Goal: Contribute content: Contribute content

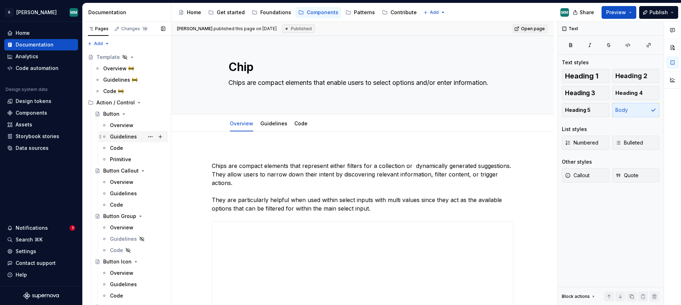
click at [126, 137] on div "Guidelines" at bounding box center [123, 136] width 27 height 7
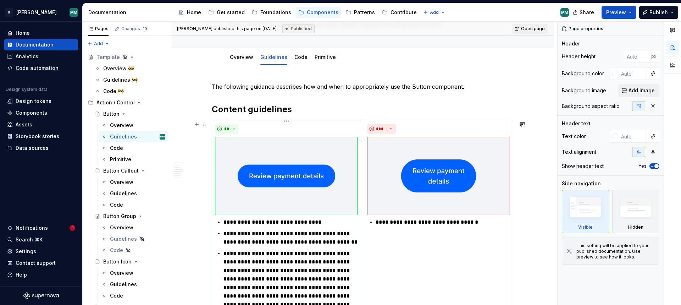
scroll to position [100, 0]
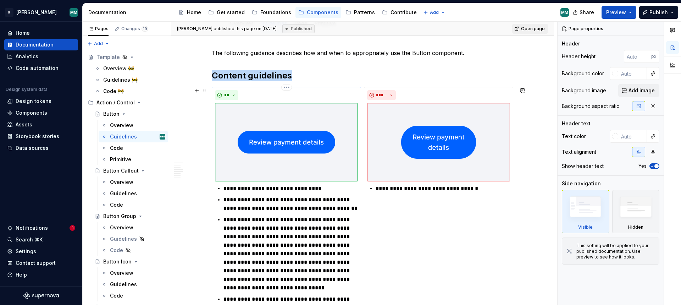
click at [317, 113] on img at bounding box center [286, 142] width 143 height 78
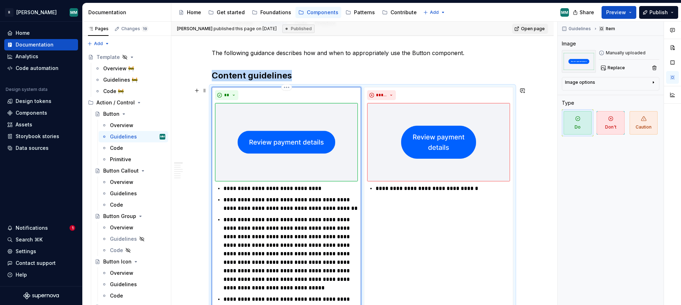
click at [284, 144] on img at bounding box center [286, 142] width 143 height 78
click at [295, 149] on img at bounding box center [286, 142] width 143 height 78
click at [654, 69] on button "button" at bounding box center [654, 68] width 10 height 10
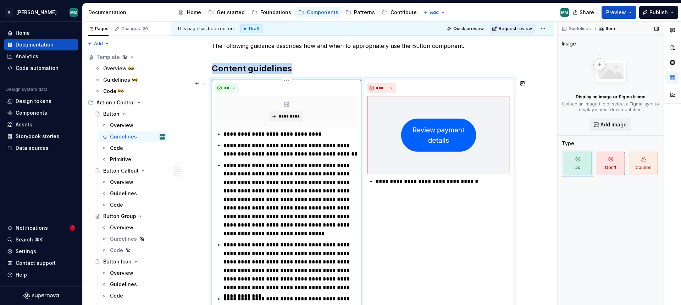
scroll to position [107, 0]
click at [292, 116] on span "*********" at bounding box center [289, 117] width 22 height 6
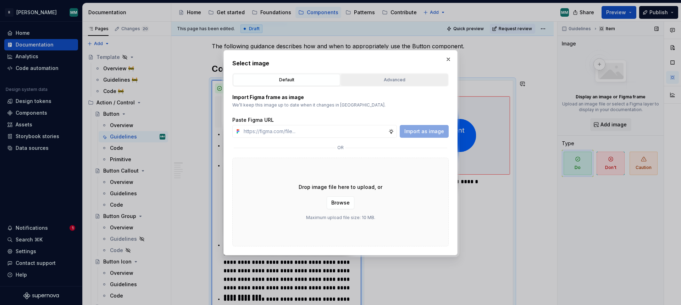
click at [384, 76] on button "Advanced" at bounding box center [394, 80] width 107 height 12
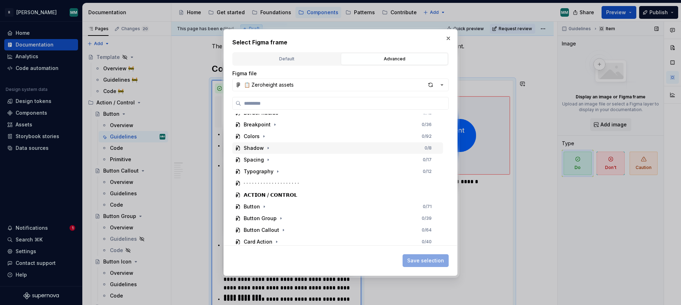
scroll to position [116, 0]
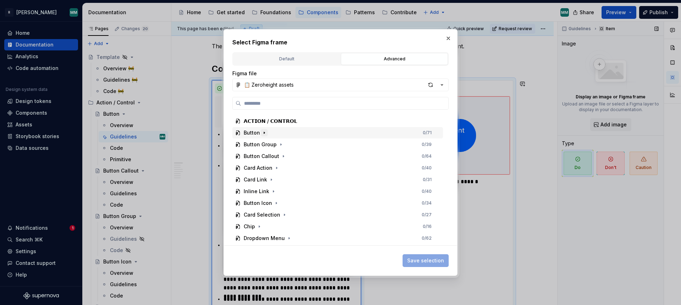
click at [264, 133] on icon "button" at bounding box center [264, 133] width 6 height 6
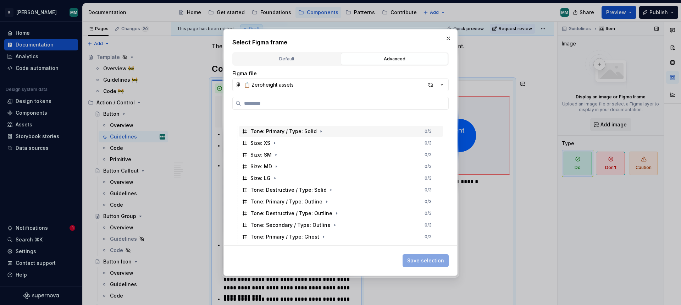
scroll to position [238, 0]
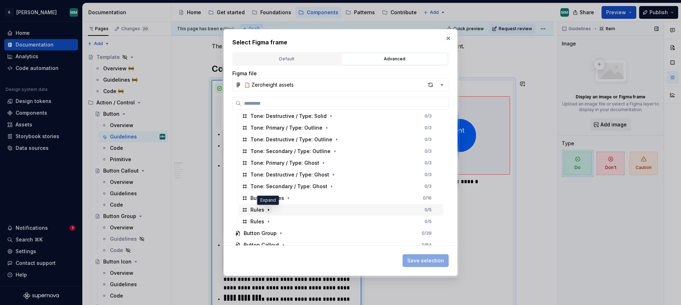
click at [268, 209] on icon "button" at bounding box center [268, 210] width 1 height 2
click at [272, 223] on icon "button" at bounding box center [275, 221] width 6 height 6
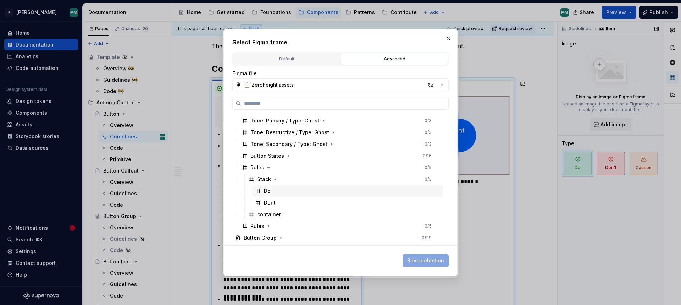
scroll to position [292, 0]
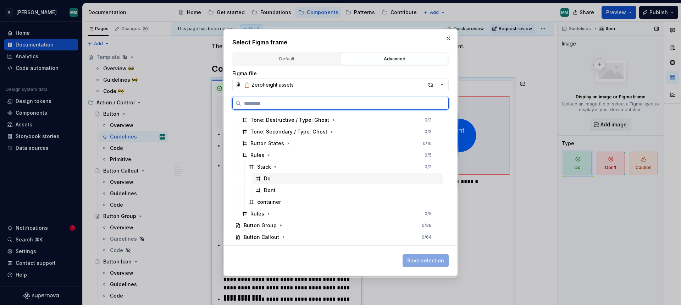
click at [267, 180] on div "Do" at bounding box center [267, 178] width 7 height 7
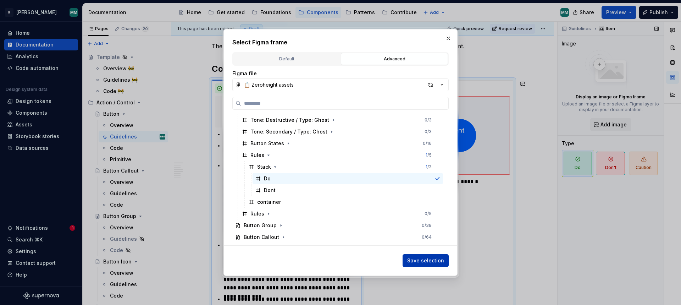
click at [429, 261] on span "Save selection" at bounding box center [425, 260] width 37 height 7
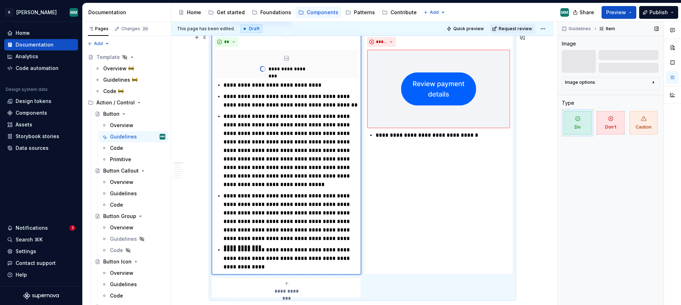
scroll to position [133, 0]
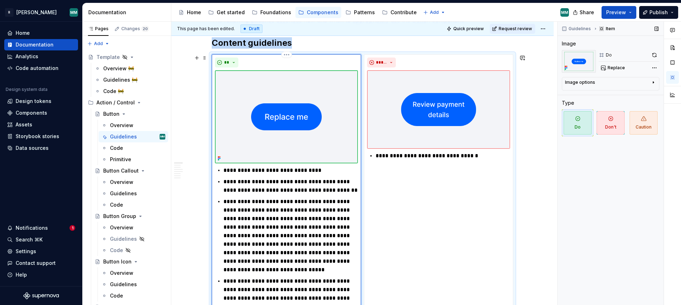
click at [285, 132] on img at bounding box center [286, 116] width 143 height 93
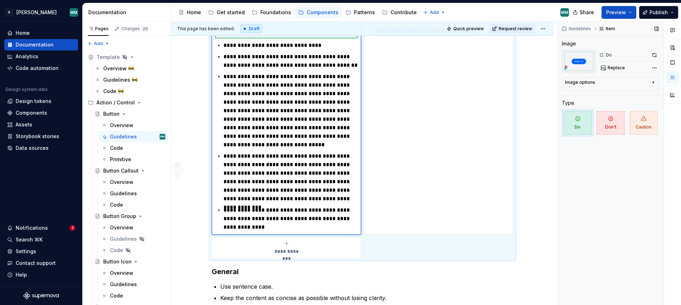
scroll to position [14, 0]
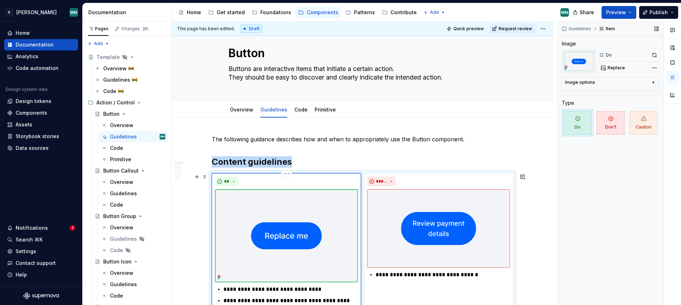
click at [332, 215] on img at bounding box center [286, 235] width 143 height 93
click at [610, 72] on button "Replace" at bounding box center [613, 68] width 29 height 10
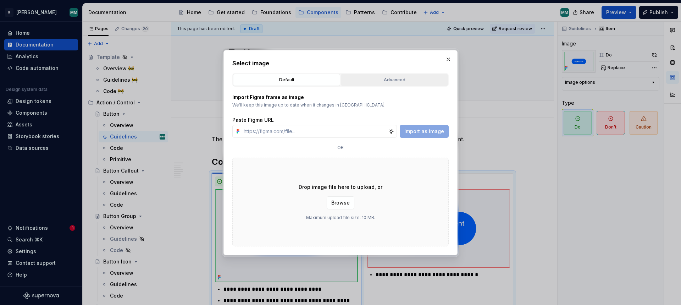
click at [377, 83] on button "Advanced" at bounding box center [394, 80] width 107 height 12
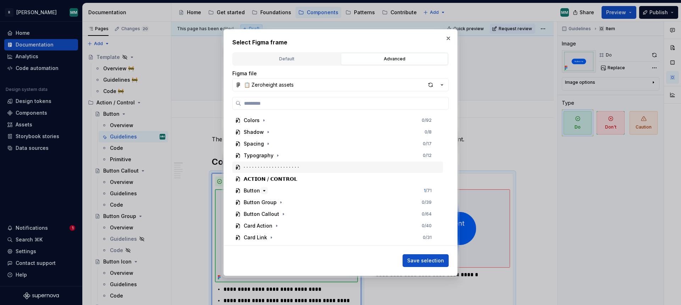
scroll to position [64, 0]
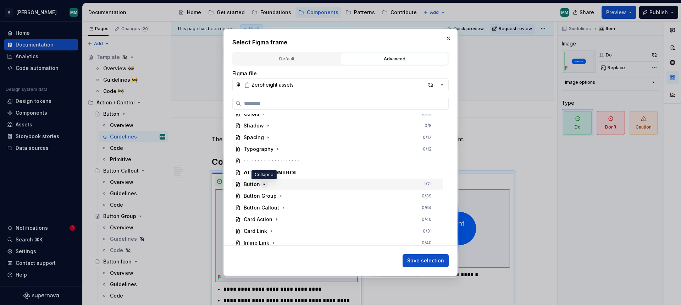
click at [262, 184] on icon "button" at bounding box center [264, 184] width 6 height 6
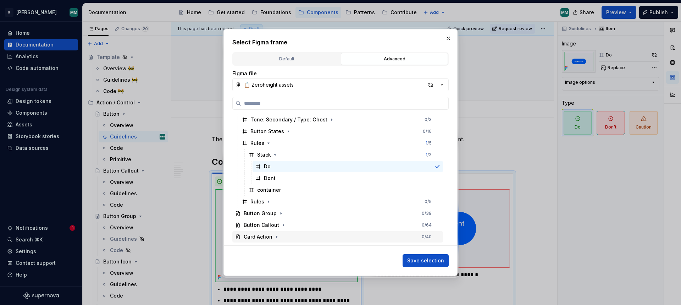
scroll to position [341, 0]
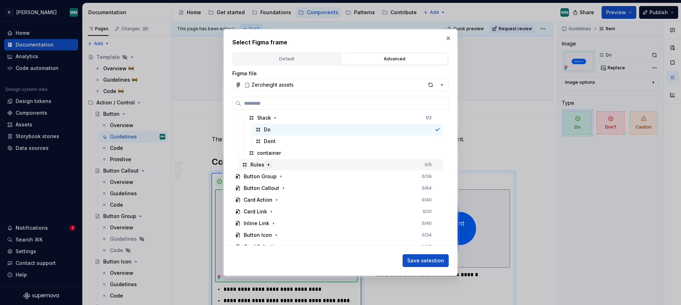
click at [269, 166] on icon "button" at bounding box center [269, 165] width 6 height 6
click at [275, 176] on icon "button" at bounding box center [275, 177] width 1 height 2
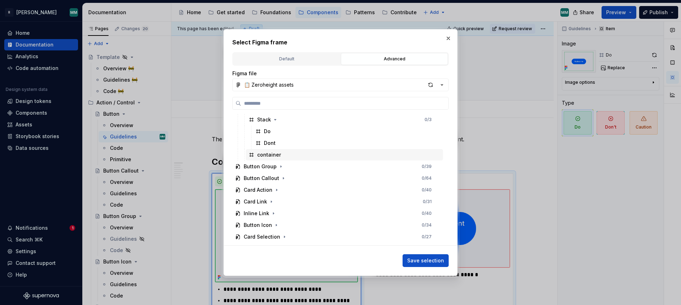
scroll to position [391, 0]
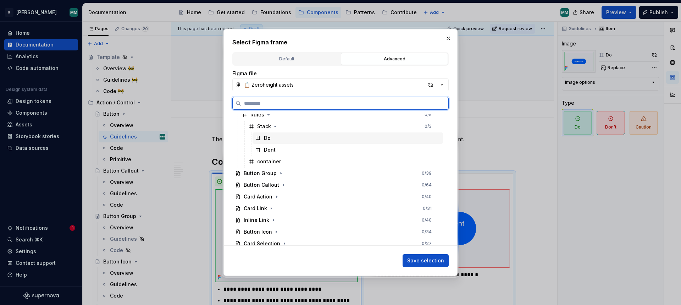
click at [268, 139] on div "Do" at bounding box center [267, 137] width 7 height 7
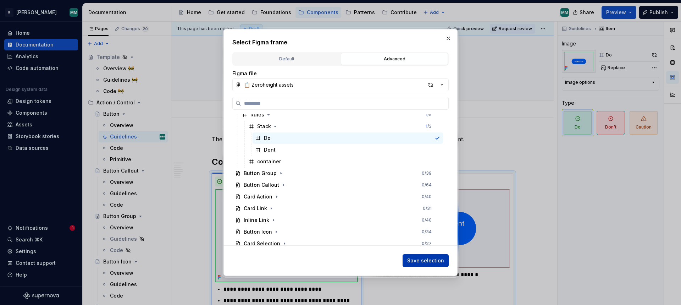
click at [424, 260] on span "Save selection" at bounding box center [425, 260] width 37 height 7
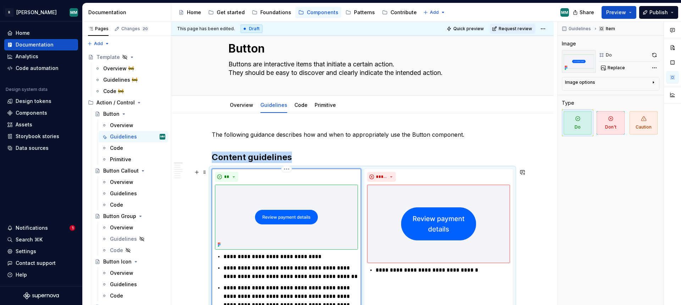
scroll to position [52, 0]
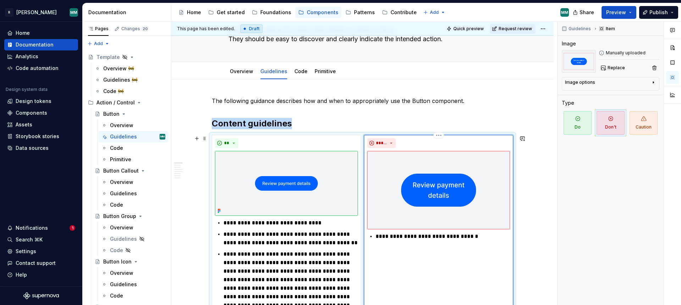
click at [427, 200] on img at bounding box center [438, 190] width 143 height 78
click at [432, 193] on img at bounding box center [438, 190] width 143 height 78
click at [619, 67] on span "Replace" at bounding box center [616, 68] width 17 height 6
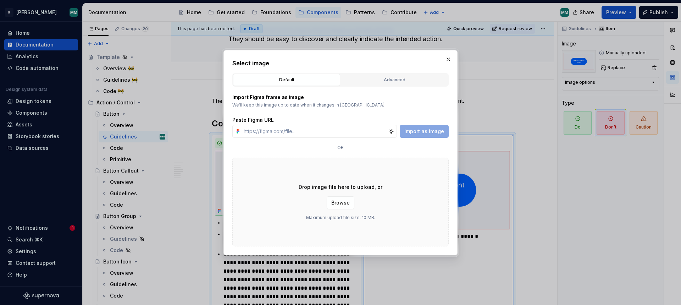
click at [392, 89] on div "Import Figma frame as image We’ll keep this image up to date when it changes in…" at bounding box center [340, 167] width 216 height 160
click at [392, 83] on button "Advanced" at bounding box center [394, 80] width 107 height 12
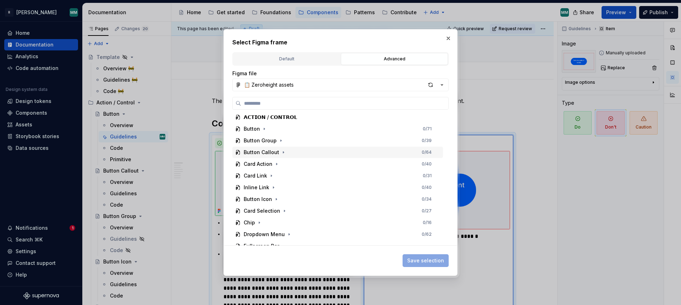
scroll to position [111, 0]
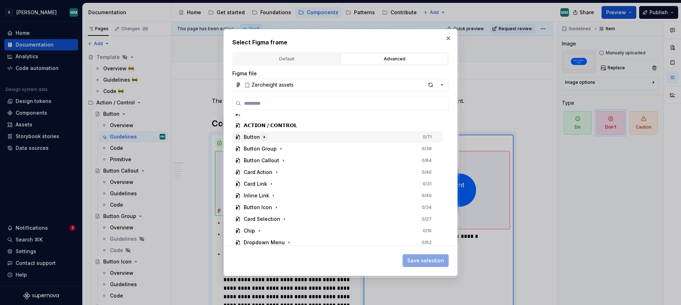
click at [265, 138] on icon "button" at bounding box center [264, 137] width 6 height 6
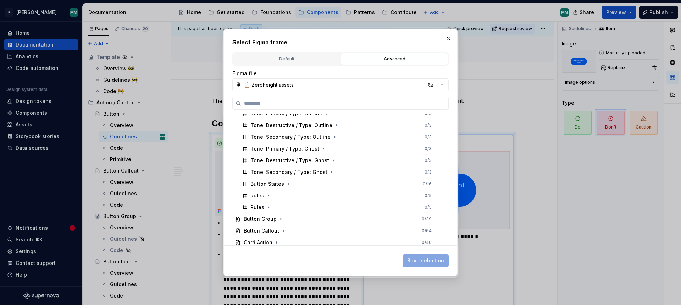
scroll to position [264, 0]
click at [268, 193] on icon "button" at bounding box center [269, 195] width 6 height 6
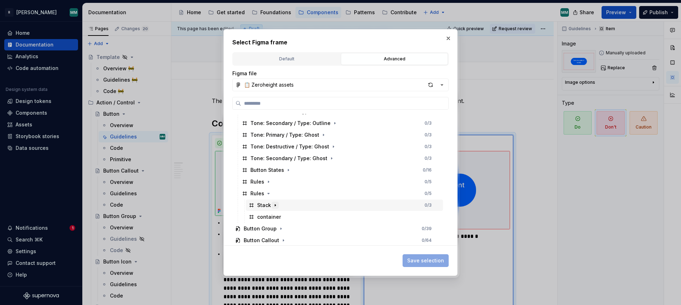
click at [276, 205] on icon "button" at bounding box center [275, 205] width 6 height 6
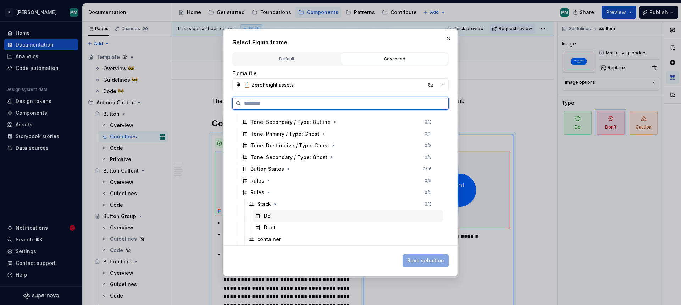
scroll to position [267, 0]
drag, startPoint x: 275, startPoint y: 225, endPoint x: 295, endPoint y: 232, distance: 20.5
click at [275, 225] on div "Dont" at bounding box center [348, 226] width 190 height 11
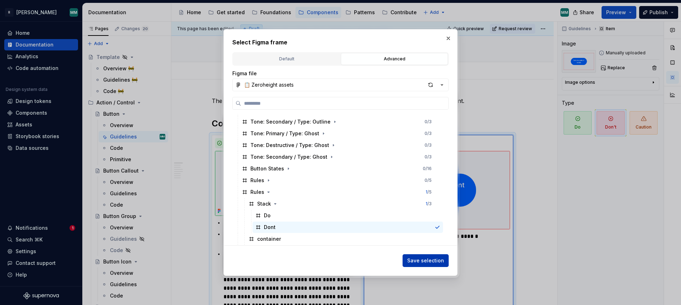
click at [426, 260] on span "Save selection" at bounding box center [425, 260] width 37 height 7
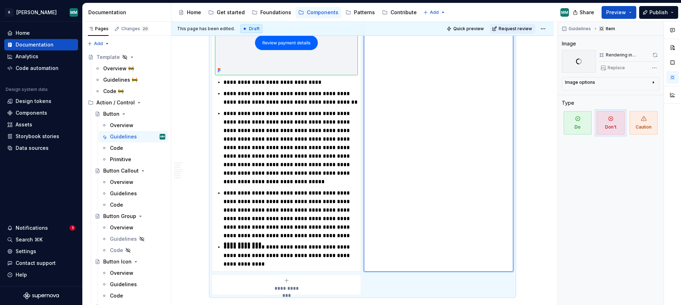
scroll to position [133, 0]
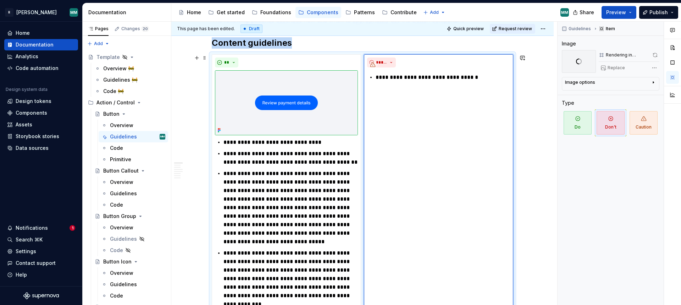
click at [264, 188] on p "**********" at bounding box center [290, 207] width 134 height 77
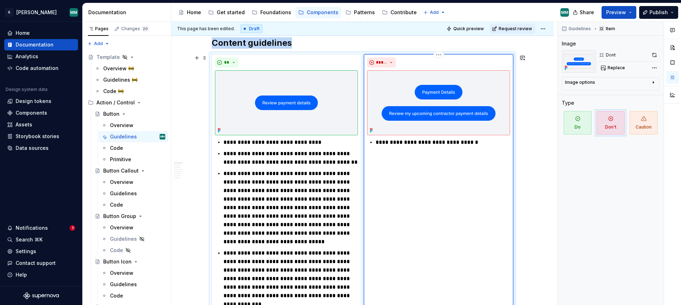
click at [434, 101] on img at bounding box center [438, 102] width 143 height 65
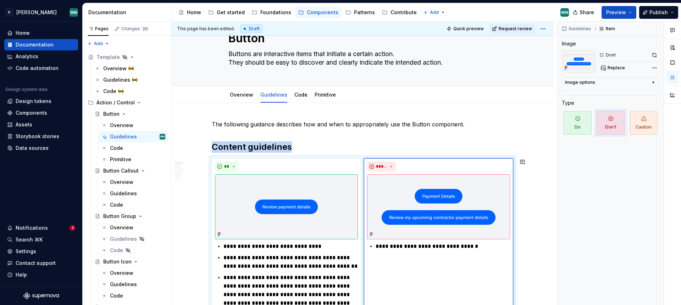
scroll to position [0, 0]
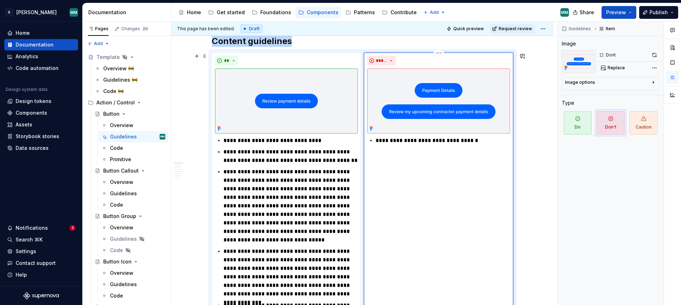
click at [460, 236] on div "**********" at bounding box center [438, 190] width 149 height 277
click at [275, 195] on p "**********" at bounding box center [290, 205] width 134 height 77
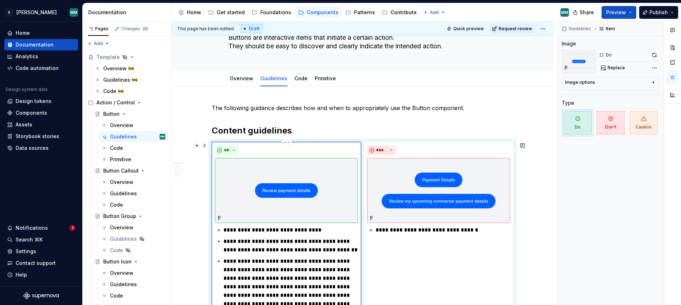
scroll to position [0, 0]
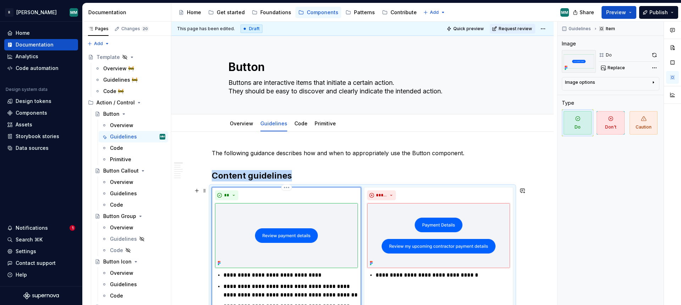
click at [277, 192] on div "**" at bounding box center [286, 195] width 143 height 10
click at [207, 189] on span at bounding box center [205, 190] width 6 height 10
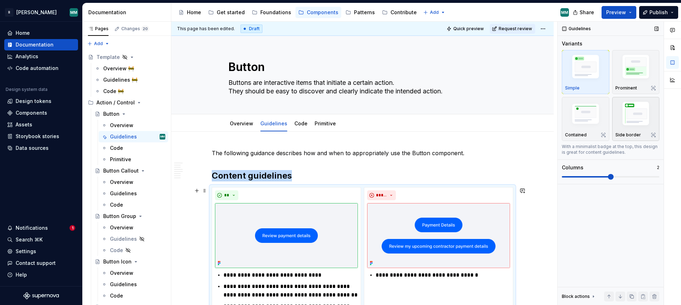
click at [634, 110] on img "button" at bounding box center [635, 114] width 41 height 31
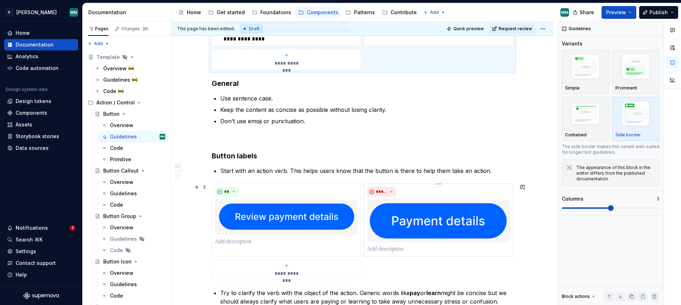
scroll to position [472, 0]
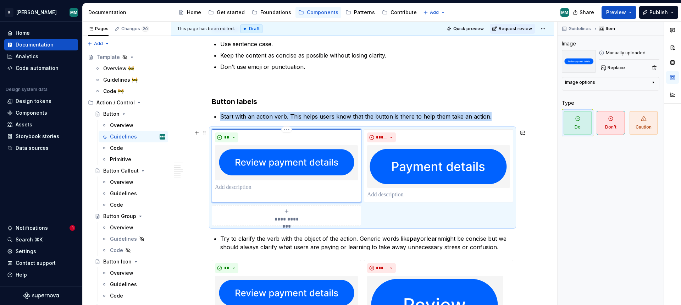
click at [334, 152] on img at bounding box center [286, 162] width 143 height 35
click at [604, 65] on button "Replace" at bounding box center [613, 68] width 29 height 10
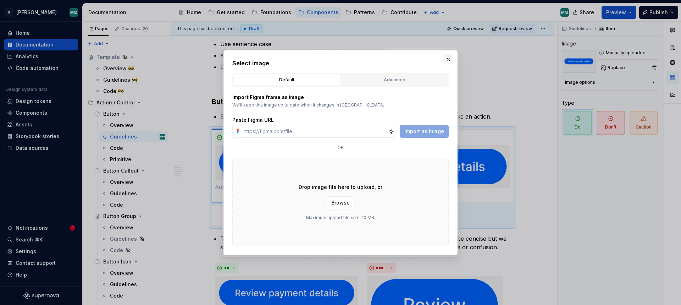
click at [449, 58] on button "button" at bounding box center [448, 59] width 10 height 10
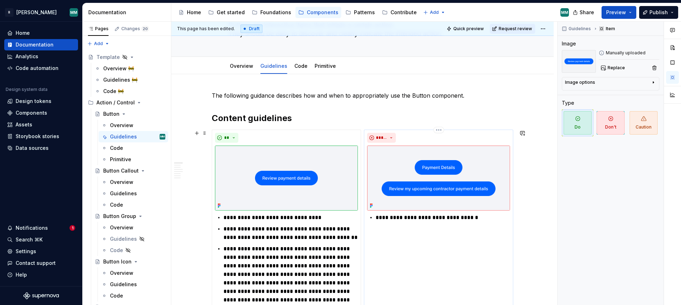
scroll to position [58, 0]
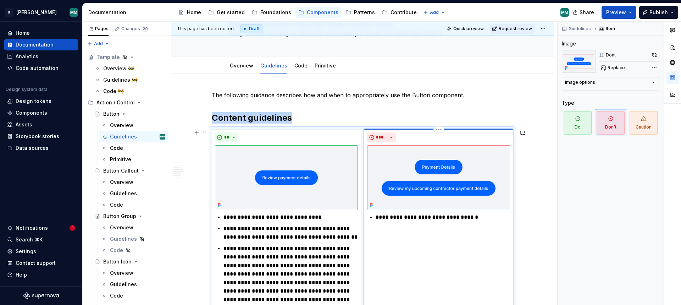
click at [429, 154] on img at bounding box center [438, 177] width 143 height 65
click at [611, 66] on span "Replace" at bounding box center [616, 68] width 17 height 6
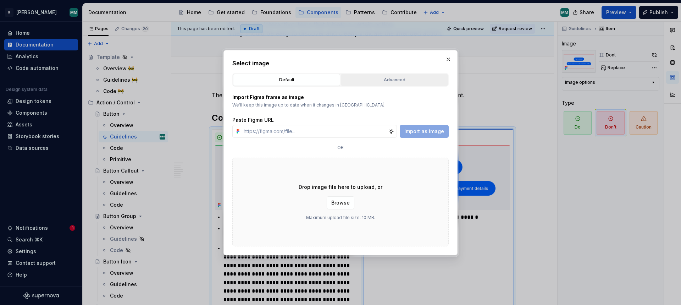
click at [399, 78] on div "Advanced" at bounding box center [394, 79] width 102 height 7
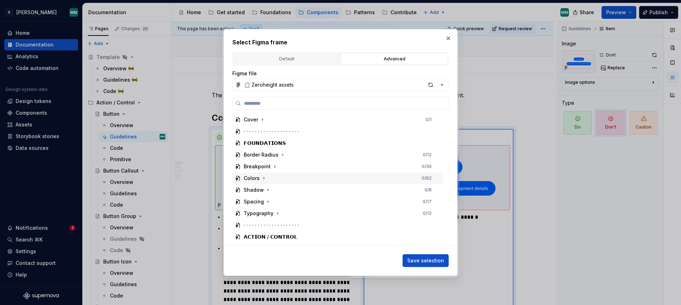
scroll to position [62, 0]
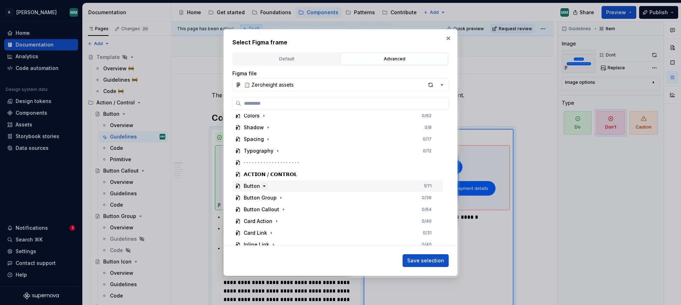
click at [262, 184] on icon "button" at bounding box center [264, 186] width 6 height 6
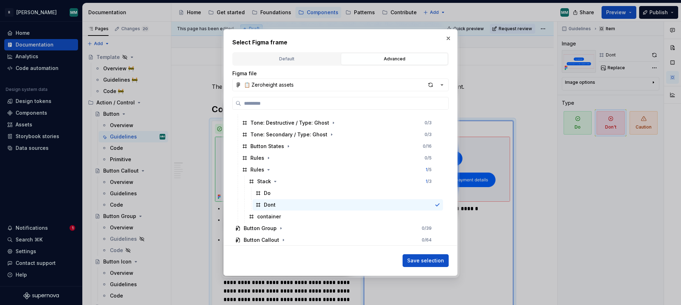
scroll to position [66, 0]
drag, startPoint x: 674, startPoint y: 50, endPoint x: 498, endPoint y: 112, distance: 186.8
click at [498, 112] on div at bounding box center [340, 152] width 681 height 305
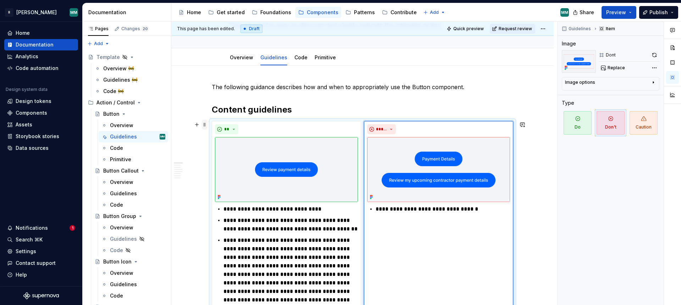
click at [206, 125] on span at bounding box center [205, 125] width 6 height 10
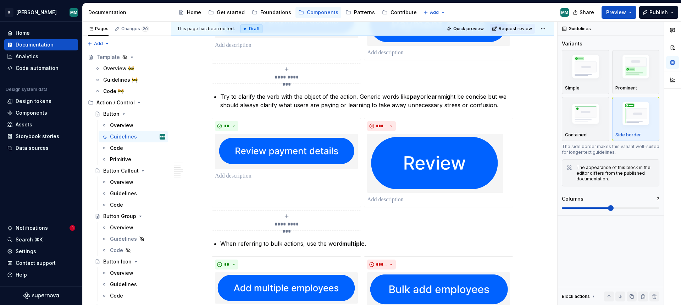
scroll to position [615, 0]
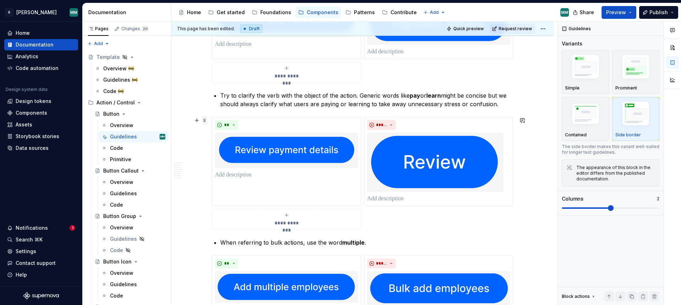
click at [207, 118] on span at bounding box center [205, 120] width 6 height 10
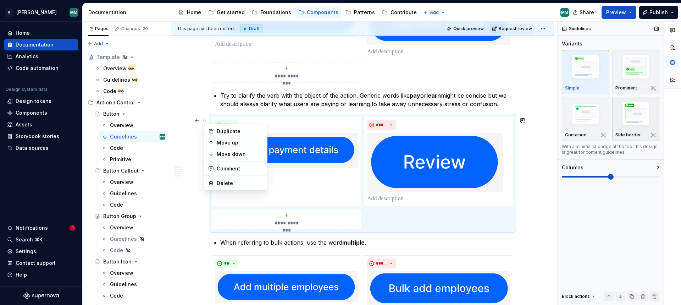
click at [644, 124] on img "button" at bounding box center [635, 114] width 41 height 31
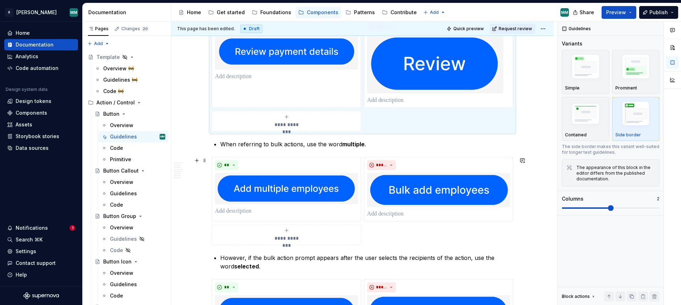
scroll to position [752, 0]
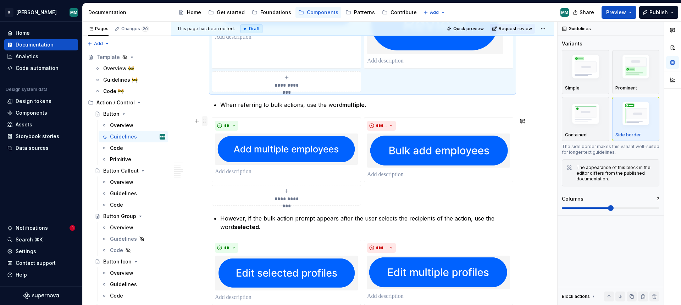
click at [206, 120] on span at bounding box center [205, 121] width 6 height 10
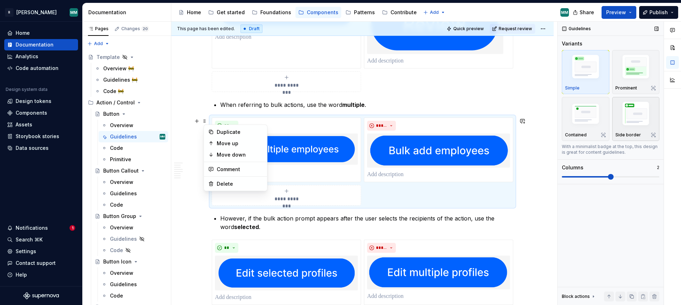
click at [622, 128] on img "button" at bounding box center [635, 114] width 41 height 31
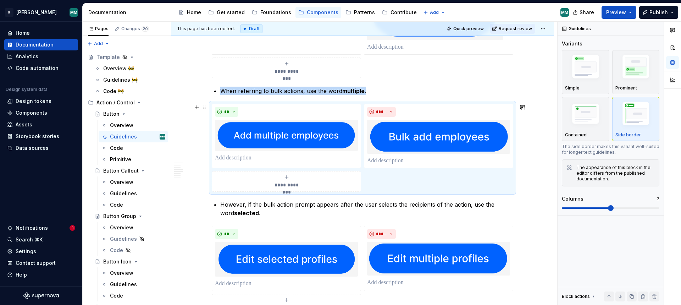
scroll to position [802, 0]
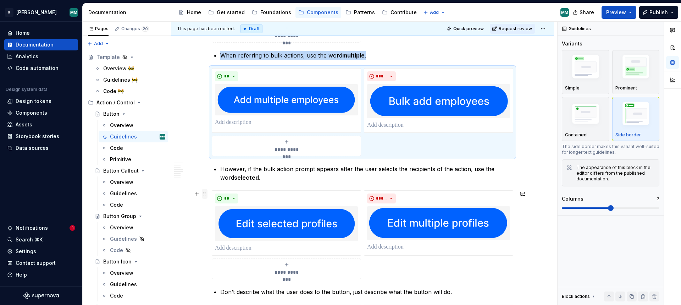
click at [207, 195] on span at bounding box center [205, 194] width 6 height 10
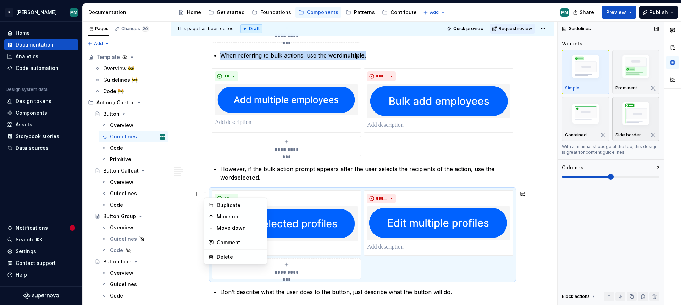
click at [640, 121] on img "button" at bounding box center [635, 114] width 41 height 31
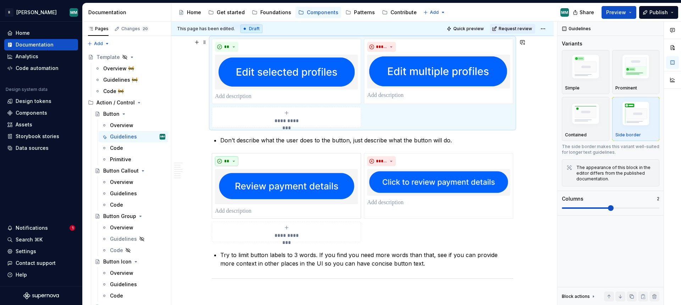
scroll to position [990, 0]
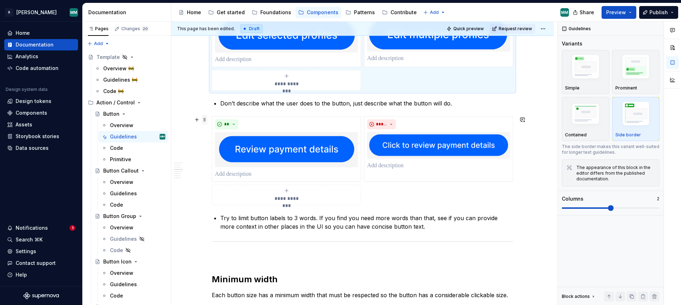
click at [207, 120] on span at bounding box center [205, 120] width 6 height 10
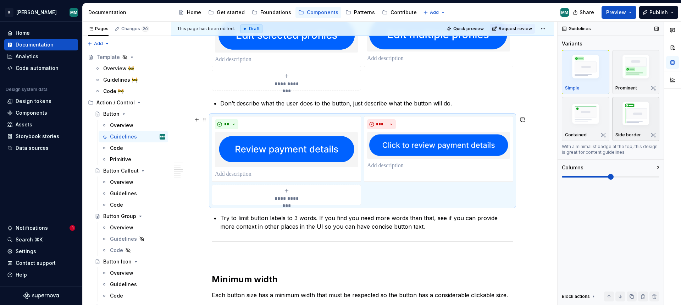
click at [627, 111] on img "button" at bounding box center [635, 114] width 41 height 31
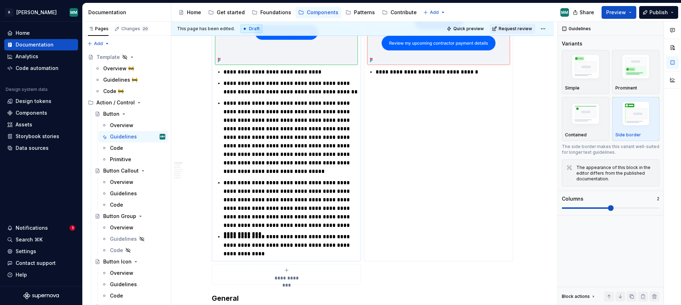
scroll to position [63, 0]
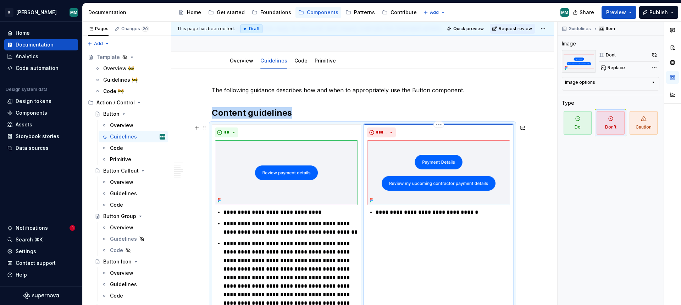
click at [446, 171] on img at bounding box center [438, 172] width 143 height 65
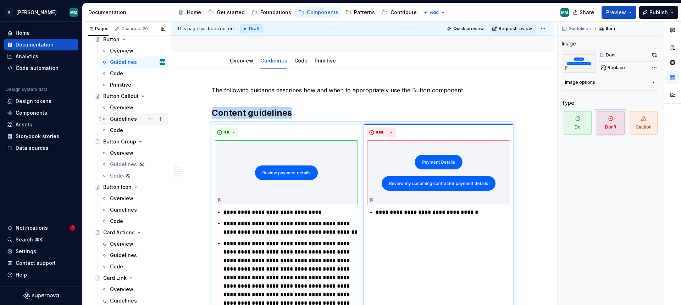
scroll to position [48, 0]
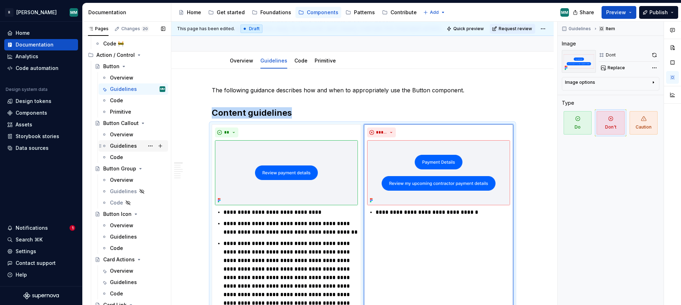
click at [126, 144] on div "Guidelines" at bounding box center [123, 145] width 27 height 7
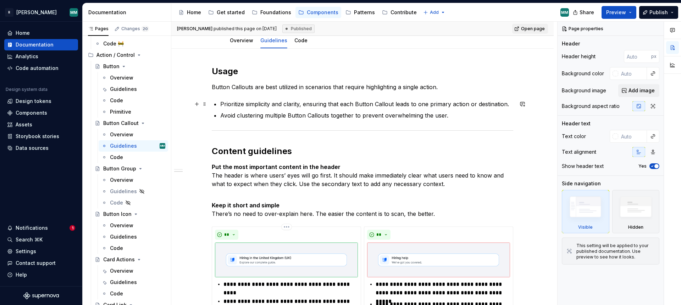
scroll to position [229, 0]
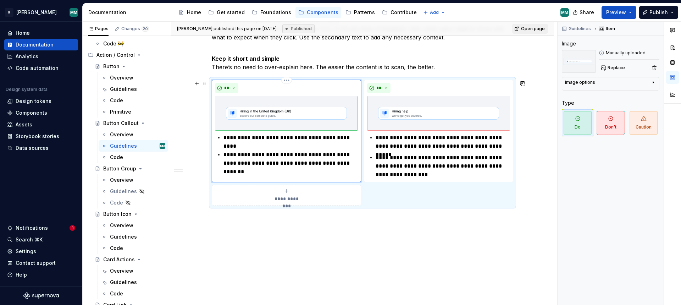
click at [302, 112] on img at bounding box center [286, 113] width 143 height 35
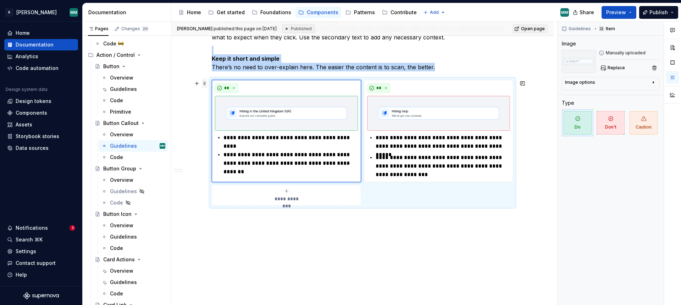
click at [205, 83] on span at bounding box center [205, 83] width 6 height 10
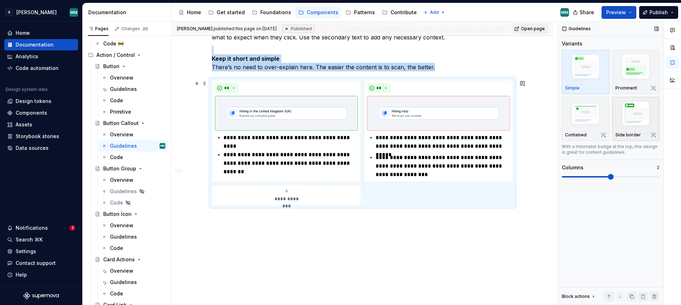
click at [641, 121] on img "button" at bounding box center [635, 114] width 41 height 31
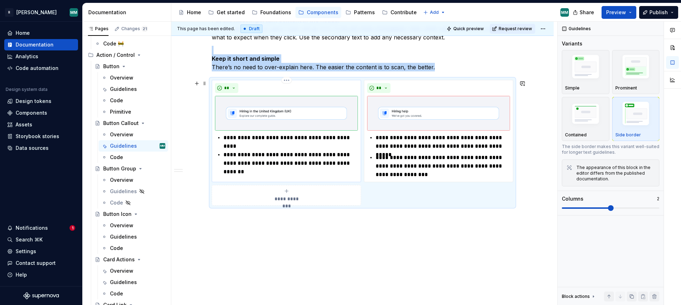
click at [307, 116] on img at bounding box center [286, 113] width 143 height 35
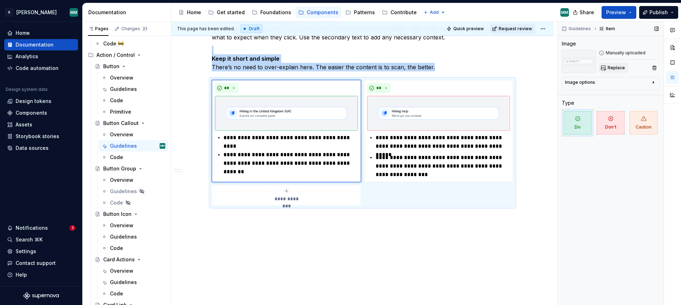
click at [614, 71] on button "Replace" at bounding box center [613, 68] width 29 height 10
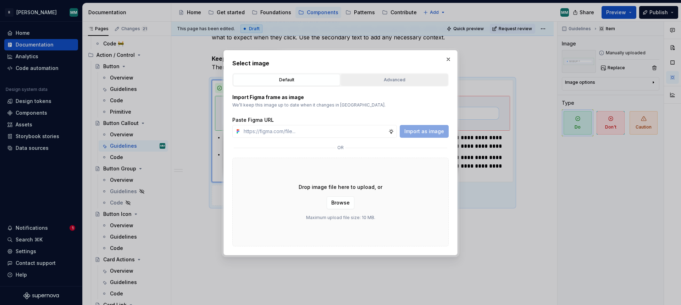
click at [378, 81] on div "Advanced" at bounding box center [394, 79] width 102 height 7
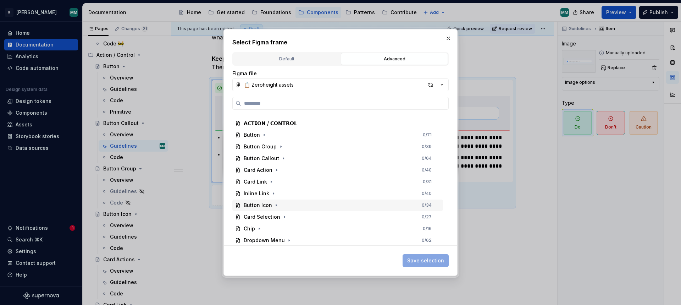
scroll to position [128, 0]
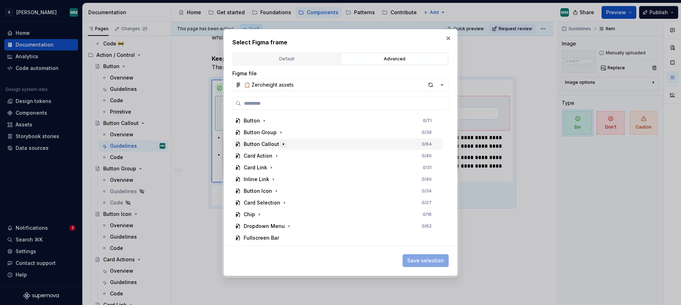
click at [281, 142] on icon "button" at bounding box center [284, 144] width 6 height 6
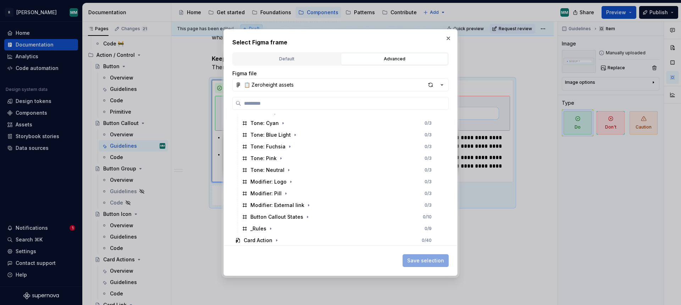
scroll to position [249, 0]
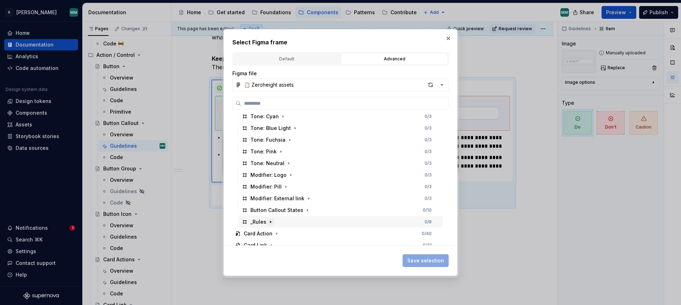
click at [271, 223] on icon "button" at bounding box center [271, 222] width 6 height 6
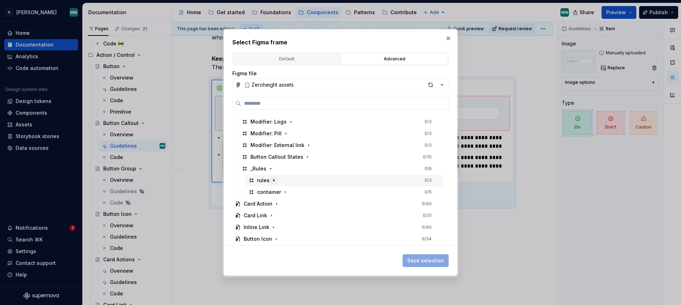
click at [272, 181] on icon "button" at bounding box center [274, 180] width 6 height 6
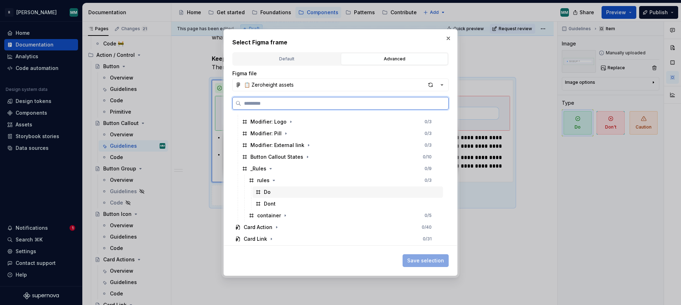
click at [294, 195] on div "Do" at bounding box center [348, 191] width 190 height 11
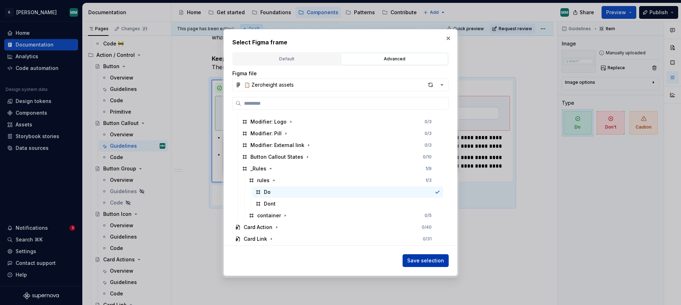
click at [436, 261] on span "Save selection" at bounding box center [425, 260] width 37 height 7
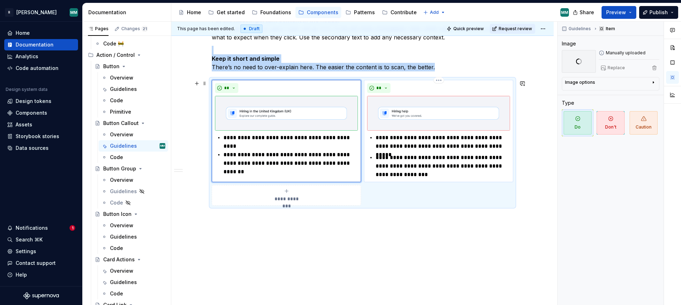
click at [430, 115] on img at bounding box center [438, 113] width 143 height 35
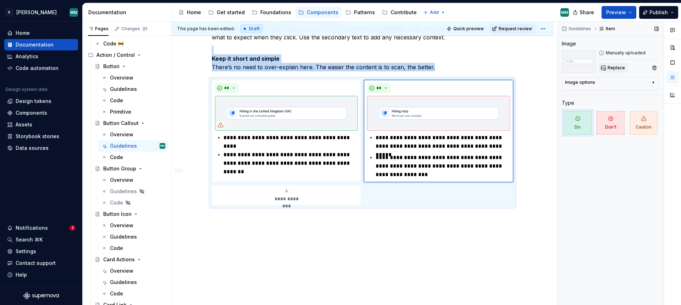
click at [610, 66] on span "Replace" at bounding box center [616, 68] width 17 height 6
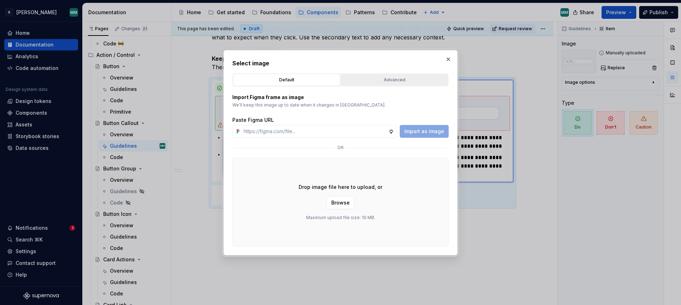
click at [398, 81] on div "Advanced" at bounding box center [394, 79] width 102 height 7
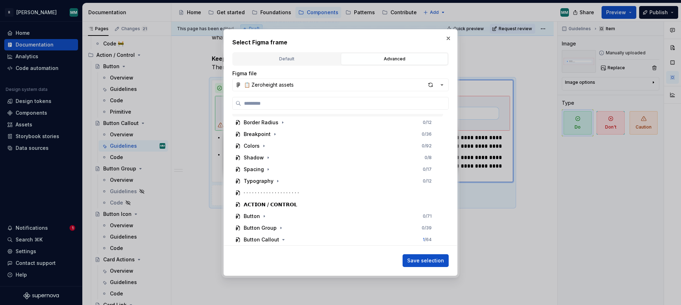
scroll to position [132, 0]
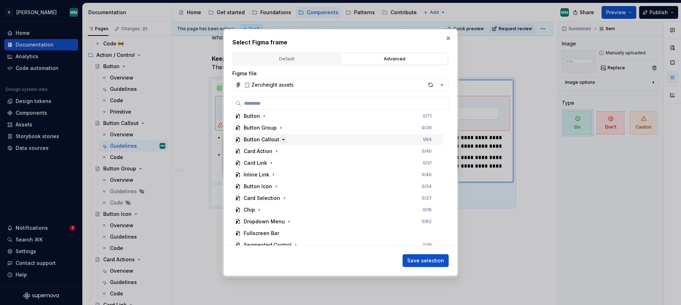
click at [281, 138] on icon "button" at bounding box center [284, 140] width 6 height 6
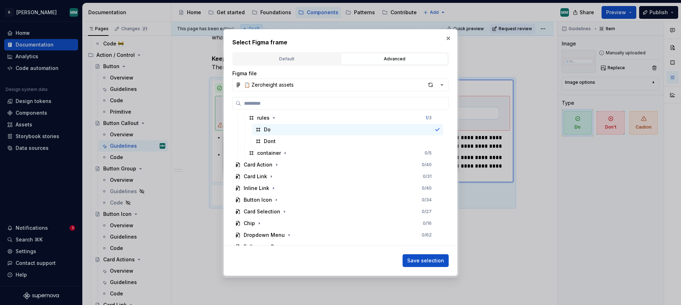
scroll to position [366, 0]
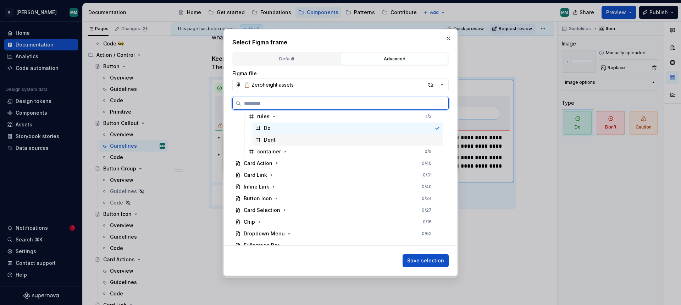
click at [273, 141] on div "Dont" at bounding box center [270, 139] width 12 height 7
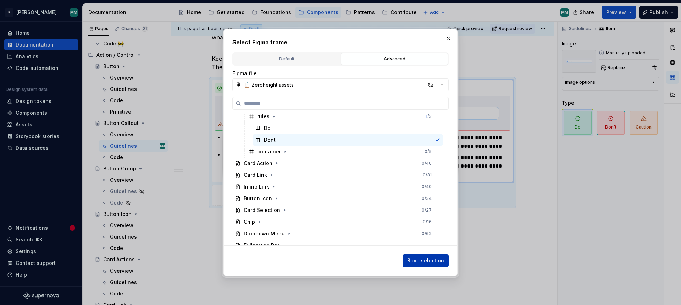
click at [426, 260] on span "Save selection" at bounding box center [425, 260] width 37 height 7
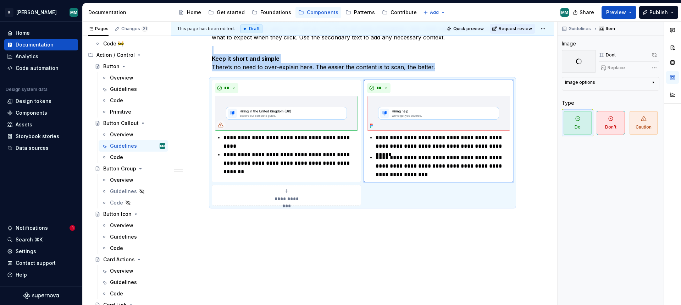
scroll to position [227, 0]
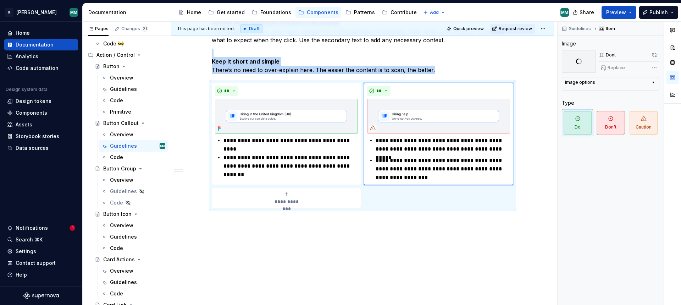
click at [377, 245] on div "**********" at bounding box center [362, 106] width 382 height 403
click at [129, 236] on div "Guidelines" at bounding box center [123, 236] width 27 height 7
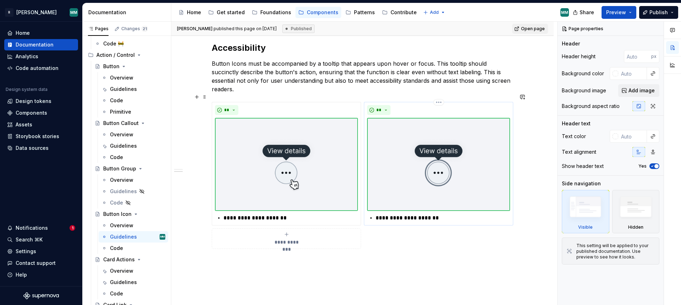
scroll to position [145, 0]
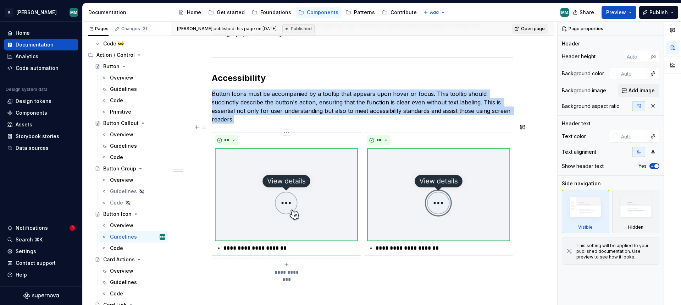
click at [302, 187] on img at bounding box center [286, 194] width 143 height 93
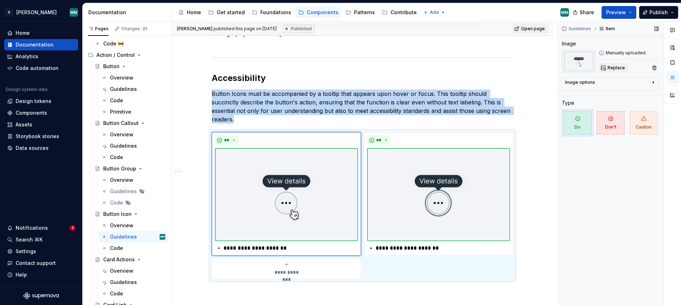
click at [617, 67] on span "Replace" at bounding box center [616, 68] width 17 height 6
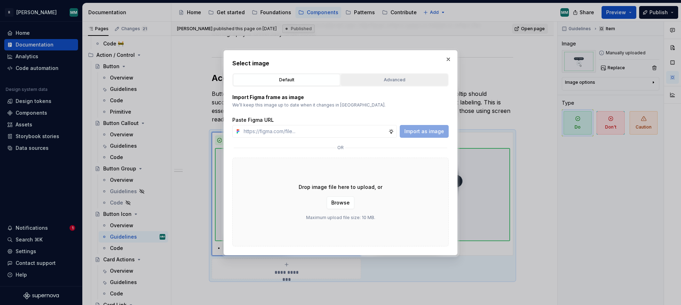
click at [392, 84] on button "Advanced" at bounding box center [394, 80] width 107 height 12
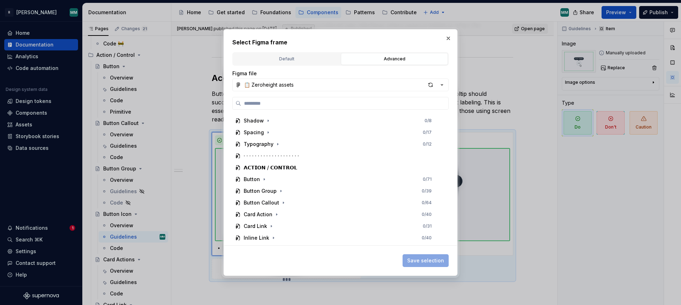
scroll to position [30, 0]
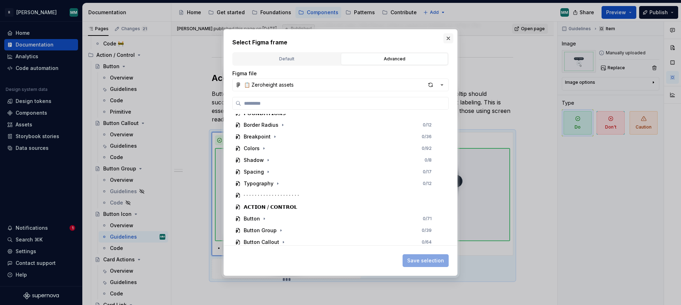
click at [447, 38] on button "button" at bounding box center [448, 38] width 10 height 10
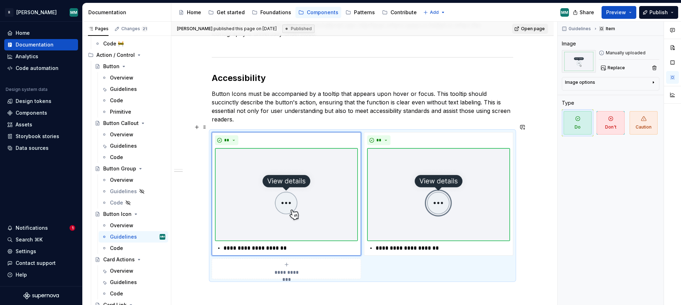
click at [404, 260] on div "**********" at bounding box center [362, 205] width 301 height 147
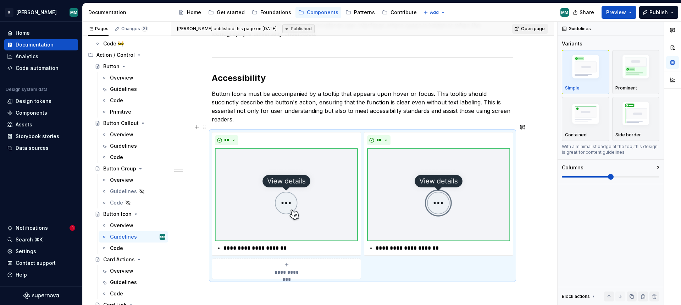
click at [387, 259] on div "**********" at bounding box center [362, 205] width 301 height 147
click at [632, 127] on img "button" at bounding box center [635, 114] width 41 height 31
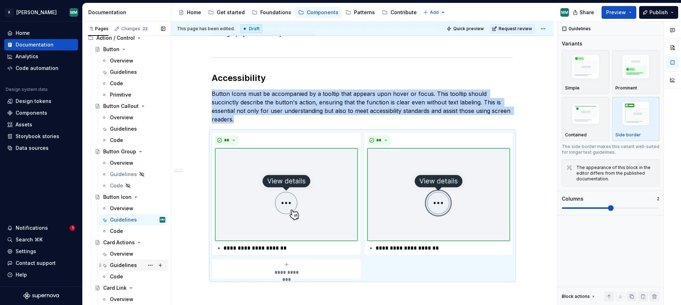
scroll to position [100, 0]
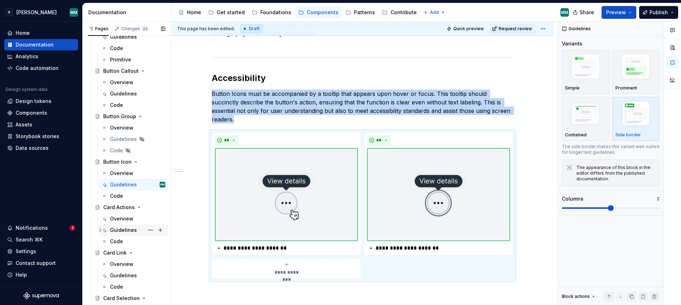
click at [130, 233] on div "Guidelines" at bounding box center [137, 230] width 55 height 10
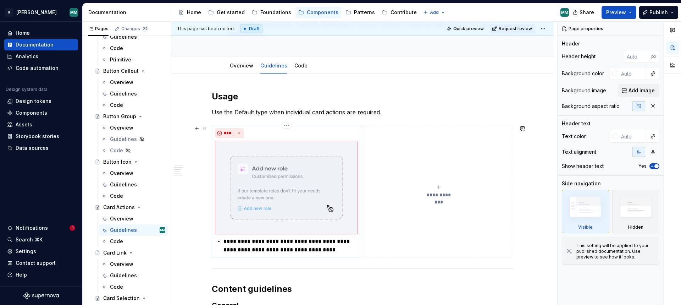
scroll to position [67, 0]
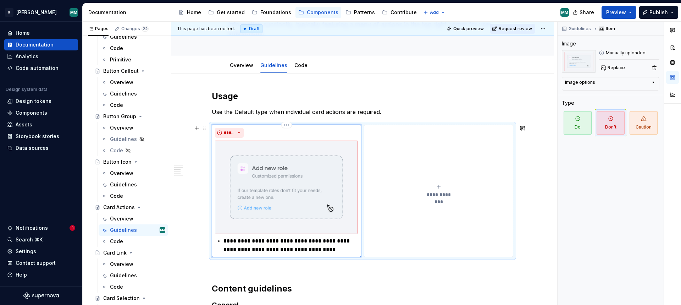
click at [310, 177] on img at bounding box center [286, 186] width 143 height 93
click at [206, 127] on span at bounding box center [205, 128] width 6 height 10
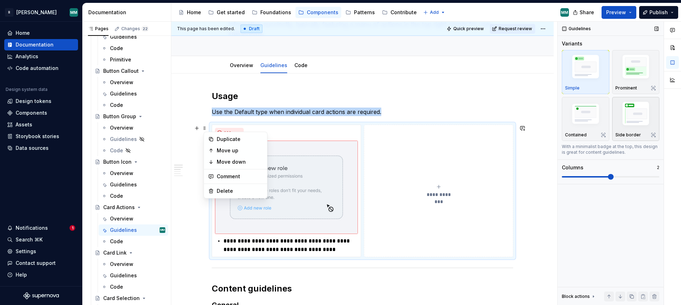
click at [638, 123] on img "button" at bounding box center [635, 114] width 41 height 31
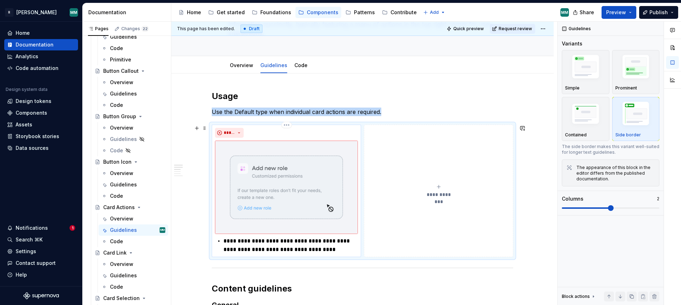
click at [264, 134] on div "*****" at bounding box center [286, 133] width 143 height 10
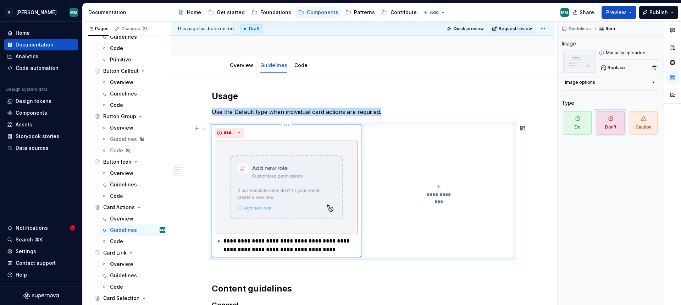
click at [306, 175] on img at bounding box center [286, 186] width 143 height 93
click at [607, 68] on button "Replace" at bounding box center [613, 68] width 29 height 10
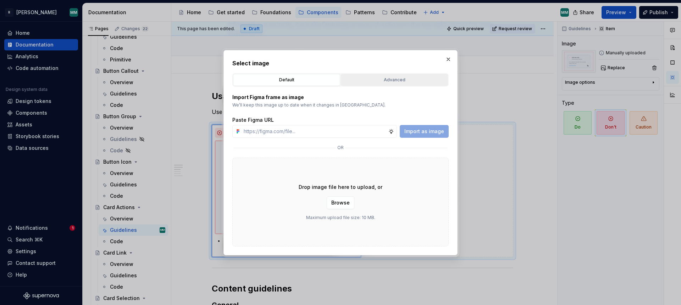
click at [381, 77] on div "Advanced" at bounding box center [394, 79] width 102 height 7
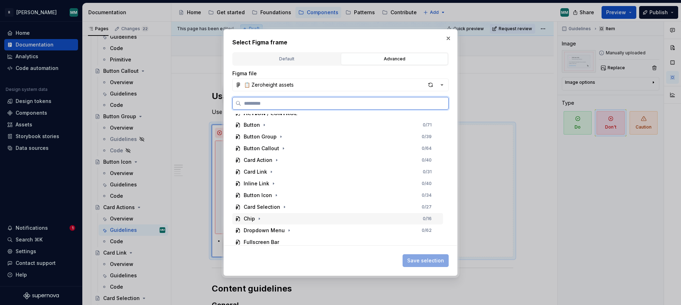
scroll to position [117, 0]
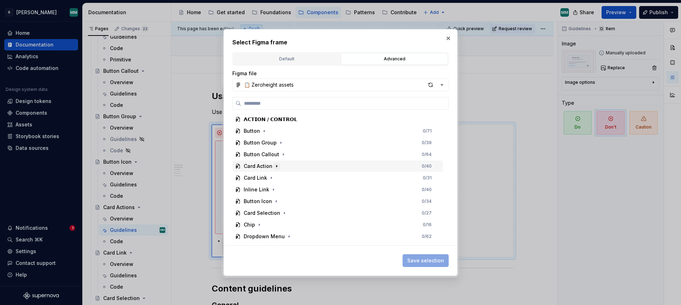
click at [275, 166] on icon "button" at bounding box center [277, 166] width 6 height 6
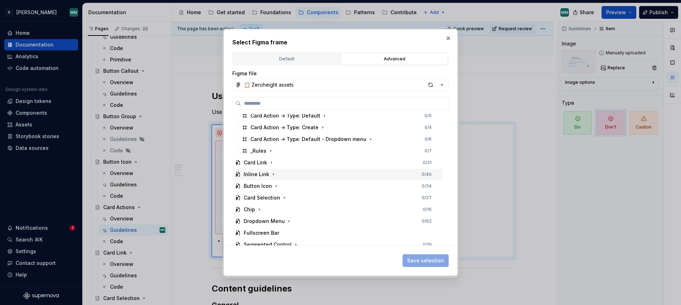
scroll to position [221, 0]
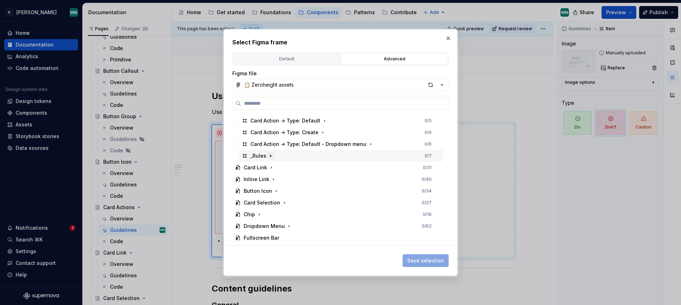
click at [270, 157] on icon "button" at bounding box center [271, 156] width 6 height 6
click at [276, 168] on icon "button" at bounding box center [274, 168] width 6 height 6
click at [279, 179] on icon "button" at bounding box center [279, 179] width 1 height 2
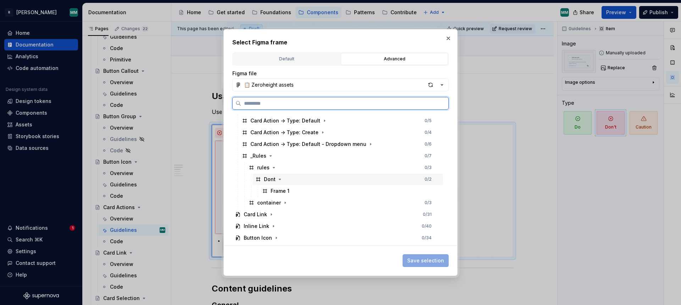
click at [270, 178] on div "Dont" at bounding box center [270, 179] width 12 height 7
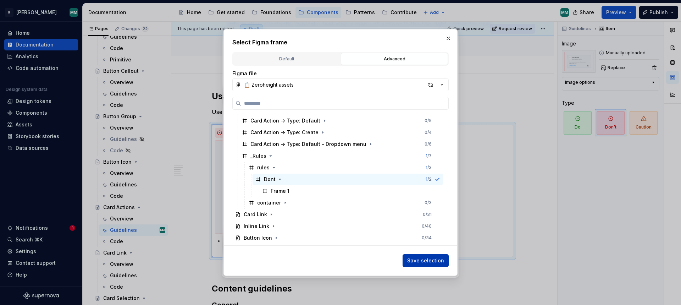
click at [423, 264] on button "Save selection" at bounding box center [426, 260] width 46 height 13
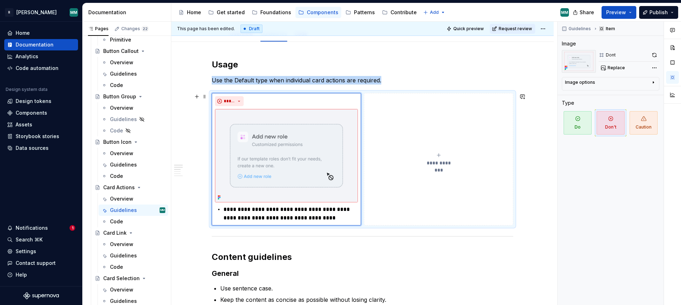
scroll to position [99, 0]
click at [126, 254] on div "Guidelines" at bounding box center [123, 255] width 27 height 7
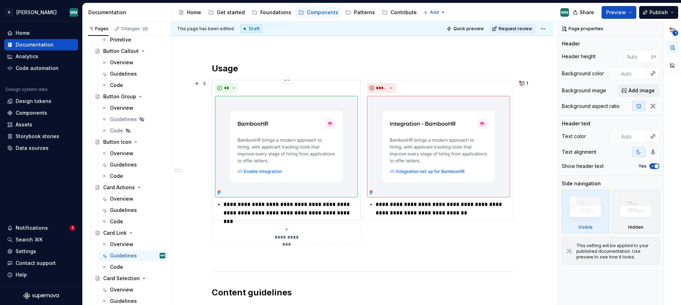
scroll to position [58, 0]
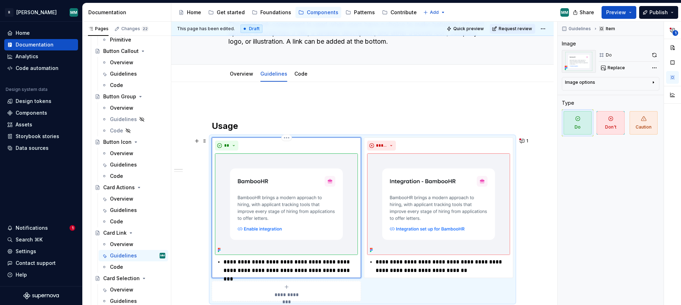
click at [252, 200] on img at bounding box center [286, 203] width 143 height 101
click at [610, 65] on span "Replace" at bounding box center [616, 68] width 17 height 6
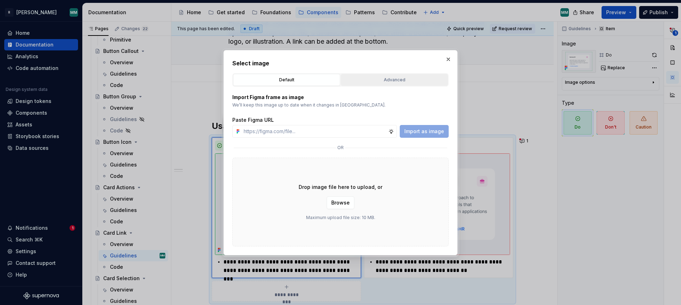
click at [379, 78] on div "Advanced" at bounding box center [394, 79] width 102 height 7
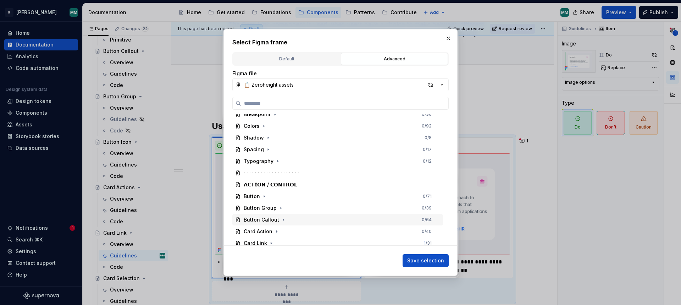
scroll to position [128, 0]
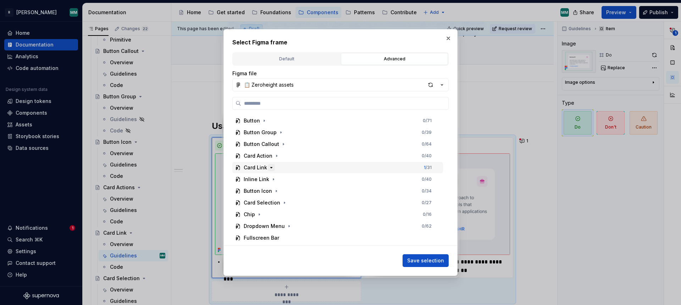
click at [271, 168] on icon "button" at bounding box center [271, 168] width 6 height 6
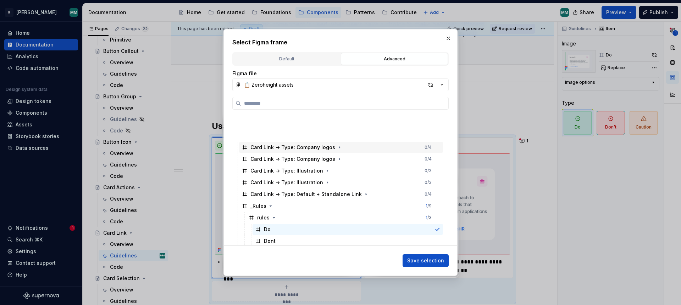
scroll to position [244, 0]
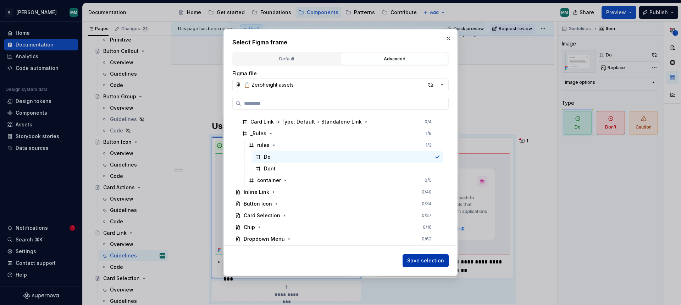
click at [439, 257] on span "Save selection" at bounding box center [425, 260] width 37 height 7
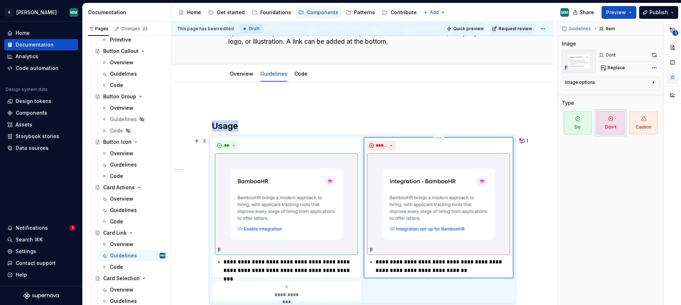
click at [437, 206] on img at bounding box center [438, 203] width 143 height 101
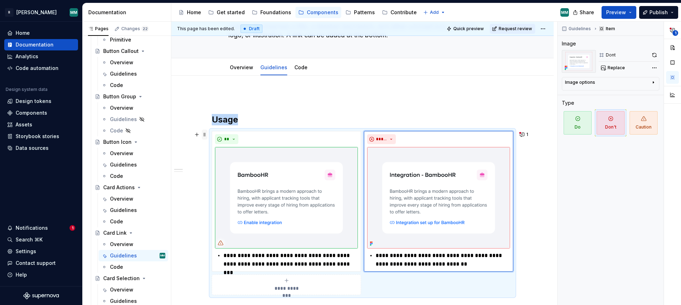
click at [206, 135] on span at bounding box center [205, 134] width 6 height 10
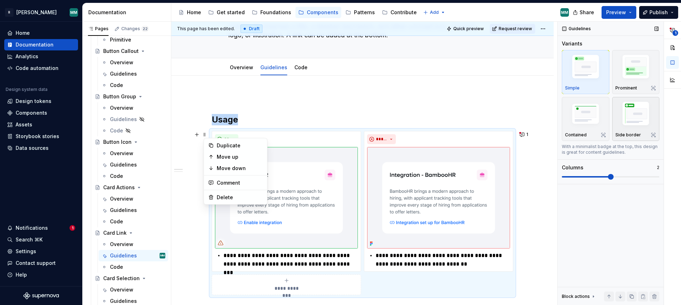
click at [649, 116] on img "button" at bounding box center [635, 114] width 41 height 31
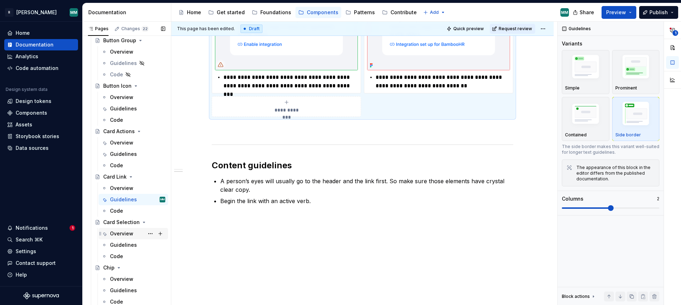
scroll to position [176, 0]
drag, startPoint x: 131, startPoint y: 245, endPoint x: 142, endPoint y: 244, distance: 10.7
click at [131, 245] on div "Guidelines" at bounding box center [123, 244] width 27 height 7
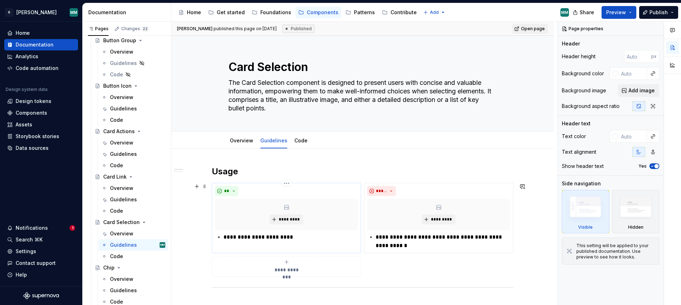
scroll to position [65, 0]
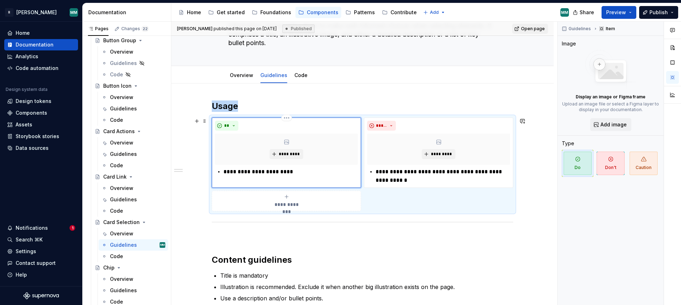
click at [310, 145] on div "*********" at bounding box center [286, 148] width 143 height 31
click at [300, 147] on div "*********" at bounding box center [286, 148] width 143 height 31
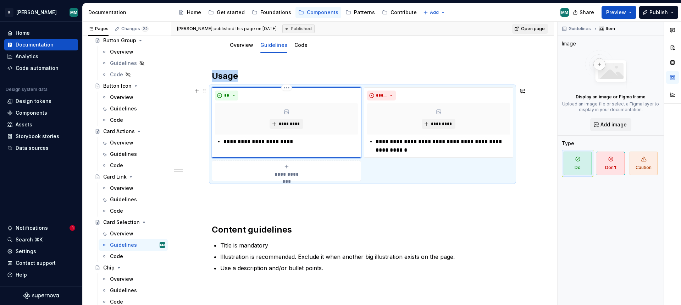
scroll to position [84, 0]
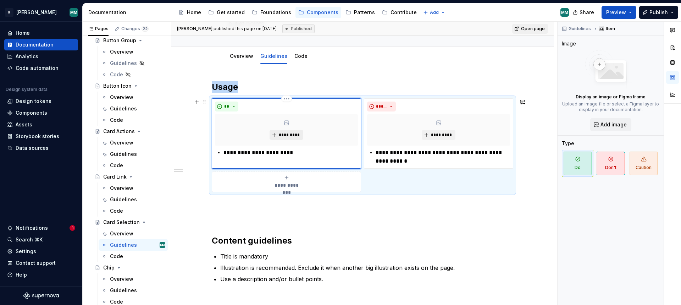
click at [292, 135] on span "*********" at bounding box center [289, 135] width 22 height 6
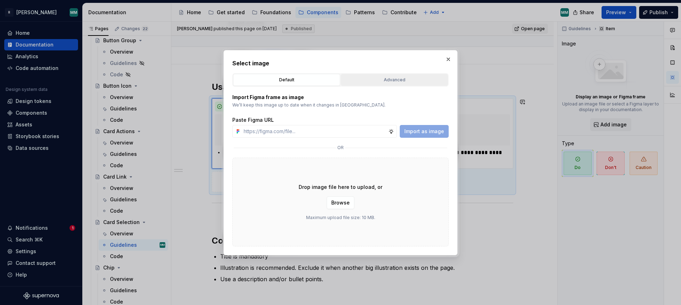
click at [411, 82] on div "Advanced" at bounding box center [394, 79] width 102 height 7
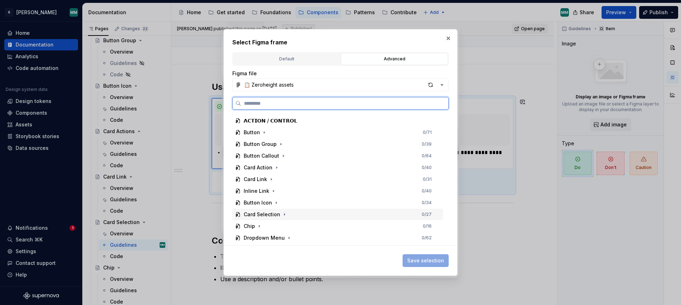
scroll to position [116, 0]
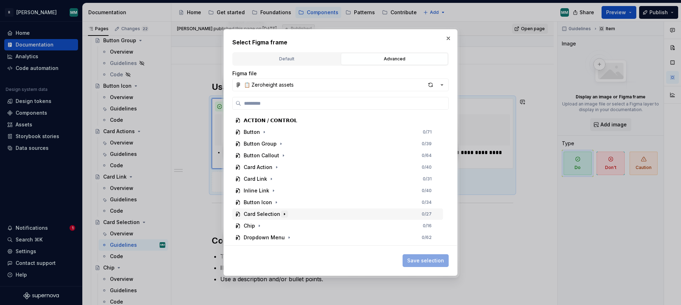
click at [282, 215] on icon "button" at bounding box center [285, 214] width 6 height 6
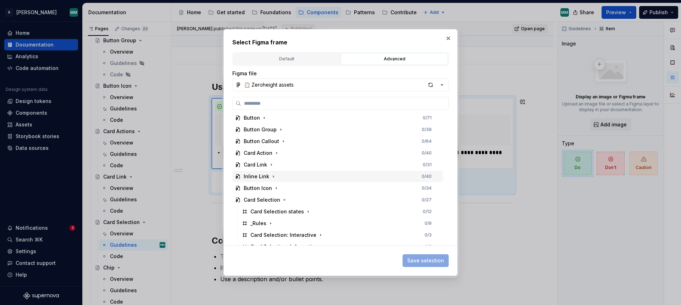
scroll to position [168, 0]
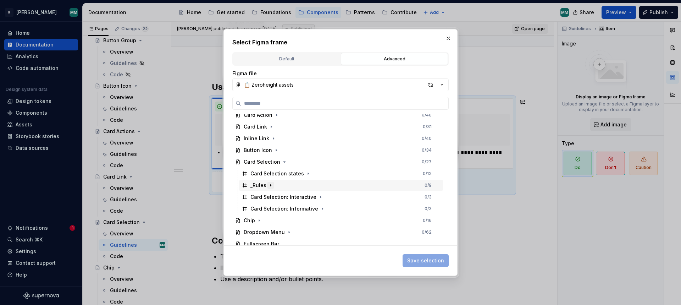
click at [270, 185] on icon "button" at bounding box center [270, 185] width 1 height 2
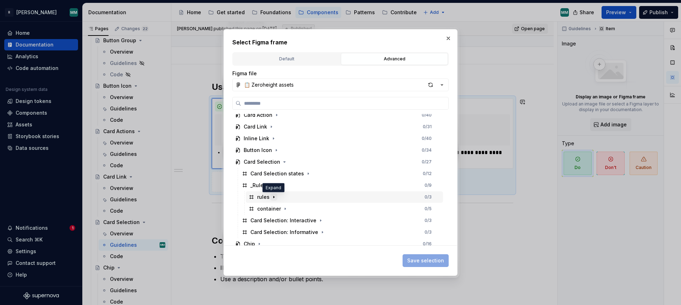
click at [274, 196] on icon "button" at bounding box center [274, 197] width 6 height 6
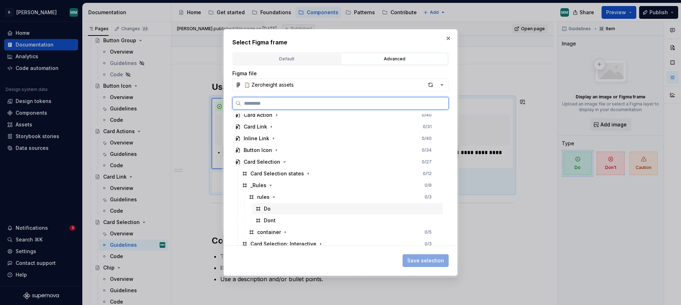
click at [270, 210] on div "Do" at bounding box center [348, 208] width 190 height 11
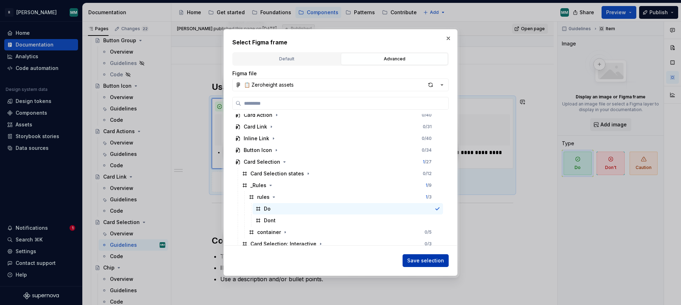
click at [427, 260] on span "Save selection" at bounding box center [425, 260] width 37 height 7
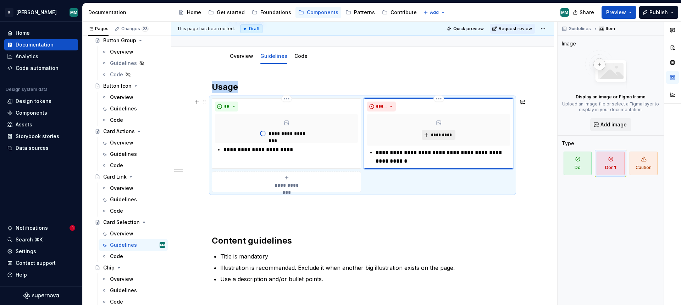
click at [440, 138] on button "*********" at bounding box center [439, 135] width 34 height 10
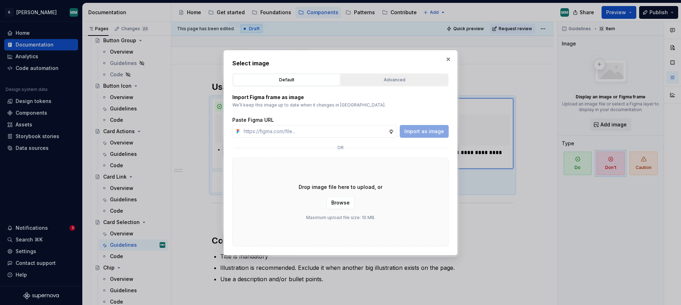
click at [393, 81] on div "Advanced" at bounding box center [394, 79] width 102 height 7
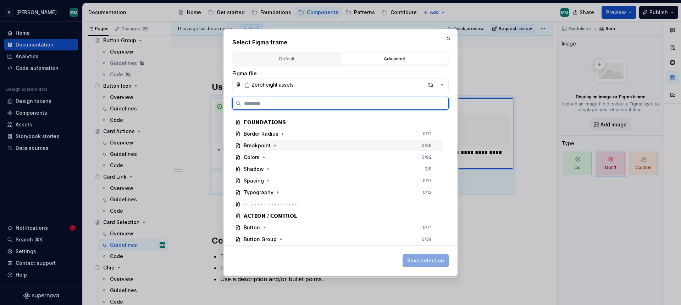
scroll to position [121, 0]
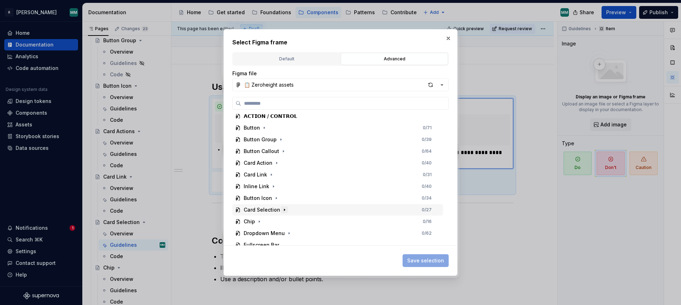
click at [284, 210] on icon "button" at bounding box center [284, 210] width 1 height 2
click at [270, 232] on icon "button" at bounding box center [270, 232] width 1 height 2
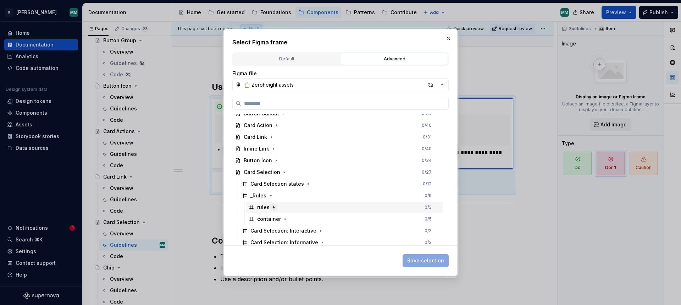
click at [271, 207] on icon "button" at bounding box center [274, 207] width 6 height 6
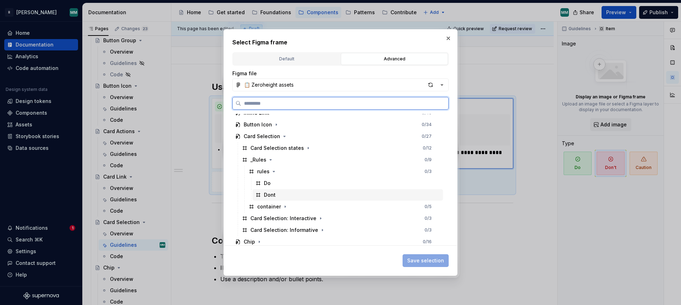
click at [270, 196] on div "Dont" at bounding box center [270, 194] width 12 height 7
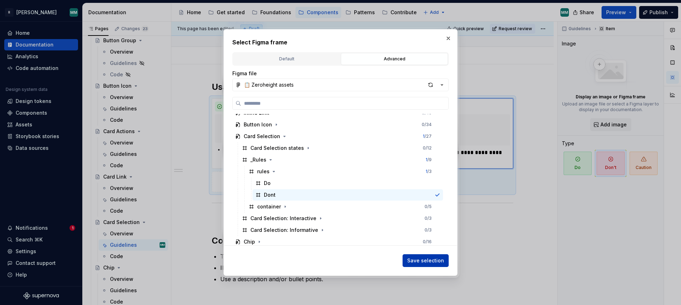
click at [425, 259] on span "Save selection" at bounding box center [425, 260] width 37 height 7
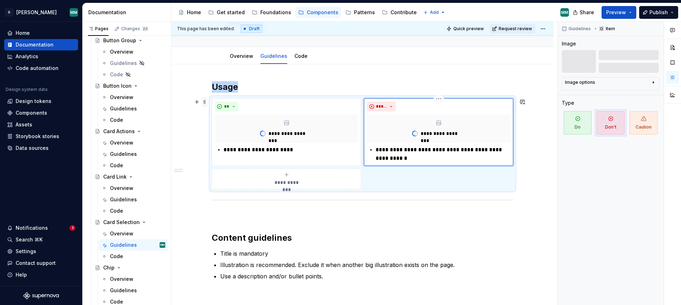
click at [207, 100] on span at bounding box center [205, 102] width 6 height 10
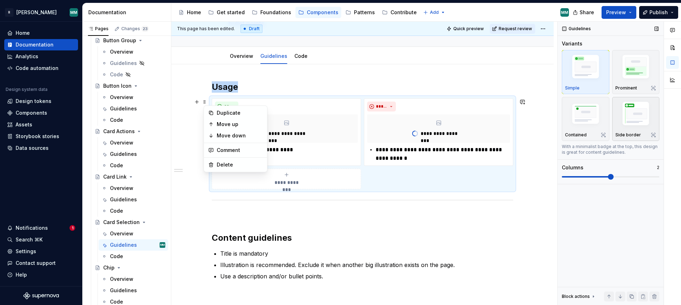
click at [641, 115] on img "button" at bounding box center [635, 114] width 41 height 31
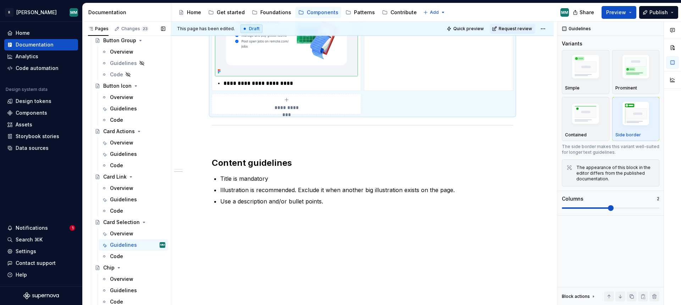
scroll to position [317, 0]
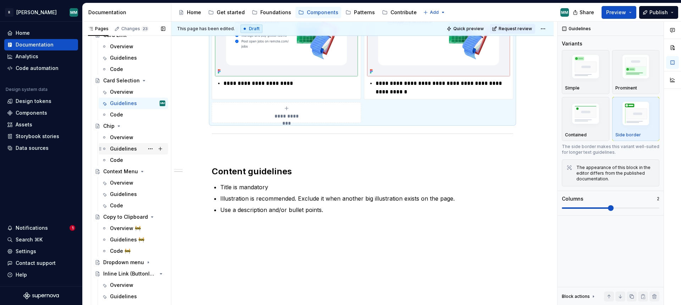
click at [130, 151] on div "Guidelines" at bounding box center [123, 148] width 27 height 7
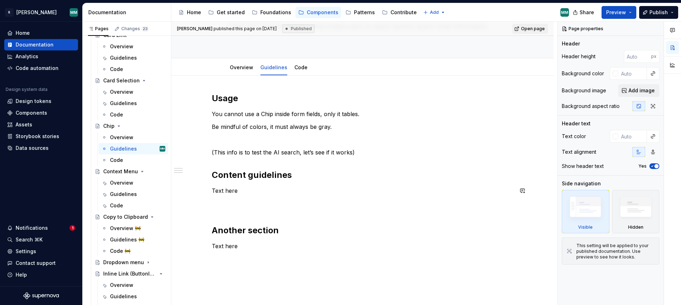
scroll to position [101, 0]
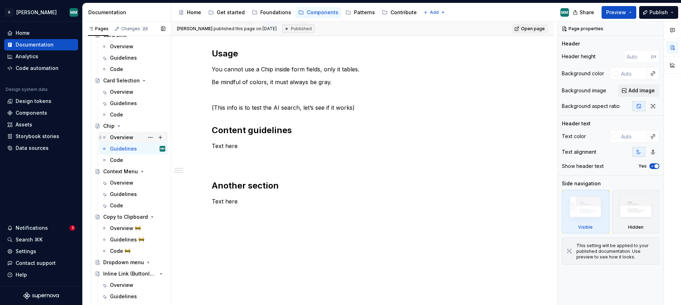
click at [132, 138] on div "Overview" at bounding box center [121, 137] width 23 height 7
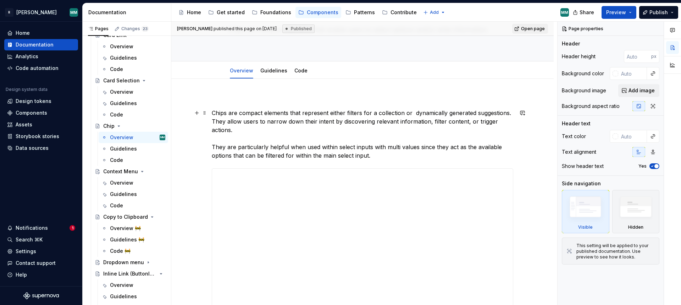
scroll to position [133, 0]
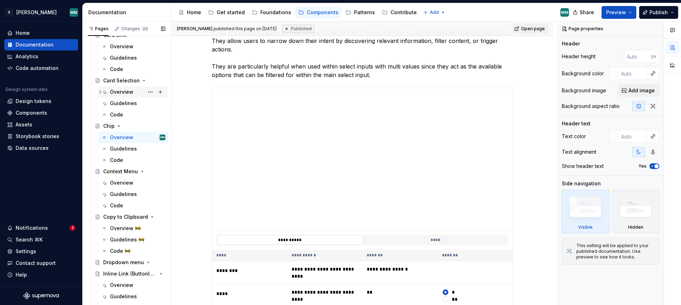
click at [135, 93] on div "Overview" at bounding box center [137, 92] width 55 height 10
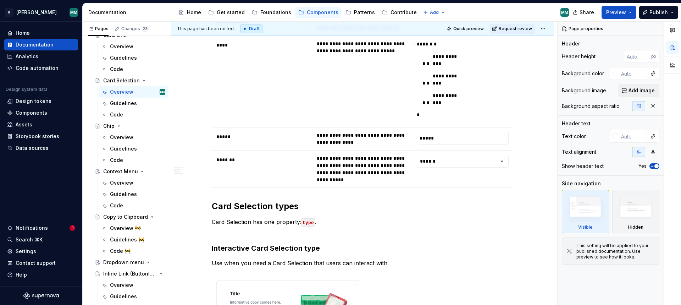
scroll to position [561, 0]
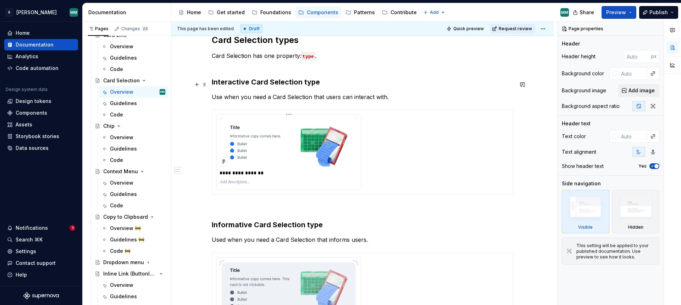
click at [272, 119] on img at bounding box center [289, 141] width 138 height 49
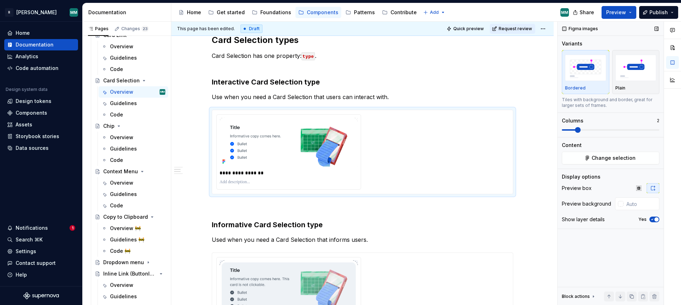
click at [639, 182] on div "Display options Preview box Preview background Show layer details Yes" at bounding box center [611, 200] width 98 height 55
click at [638, 187] on icon "button" at bounding box center [638, 187] width 5 height 5
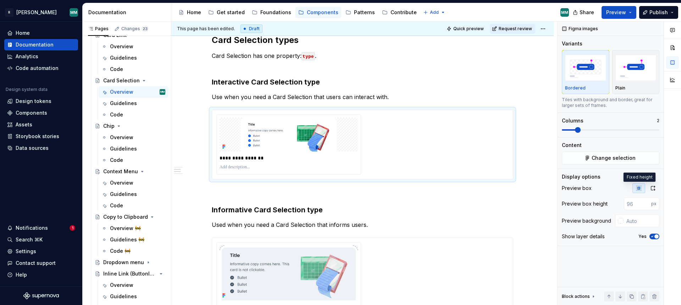
type textarea "*"
click at [635, 188] on button "button" at bounding box center [638, 188] width 13 height 10
click at [633, 207] on input "number" at bounding box center [637, 203] width 27 height 13
type input "415"
click at [448, 196] on div "**********" at bounding box center [362, 0] width 301 height 792
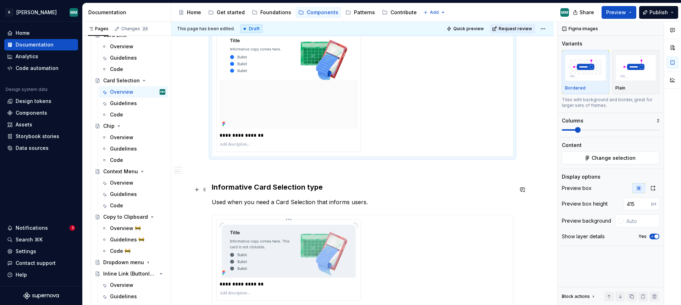
scroll to position [697, 0]
type input "#F3F4F8"
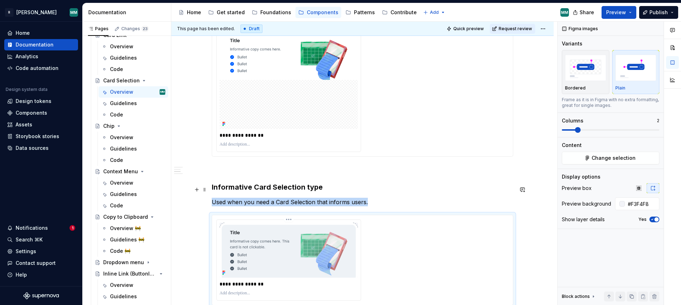
click at [304, 222] on img at bounding box center [289, 249] width 138 height 55
click at [638, 190] on icon "button" at bounding box center [639, 188] width 6 height 6
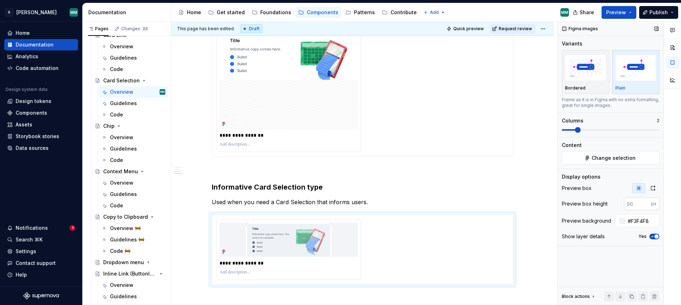
click at [635, 207] on input "number" at bounding box center [637, 203] width 27 height 13
type input "415"
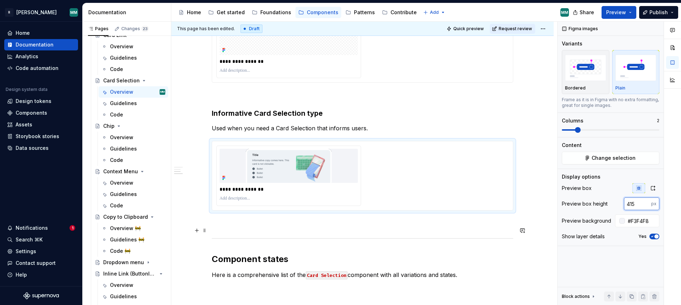
scroll to position [816, 0]
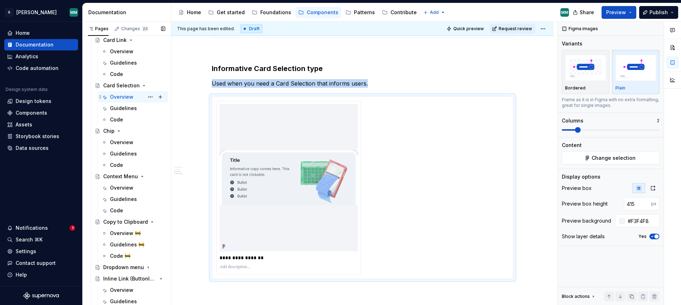
scroll to position [305, 0]
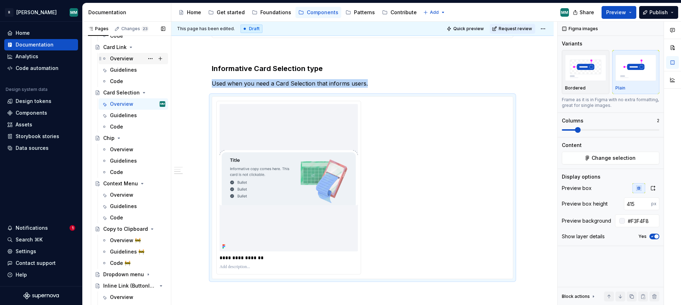
click at [128, 60] on div "Overview" at bounding box center [121, 58] width 23 height 7
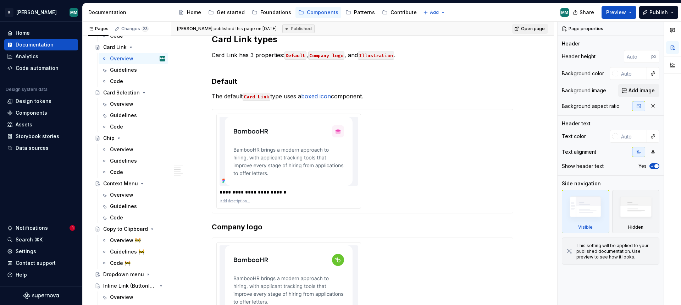
scroll to position [815, 0]
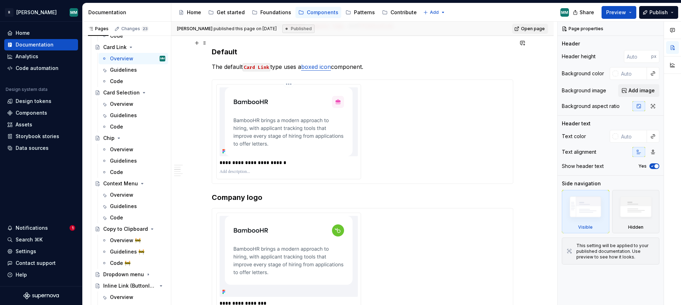
type textarea "*"
click at [331, 89] on img at bounding box center [289, 121] width 128 height 69
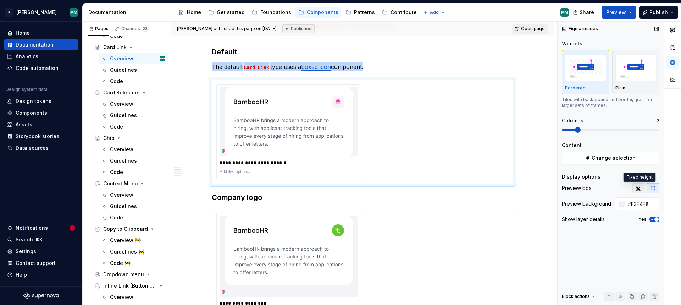
click at [642, 186] on button "button" at bounding box center [638, 188] width 13 height 10
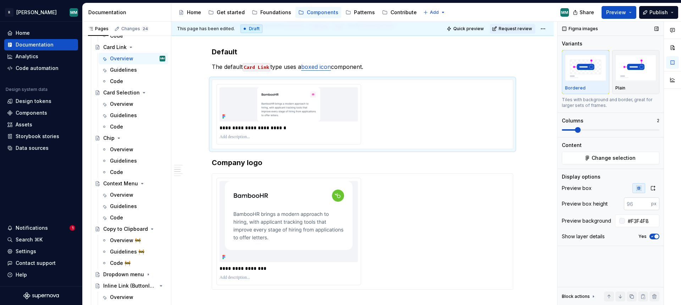
click at [638, 204] on input "number" at bounding box center [637, 203] width 27 height 13
type input "415"
click at [430, 192] on div "**********" at bounding box center [362, 231] width 292 height 107
click at [637, 187] on icon "button" at bounding box center [639, 188] width 6 height 6
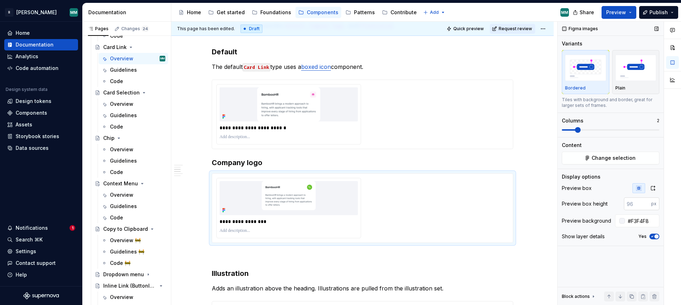
click at [635, 204] on input "number" at bounding box center [637, 203] width 27 height 13
type input "415"
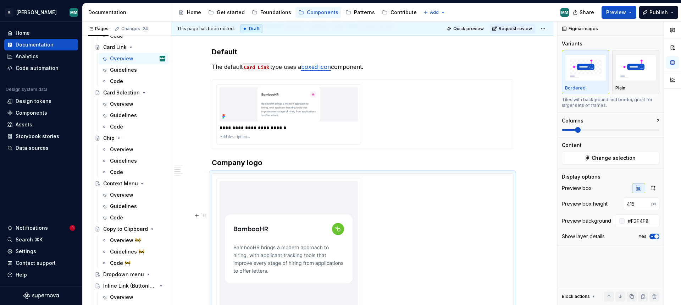
click at [548, 216] on div "**********" at bounding box center [362, 106] width 382 height 1563
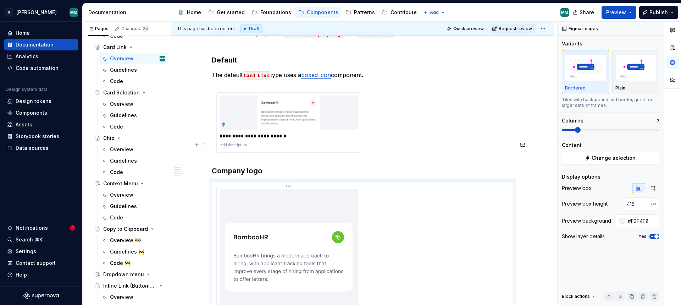
scroll to position [799, 0]
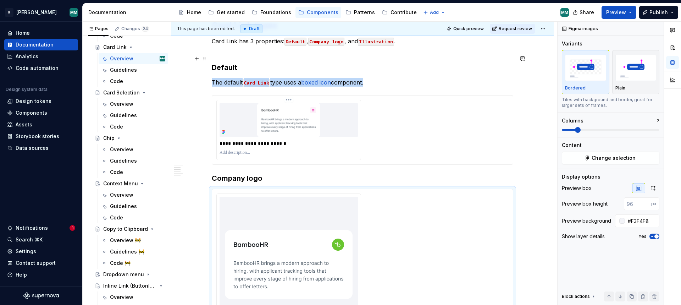
click at [353, 103] on img at bounding box center [289, 120] width 128 height 34
click at [636, 199] on input "number" at bounding box center [637, 203] width 27 height 13
type input "415"
click at [493, 193] on div "**********" at bounding box center [362, 279] width 292 height 173
click at [437, 115] on div "**********" at bounding box center [362, 130] width 292 height 60
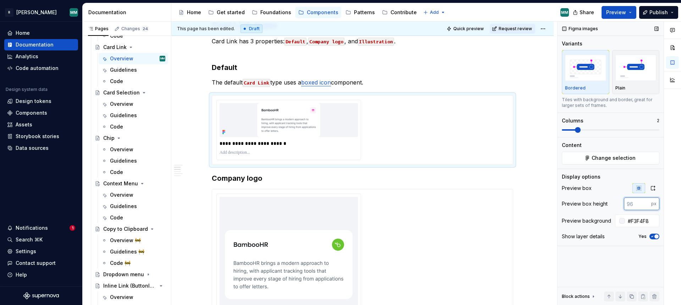
click at [636, 205] on input "number" at bounding box center [637, 203] width 27 height 13
type input "415"
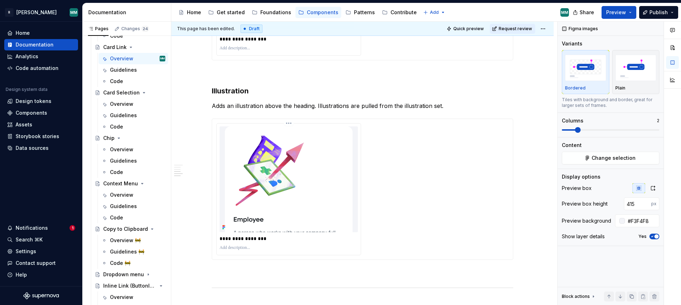
scroll to position [1225, 0]
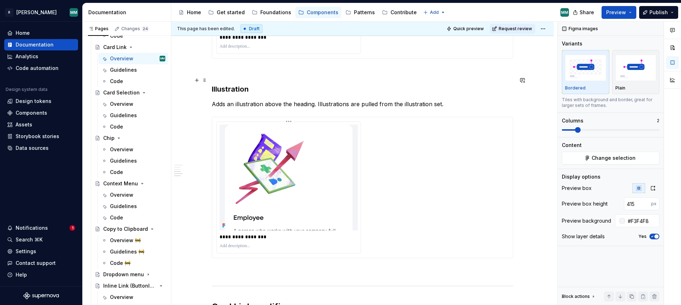
click at [349, 159] on img at bounding box center [289, 177] width 128 height 106
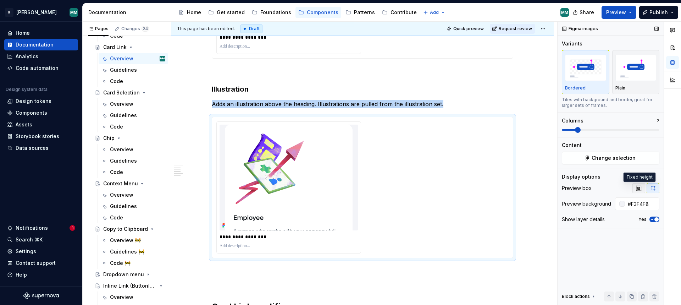
click at [641, 185] on icon "button" at bounding box center [639, 188] width 6 height 6
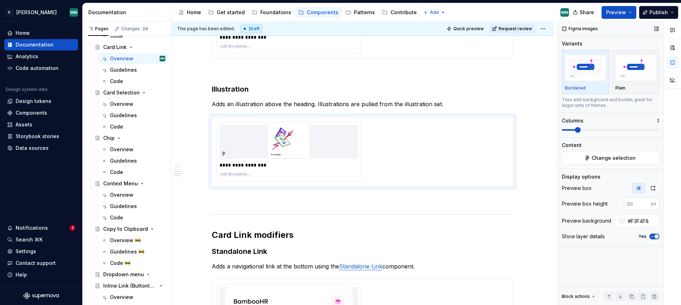
click at [638, 207] on input "number" at bounding box center [637, 203] width 27 height 13
type input "415"
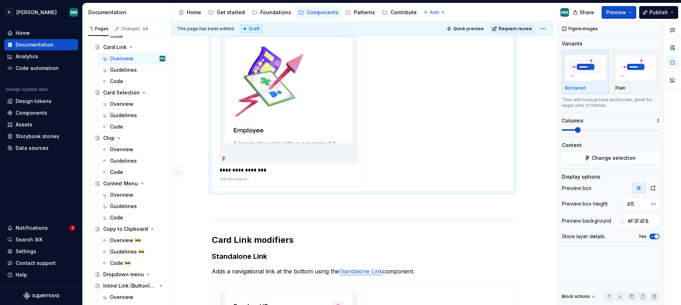
scroll to position [1432, 0]
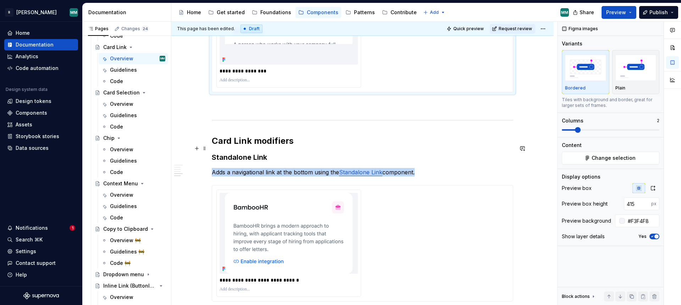
click at [383, 189] on div "**********" at bounding box center [362, 242] width 292 height 107
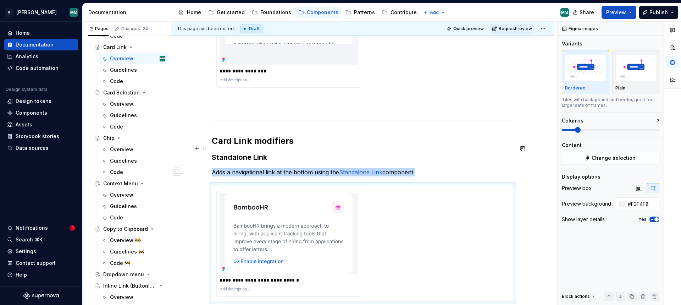
click at [348, 193] on img at bounding box center [289, 233] width 128 height 81
click at [277, 198] on img at bounding box center [289, 233] width 128 height 81
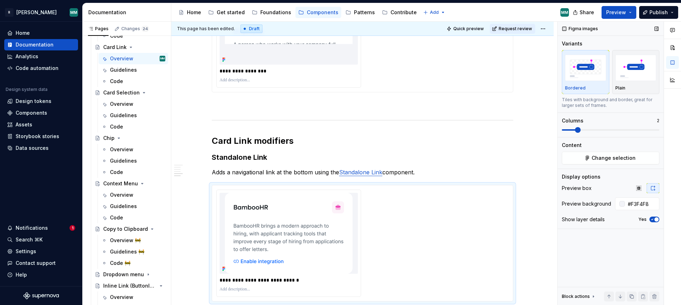
click at [632, 188] on div "Preview box" at bounding box center [611, 188] width 98 height 10
click at [635, 188] on button "button" at bounding box center [638, 188] width 13 height 10
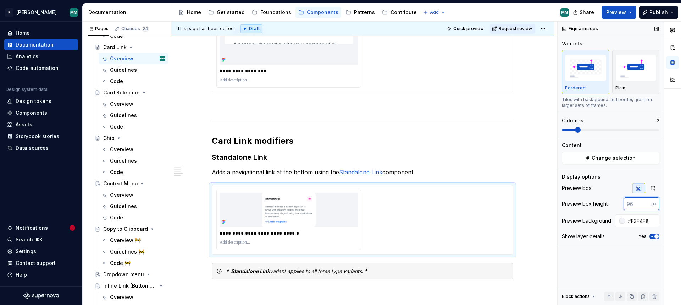
click at [634, 207] on input "number" at bounding box center [637, 203] width 27 height 13
type input "415"
click at [473, 195] on div "**********" at bounding box center [362, 219] width 292 height 60
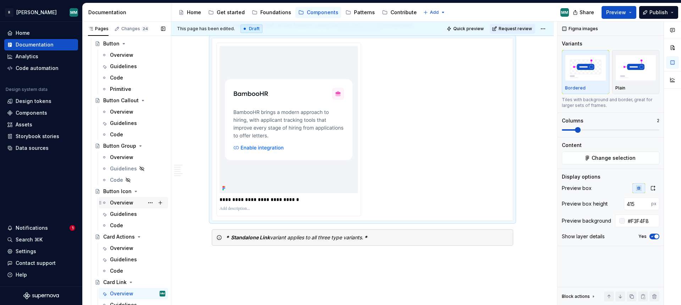
scroll to position [68, 0]
click at [123, 115] on div "Overview" at bounding box center [121, 113] width 23 height 7
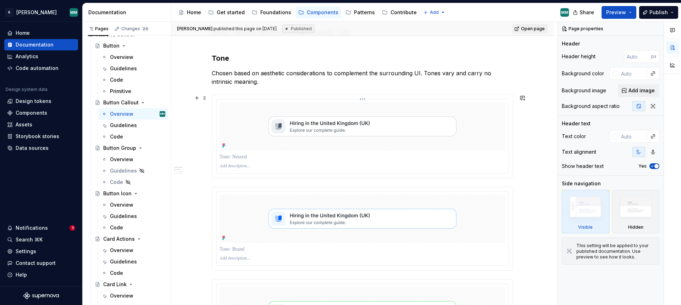
scroll to position [588, 0]
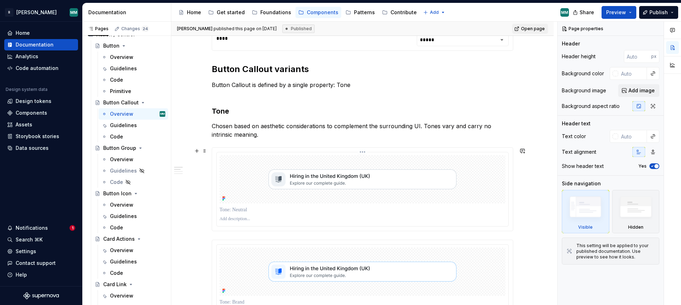
type textarea "*"
click at [425, 184] on img at bounding box center [362, 179] width 216 height 48
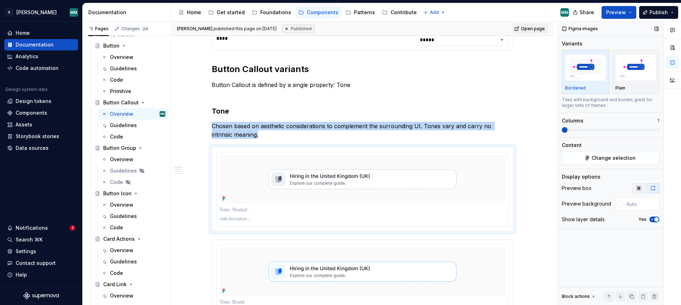
click at [638, 187] on icon "button" at bounding box center [638, 187] width 5 height 5
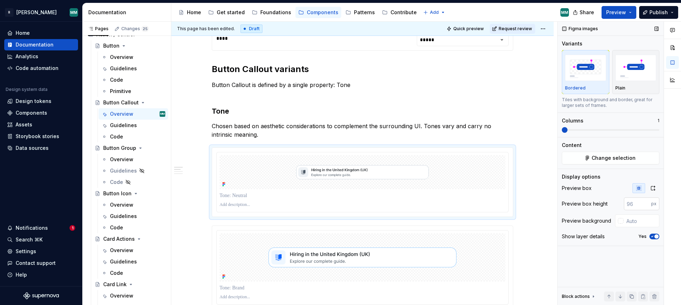
click at [635, 201] on input "number" at bounding box center [637, 203] width 27 height 13
type input "415"
click at [471, 151] on div at bounding box center [362, 182] width 301 height 69
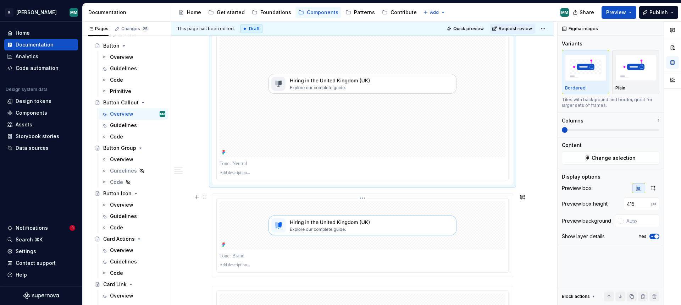
scroll to position [787, 0]
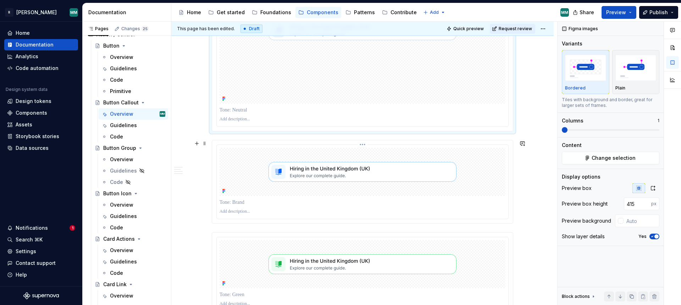
click at [400, 173] on img at bounding box center [362, 172] width 216 height 48
click at [639, 188] on icon "button" at bounding box center [638, 187] width 5 height 5
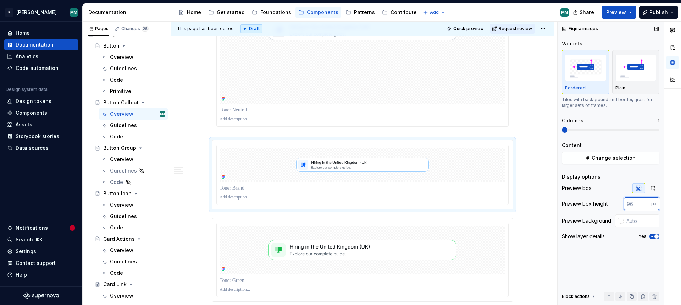
click at [638, 207] on input "number" at bounding box center [637, 203] width 27 height 13
type input "415"
click at [418, 149] on div at bounding box center [363, 165] width 286 height 34
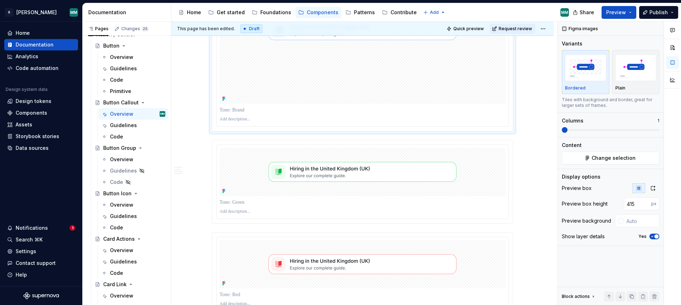
scroll to position [986, 0]
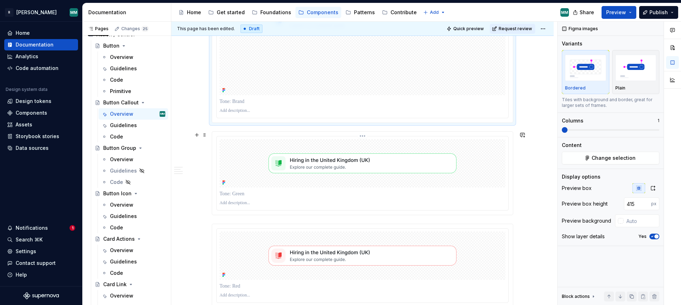
click at [387, 151] on img at bounding box center [362, 163] width 216 height 48
click at [638, 189] on icon "button" at bounding box center [638, 187] width 5 height 5
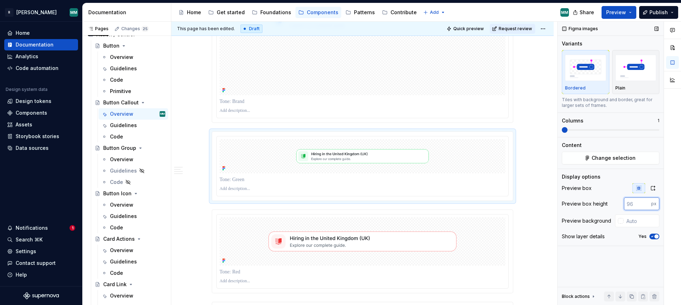
click at [638, 205] on input "number" at bounding box center [637, 203] width 27 height 13
type input "415"
click at [454, 160] on div at bounding box center [363, 156] width 286 height 34
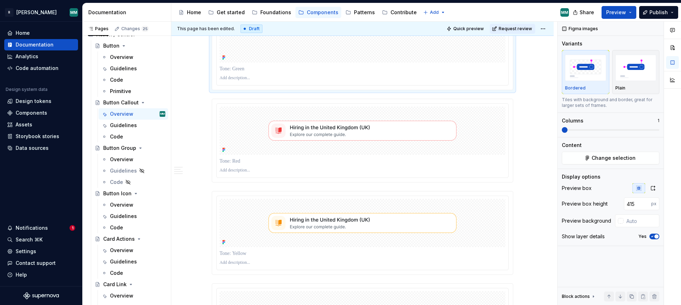
scroll to position [1276, 0]
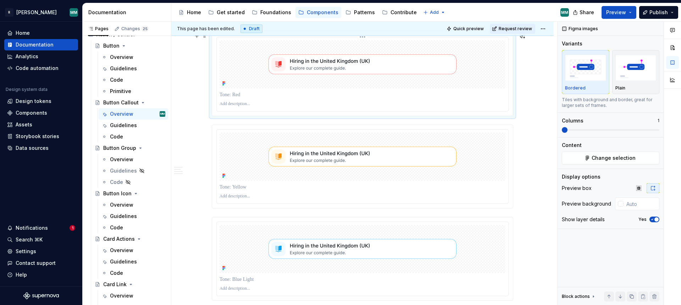
click at [432, 66] on img at bounding box center [362, 64] width 216 height 48
click at [636, 187] on icon "button" at bounding box center [639, 188] width 6 height 6
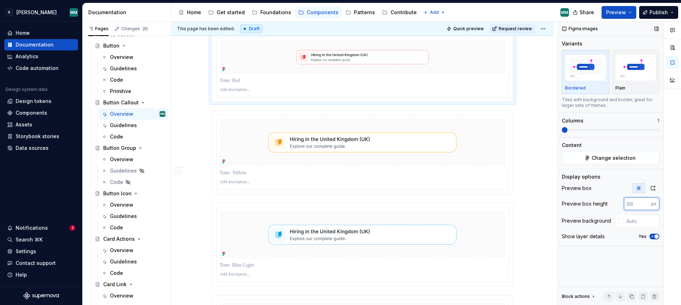
click at [635, 206] on input "number" at bounding box center [637, 203] width 27 height 13
type input "415"
click at [448, 164] on img at bounding box center [362, 142] width 216 height 48
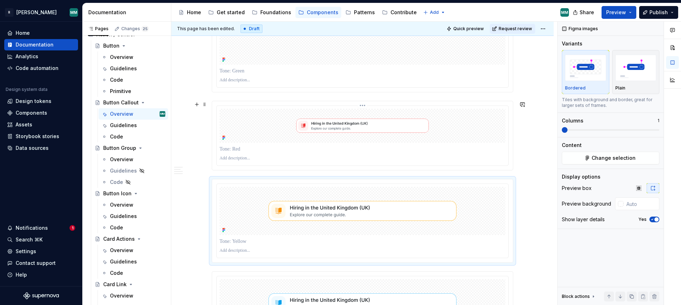
click at [427, 128] on img at bounding box center [362, 126] width 216 height 34
click at [636, 203] on input "number" at bounding box center [637, 203] width 27 height 13
type input "415"
click at [543, 181] on div "**********" at bounding box center [362, 233] width 382 height 2618
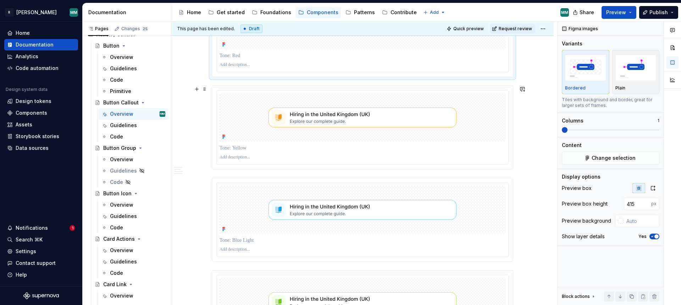
scroll to position [1420, 0]
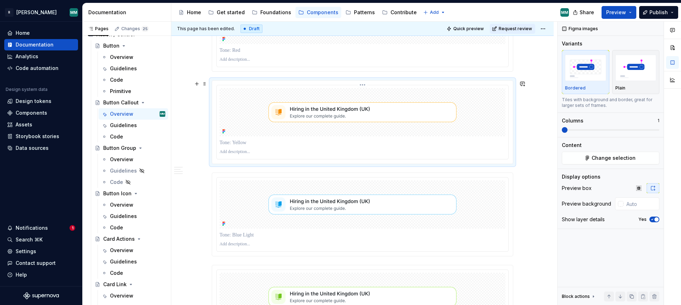
click at [469, 115] on img at bounding box center [362, 112] width 216 height 48
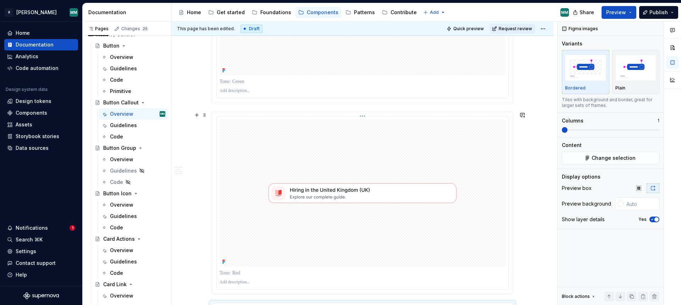
click at [475, 182] on div at bounding box center [363, 192] width 286 height 147
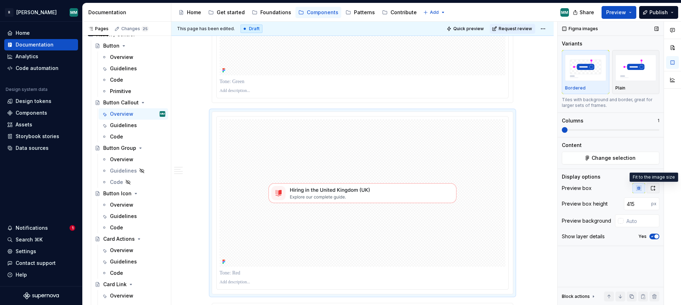
click at [655, 188] on icon "button" at bounding box center [653, 188] width 6 height 6
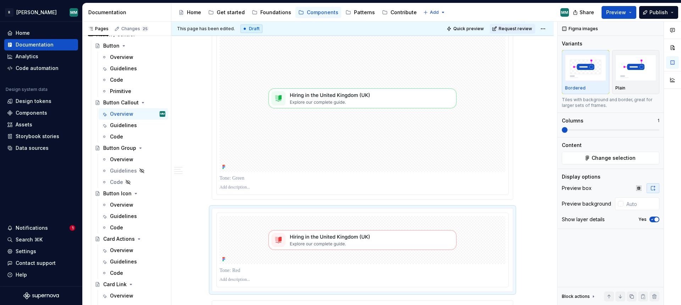
scroll to position [1071, 0]
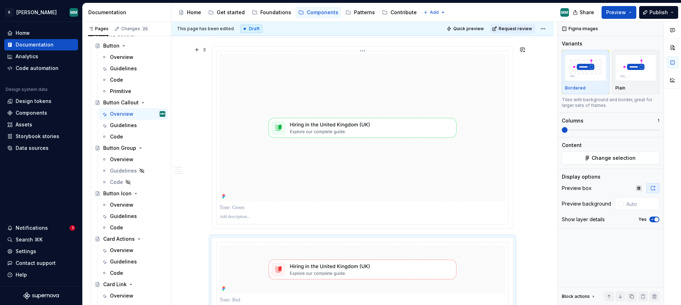
click at [426, 165] on div at bounding box center [363, 127] width 286 height 147
click at [652, 190] on icon "button" at bounding box center [653, 188] width 6 height 6
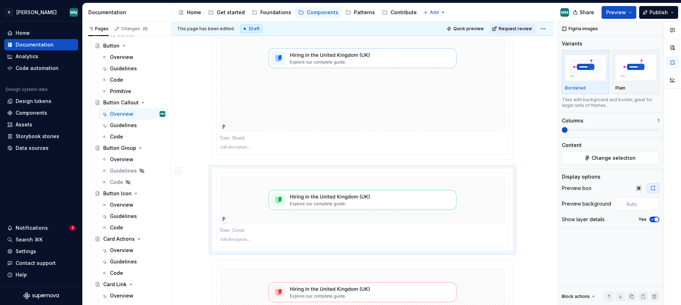
scroll to position [846, 0]
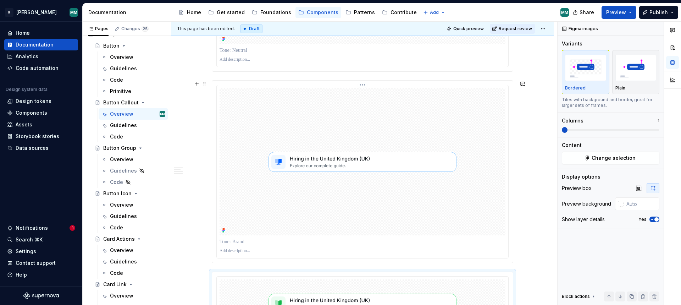
click at [407, 168] on img at bounding box center [362, 162] width 216 height 48
click at [654, 187] on icon "button" at bounding box center [653, 188] width 6 height 6
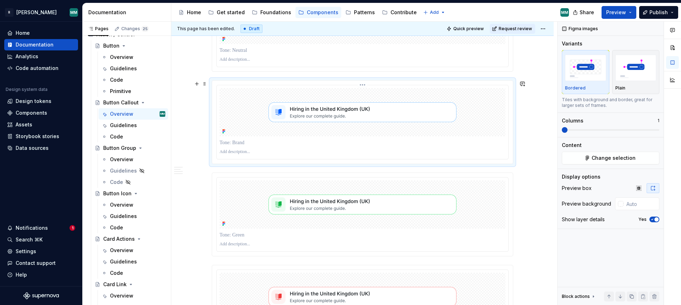
scroll to position [702, 0]
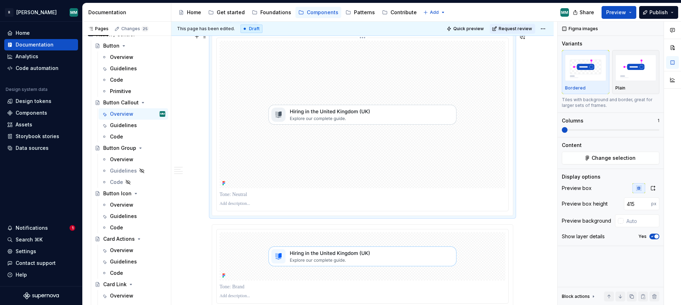
click at [456, 157] on div at bounding box center [363, 114] width 286 height 147
click at [655, 191] on button "button" at bounding box center [653, 188] width 13 height 10
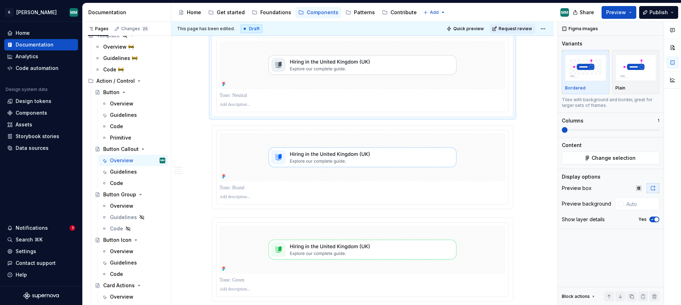
scroll to position [21, 0]
click at [127, 104] on div "Overview" at bounding box center [121, 103] width 23 height 7
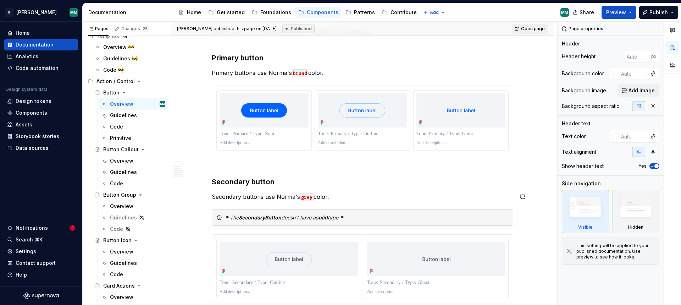
scroll to position [335, 0]
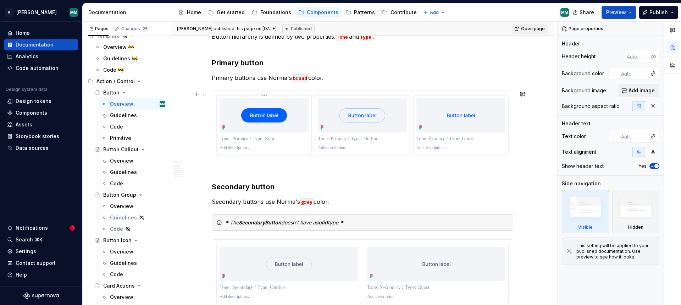
click at [279, 140] on p at bounding box center [264, 138] width 89 height 7
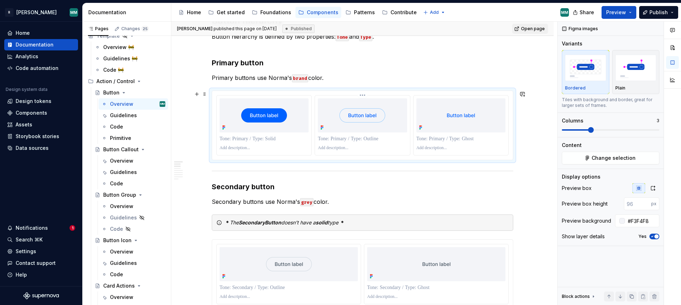
click at [392, 147] on p at bounding box center [362, 148] width 89 height 6
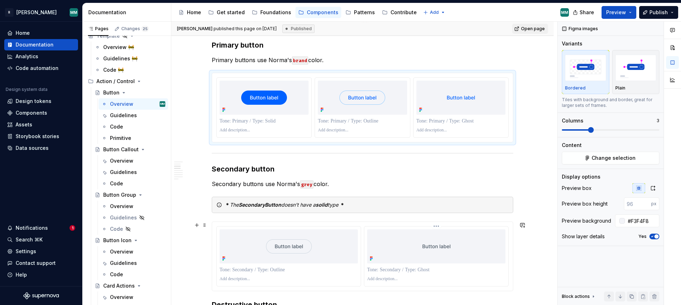
scroll to position [388, 0]
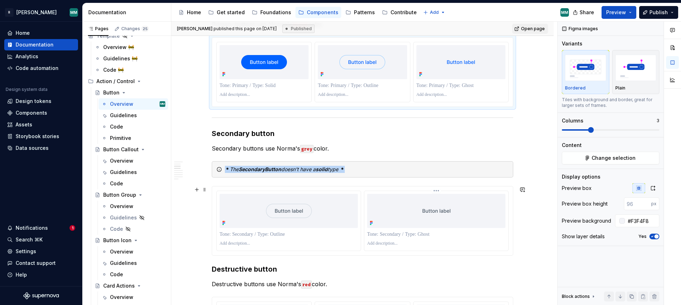
click at [462, 249] on div at bounding box center [436, 221] width 144 height 60
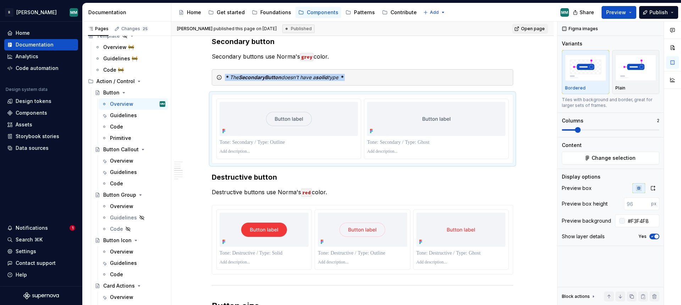
scroll to position [612, 0]
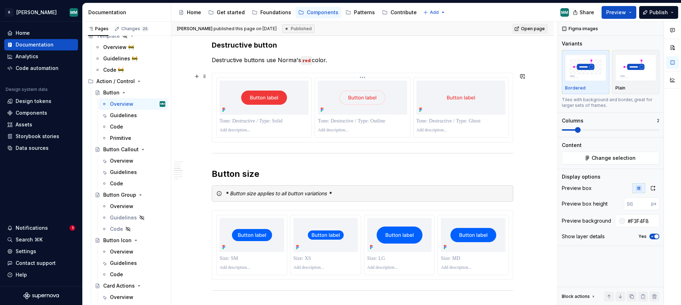
click at [405, 125] on div at bounding box center [362, 121] width 89 height 10
click at [439, 268] on div at bounding box center [473, 245] width 71 height 60
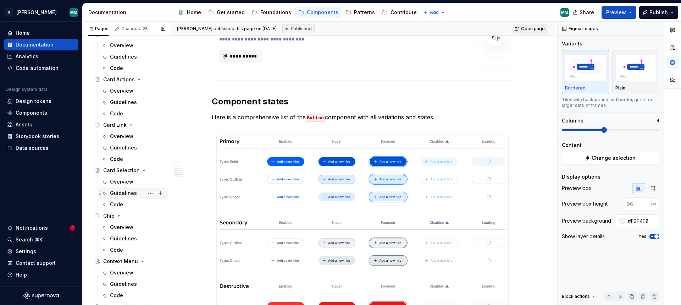
scroll to position [246, 0]
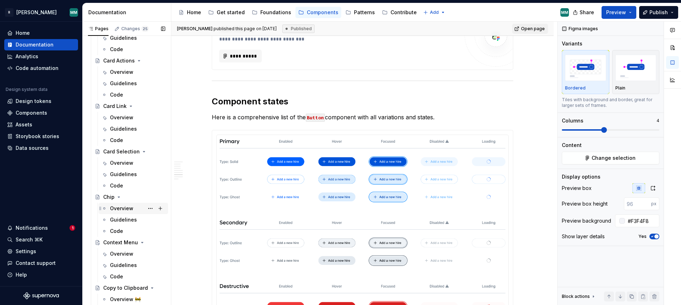
click at [137, 212] on div "Overview" at bounding box center [137, 208] width 55 height 10
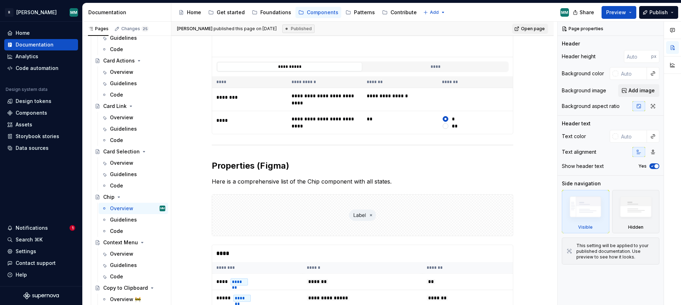
scroll to position [72, 0]
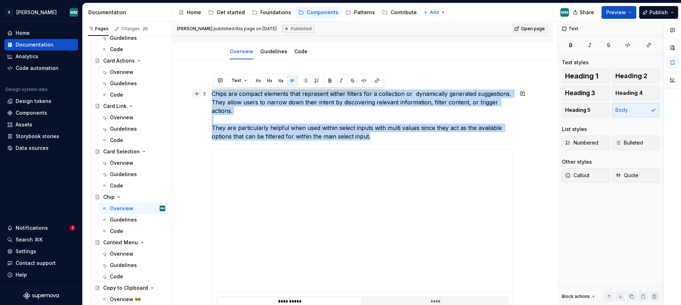
drag, startPoint x: 379, startPoint y: 139, endPoint x: 199, endPoint y: 94, distance: 185.7
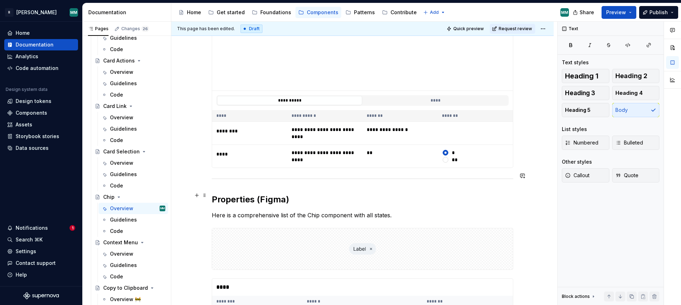
scroll to position [233, 0]
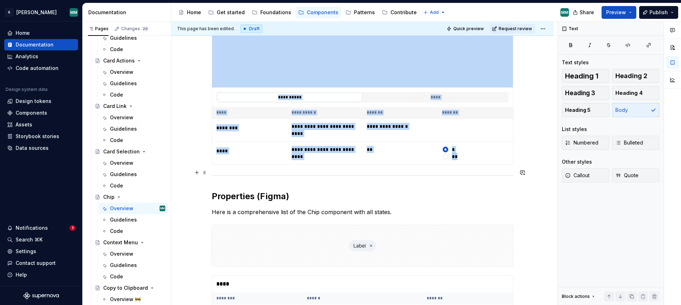
click at [214, 173] on div at bounding box center [362, 175] width 301 height 5
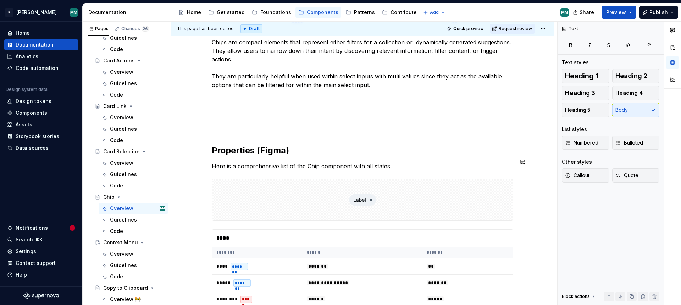
scroll to position [396, 0]
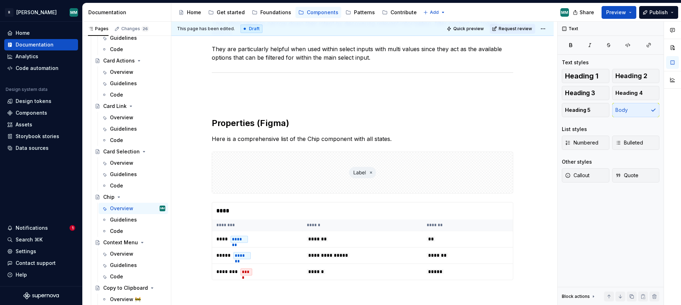
click at [264, 118] on h2 "Properties (Figma)" at bounding box center [362, 122] width 301 height 11
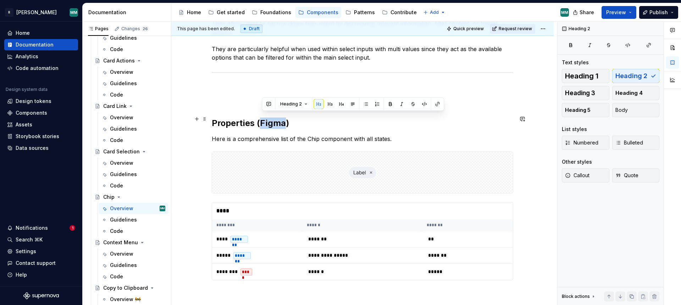
click at [264, 118] on h2 "Properties (Figma)" at bounding box center [362, 122] width 301 height 11
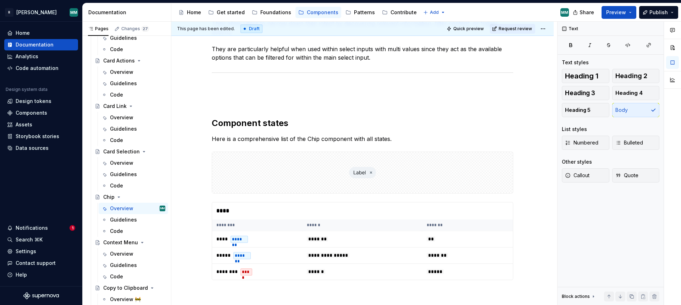
type textarea "*"
click at [242, 83] on p at bounding box center [362, 87] width 301 height 9
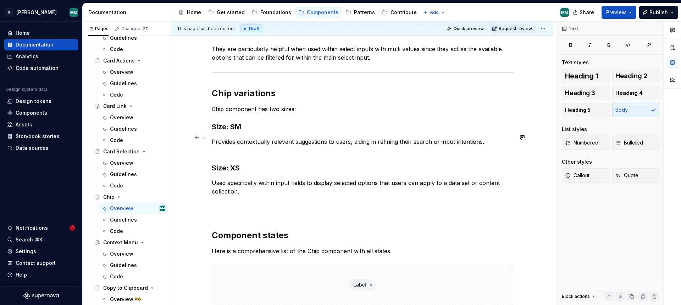
click at [489, 137] on p "Provides contextually relevant suggestions to users, aiding in refining their s…" at bounding box center [362, 145] width 301 height 17
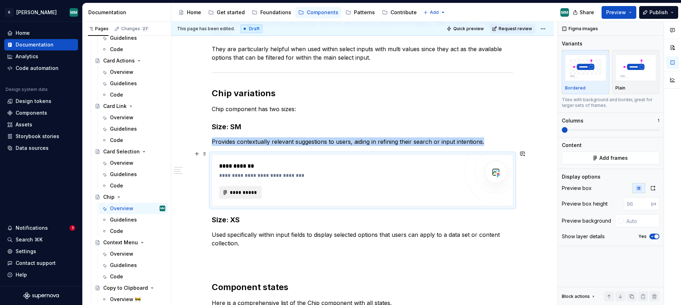
click at [253, 189] on span "**********" at bounding box center [243, 192] width 28 height 7
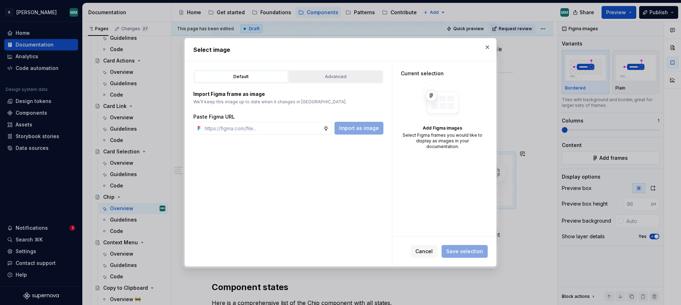
click at [333, 77] on div "Advanced" at bounding box center [335, 76] width 89 height 7
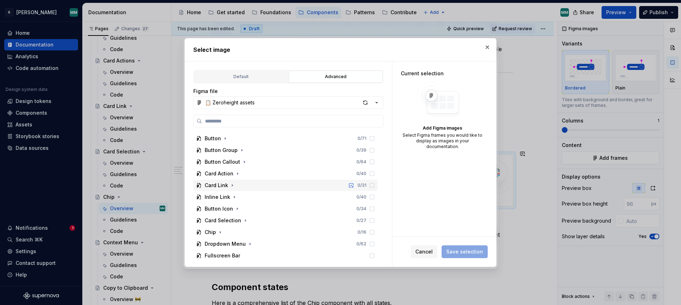
scroll to position [141, 0]
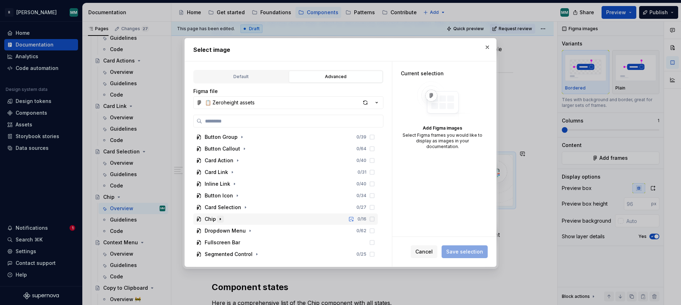
click at [220, 220] on icon "button" at bounding box center [220, 219] width 6 height 6
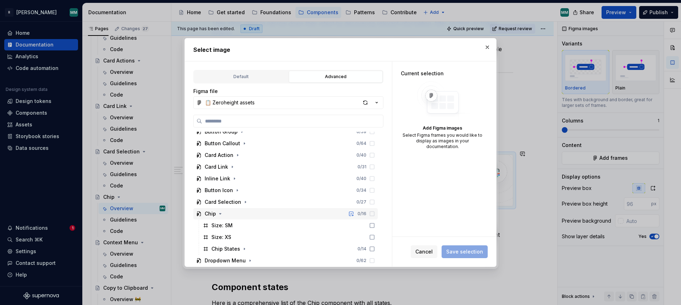
scroll to position [153, 0]
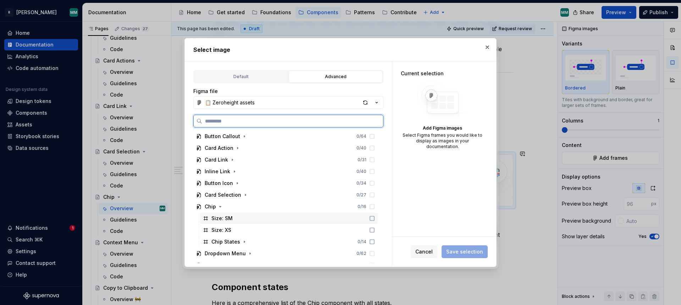
click at [247, 216] on div "Size: SM" at bounding box center [289, 217] width 178 height 11
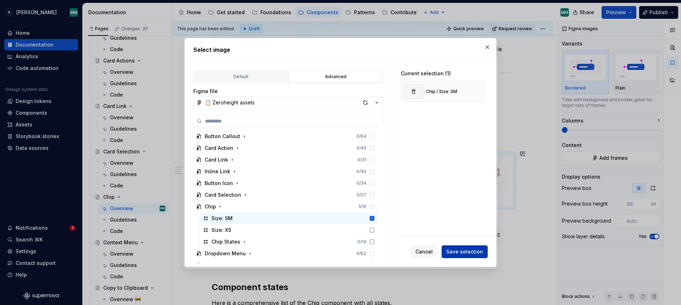
click at [468, 248] on span "Save selection" at bounding box center [464, 251] width 37 height 7
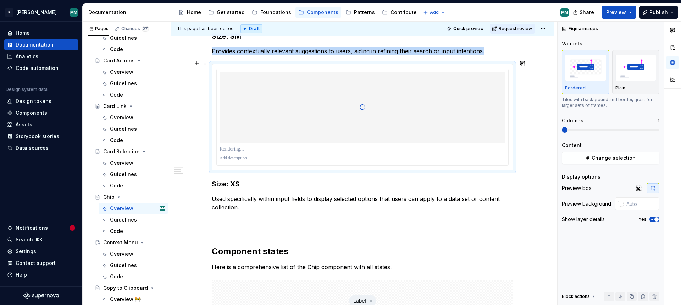
scroll to position [492, 0]
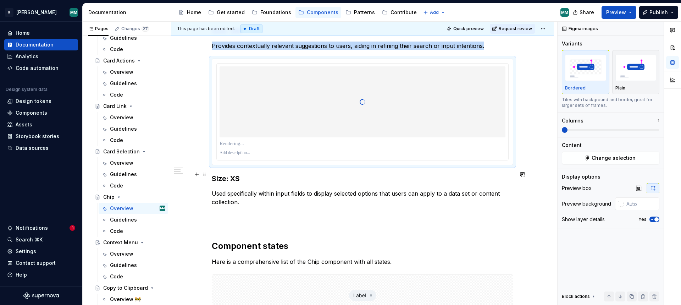
click at [213, 175] on h3 "Size: XS" at bounding box center [362, 178] width 301 height 10
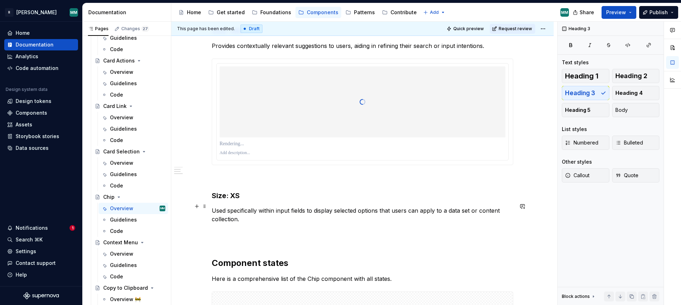
click at [272, 218] on p "Used specifically within input fields to display selected options that users ca…" at bounding box center [362, 219] width 301 height 26
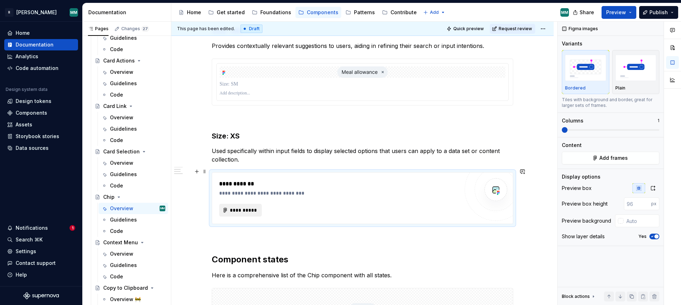
click at [250, 206] on span "**********" at bounding box center [243, 209] width 28 height 7
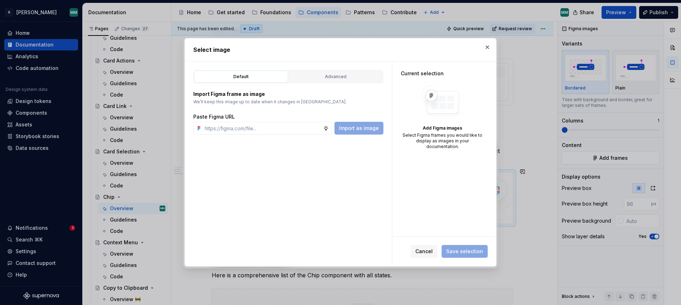
click at [320, 83] on div "Default Advanced" at bounding box center [288, 76] width 190 height 13
click at [325, 74] on div "Advanced" at bounding box center [335, 76] width 89 height 7
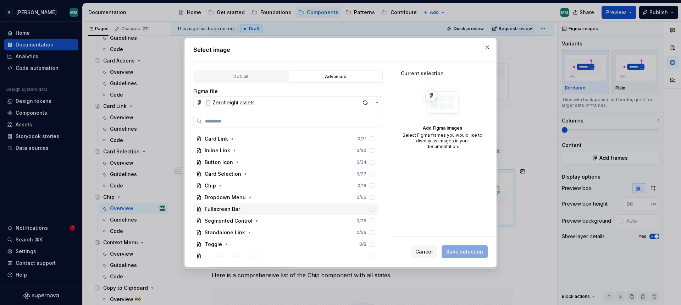
scroll to position [163, 0]
click at [221, 196] on icon "button" at bounding box center [220, 197] width 6 height 6
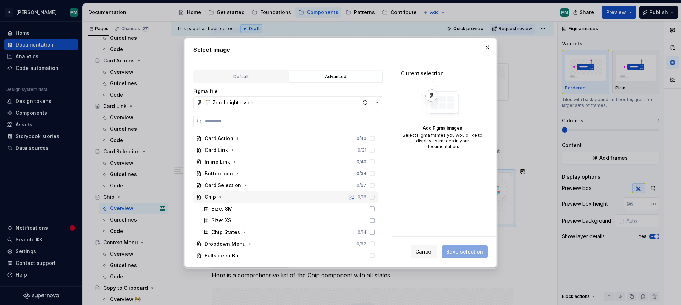
scroll to position [164, 0]
click at [242, 220] on div "Size: XS" at bounding box center [289, 218] width 178 height 11
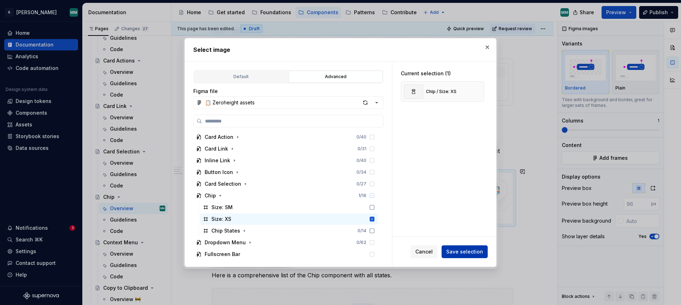
click at [460, 254] on span "Save selection" at bounding box center [464, 251] width 37 height 7
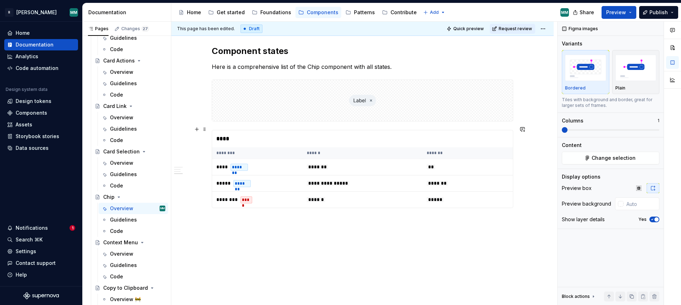
scroll to position [770, 0]
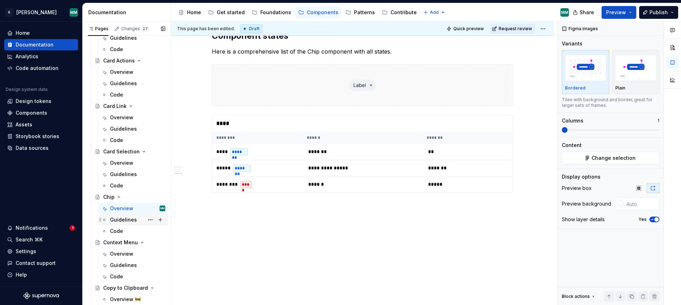
click at [124, 220] on div "Guidelines" at bounding box center [123, 219] width 27 height 7
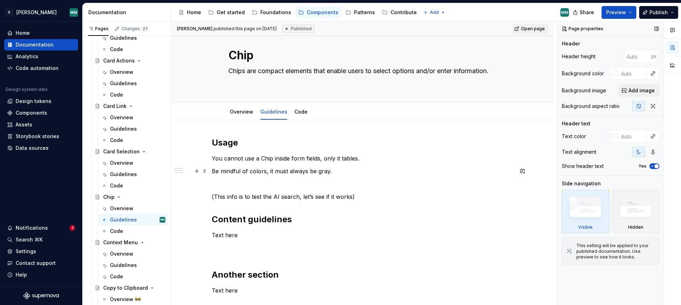
scroll to position [65, 0]
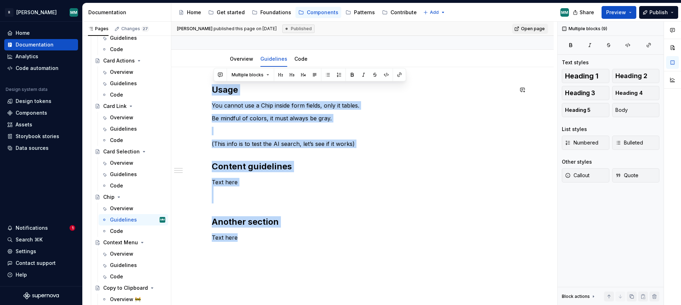
drag, startPoint x: 267, startPoint y: 236, endPoint x: 202, endPoint y: 76, distance: 172.4
click at [202, 76] on div "Usage You cannot use a Chip inside form fields, only it tables. Be mindful of c…" at bounding box center [362, 204] width 382 height 275
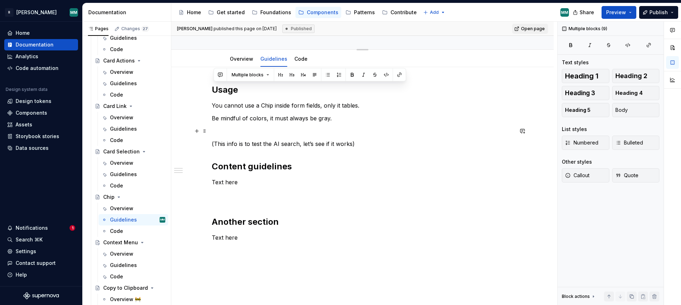
scroll to position [0, 0]
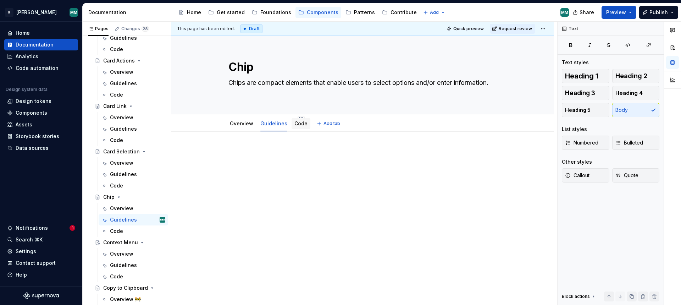
click at [297, 125] on link "Code" at bounding box center [300, 123] width 13 height 6
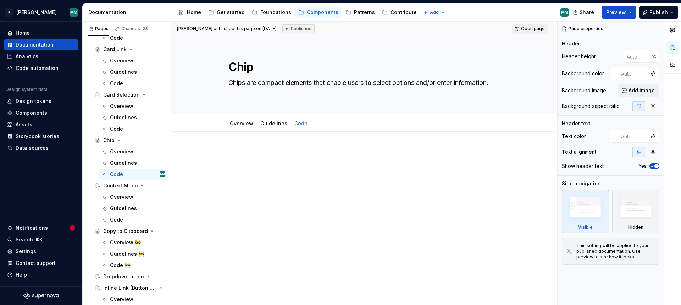
scroll to position [308, 0]
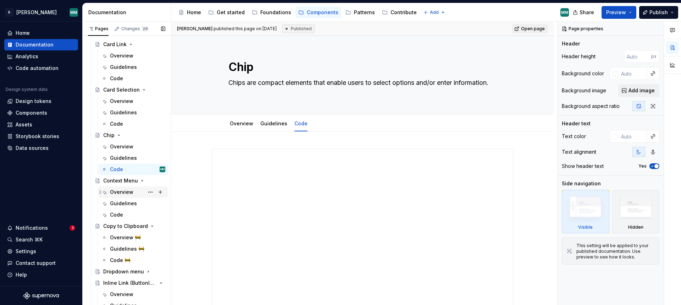
click at [126, 193] on div "Overview" at bounding box center [121, 191] width 23 height 7
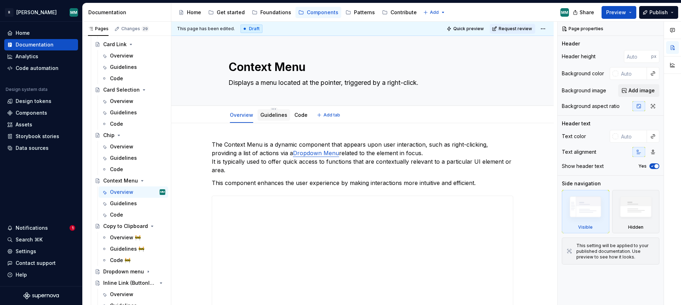
click at [278, 115] on link "Guidelines" at bounding box center [273, 115] width 27 height 6
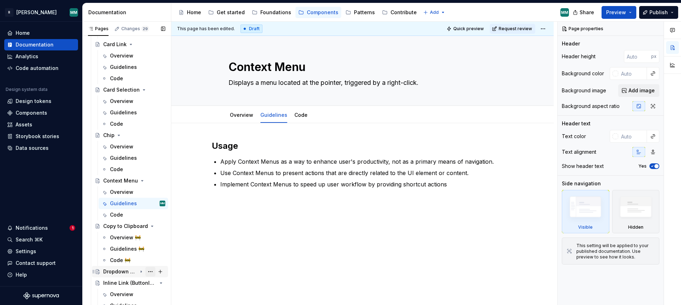
click at [146, 271] on button "Page tree" at bounding box center [150, 271] width 10 height 10
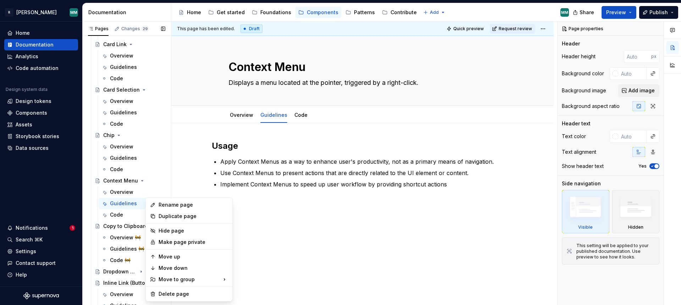
click at [122, 272] on div "Pages Changes 29 Add Accessibility guide for tree Page tree. Navigate the tree …" at bounding box center [126, 165] width 89 height 286
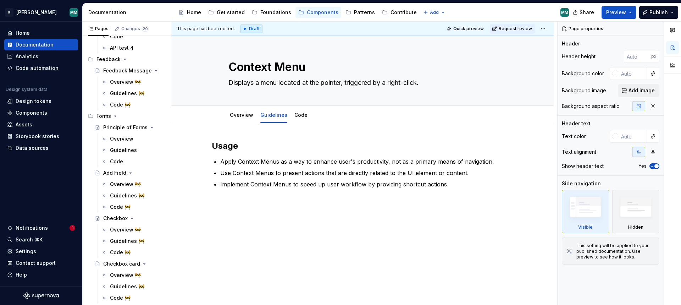
scroll to position [837, 0]
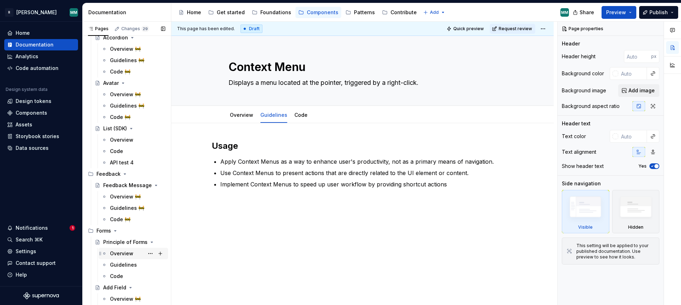
click at [124, 255] on div "Overview" at bounding box center [121, 253] width 23 height 7
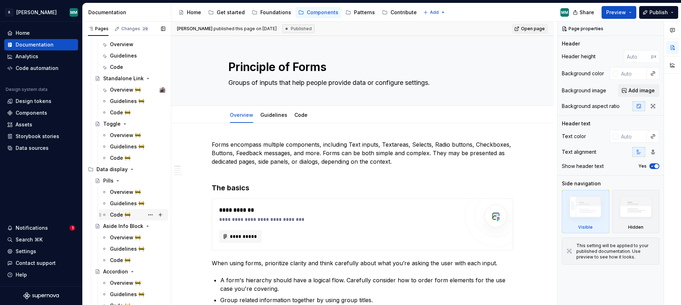
scroll to position [595, 0]
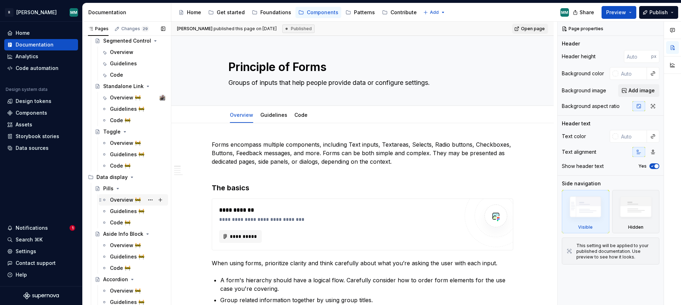
click at [109, 199] on div "Overview 🚧" at bounding box center [133, 200] width 64 height 10
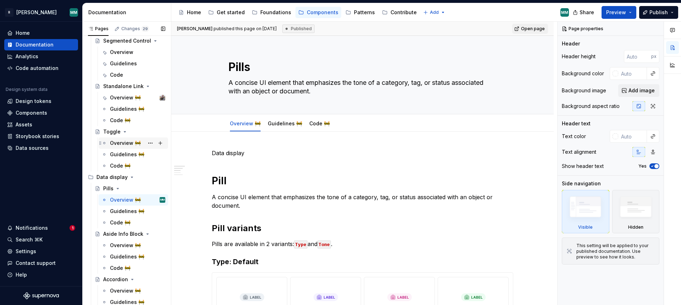
click at [128, 145] on div "Overview 🚧" at bounding box center [125, 142] width 31 height 7
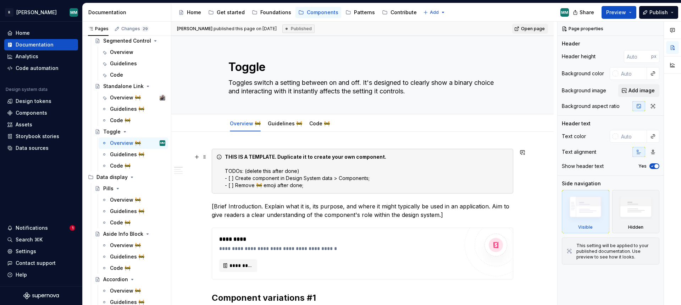
click at [405, 177] on div "THIS IS A TEMPLATE. Duplicate it to create your own component. TODOs: (delete t…" at bounding box center [367, 170] width 284 height 35
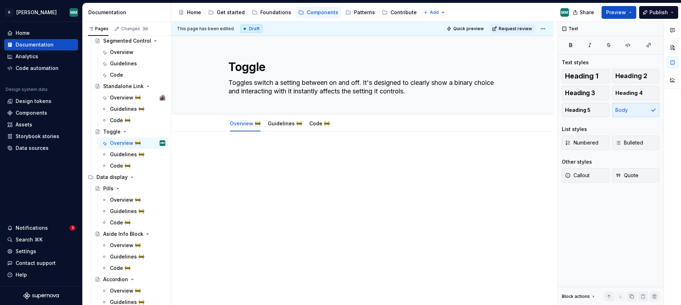
type textarea "*"
paste div
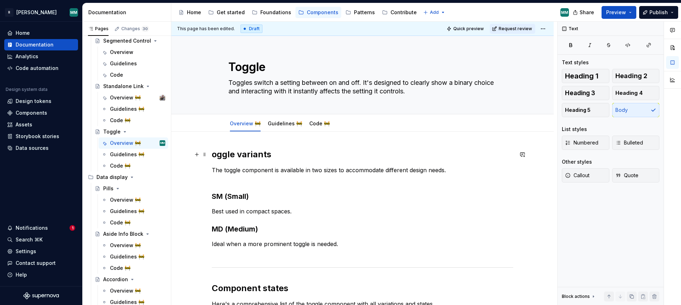
click at [214, 155] on h2 "oggle variants" at bounding box center [362, 154] width 301 height 11
click at [306, 212] on p "Best used in compact spaces." at bounding box center [362, 211] width 301 height 9
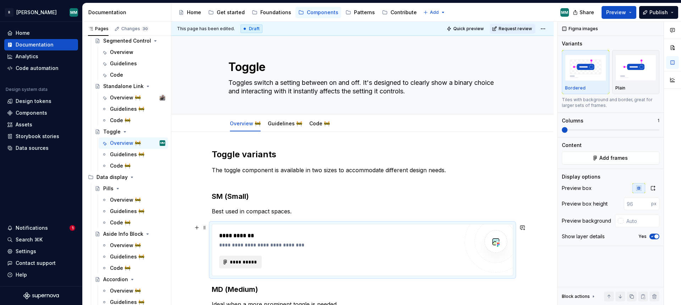
click at [248, 265] on button "**********" at bounding box center [240, 261] width 43 height 13
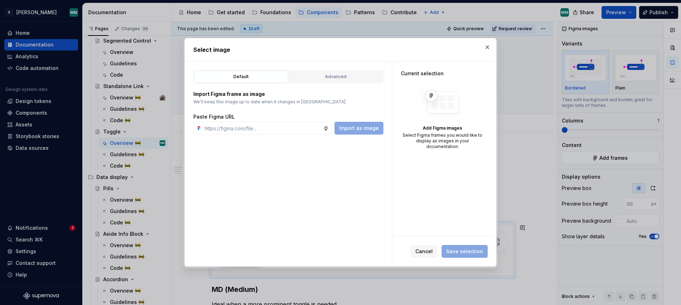
type textarea "*"
click at [325, 79] on div "Advanced" at bounding box center [335, 76] width 89 height 7
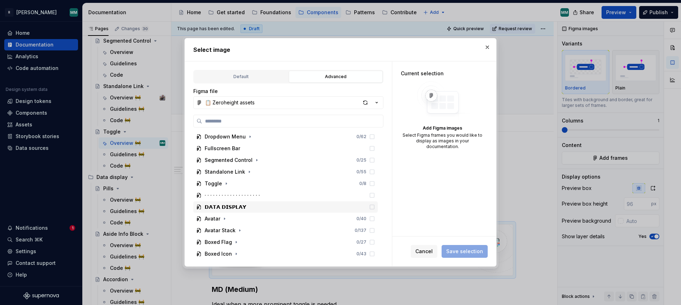
scroll to position [249, 0]
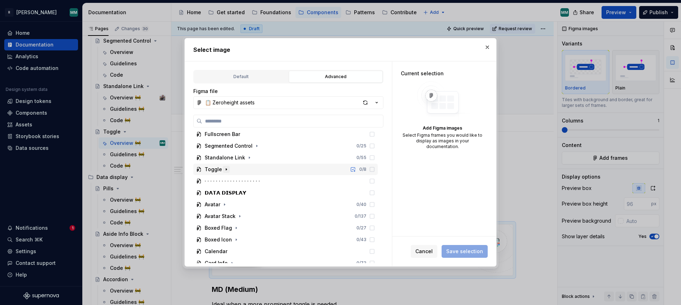
click at [224, 171] on icon "button" at bounding box center [226, 169] width 6 height 6
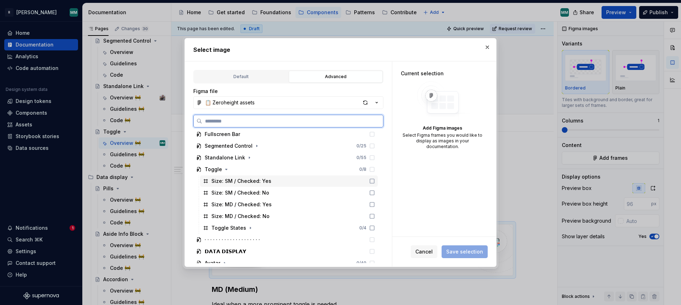
click at [375, 181] on icon at bounding box center [372, 181] width 6 height 6
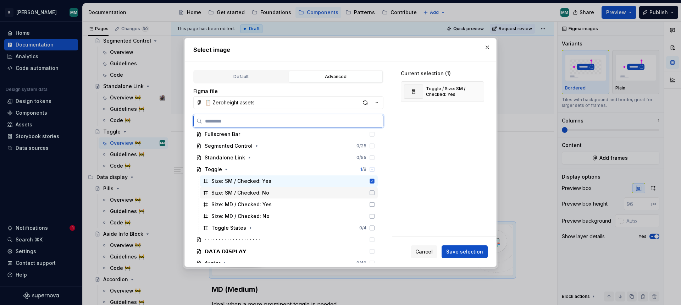
click at [374, 195] on icon at bounding box center [372, 192] width 4 height 4
click at [471, 251] on span "Save selection" at bounding box center [464, 251] width 37 height 7
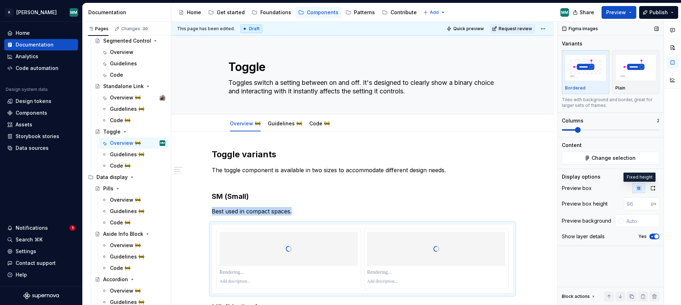
click at [639, 189] on icon "button" at bounding box center [638, 187] width 5 height 5
click at [636, 204] on input "number" at bounding box center [637, 203] width 27 height 13
type input "415"
click at [638, 221] on input "text" at bounding box center [642, 220] width 36 height 13
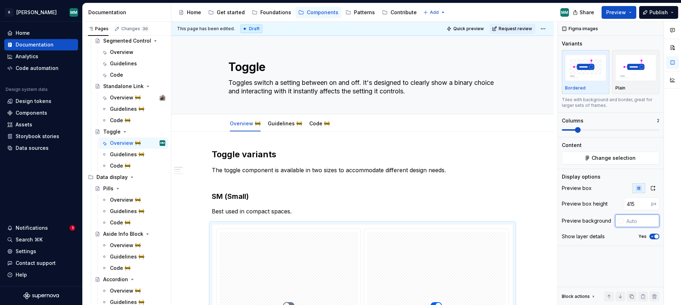
paste input "F3F4F8"
type input "F3F4F8"
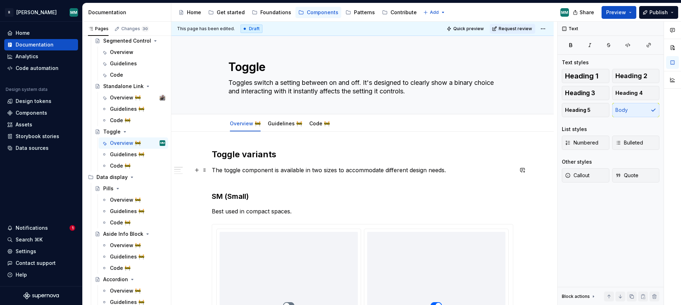
click at [496, 175] on p "The toggle component is available in two sizes to accommodate different design …" at bounding box center [362, 174] width 301 height 17
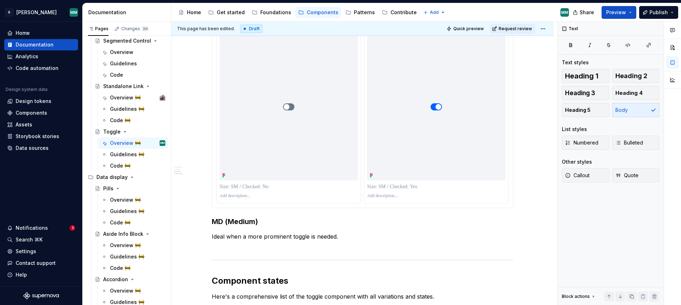
scroll to position [237, 0]
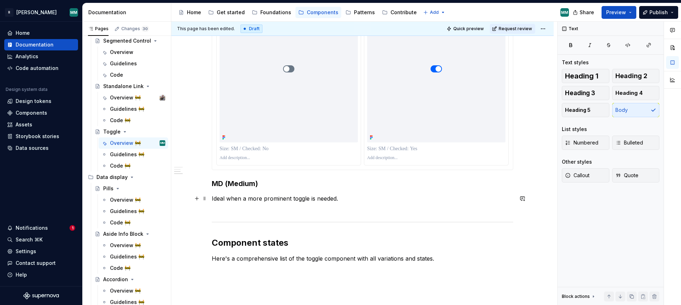
click at [351, 197] on p "Ideal when a more prominent toggle is needed." at bounding box center [362, 202] width 301 height 17
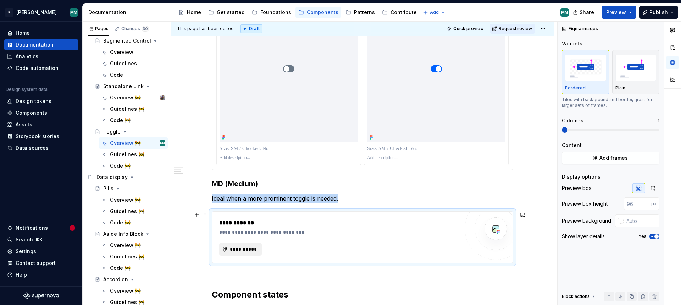
click at [248, 250] on span "**********" at bounding box center [243, 248] width 28 height 7
type textarea "*"
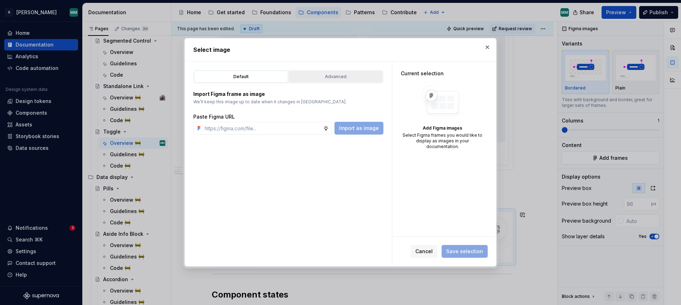
click at [339, 73] on div "Advanced" at bounding box center [335, 76] width 89 height 7
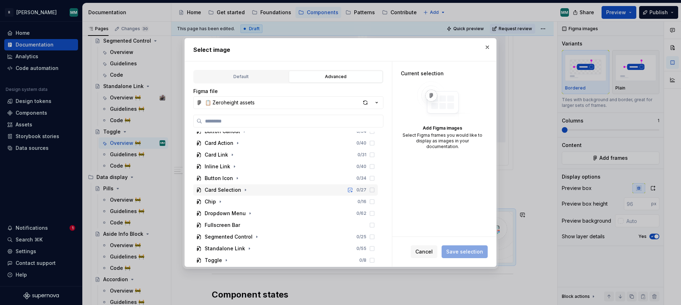
scroll to position [214, 0]
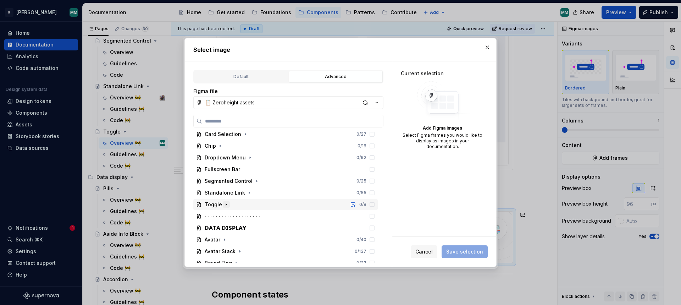
click at [224, 204] on icon "button" at bounding box center [226, 204] width 6 height 6
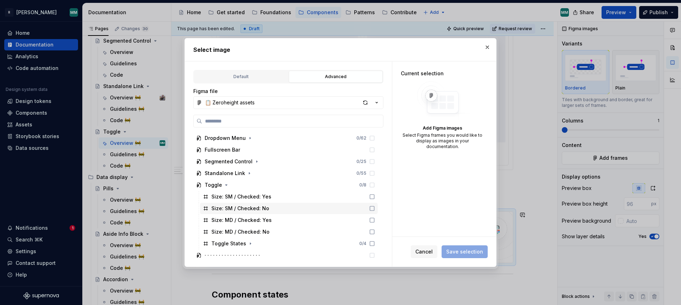
scroll to position [234, 0]
click at [375, 220] on icon at bounding box center [372, 219] width 6 height 6
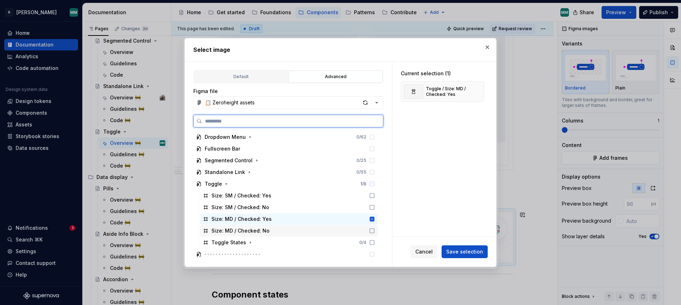
click at [374, 228] on icon at bounding box center [372, 230] width 4 height 4
click at [482, 248] on span "Save selection" at bounding box center [464, 251] width 37 height 7
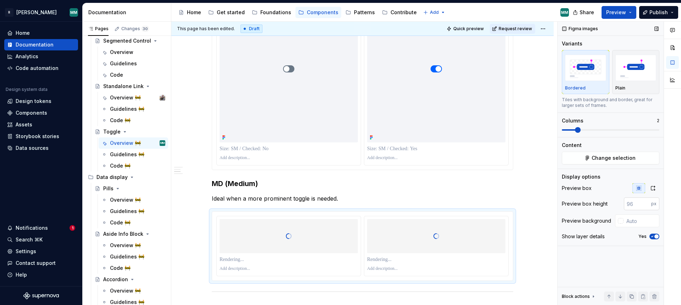
click at [641, 205] on input "number" at bounding box center [637, 203] width 27 height 13
type input "415"
click at [637, 225] on input "text" at bounding box center [642, 220] width 36 height 13
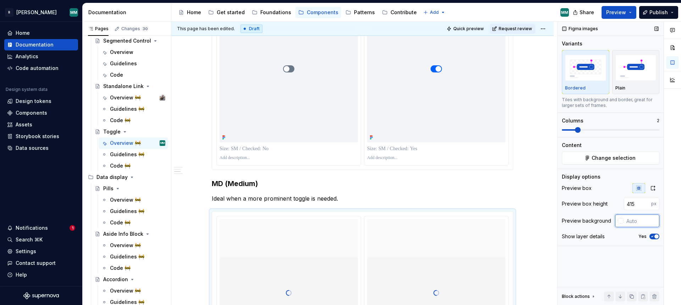
paste input "F3F4F8"
type input "#F3F4F8"
click at [527, 191] on div "Toggle variants The toggle component is available in two sizes to accommodate d…" at bounding box center [362, 224] width 382 height 659
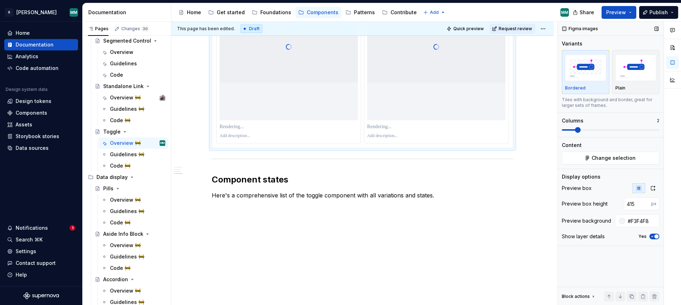
scroll to position [485, 0]
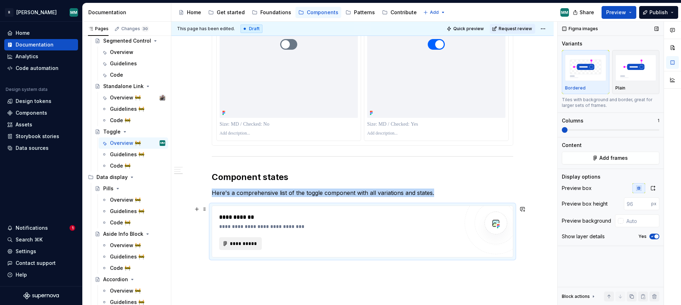
click at [247, 241] on span "**********" at bounding box center [243, 243] width 28 height 7
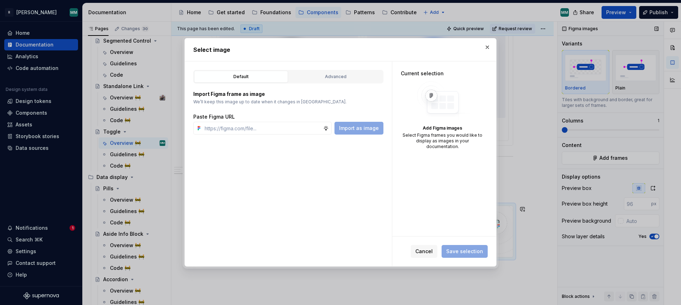
type textarea "*"
click at [350, 80] on button "Advanced" at bounding box center [336, 77] width 94 height 12
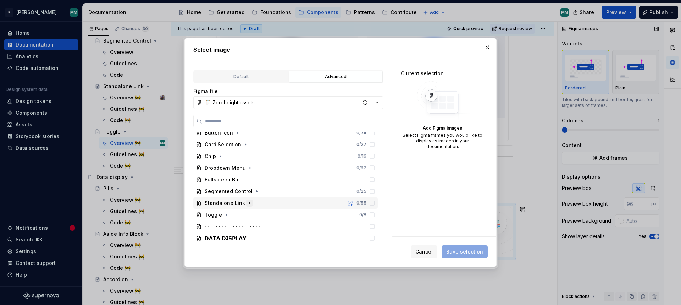
scroll to position [244, 0]
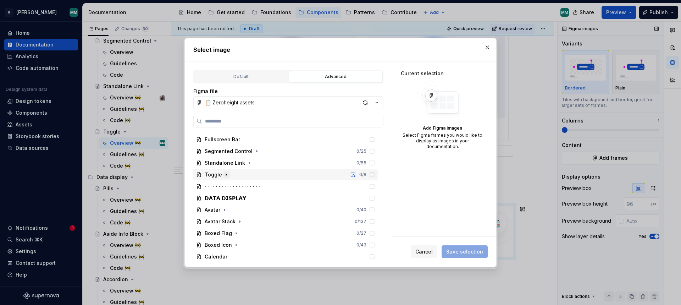
click at [226, 174] on icon "button" at bounding box center [226, 175] width 6 height 6
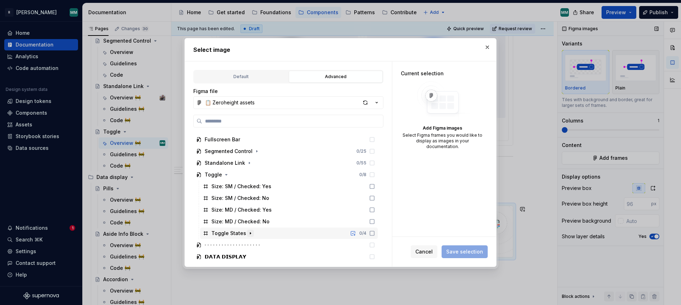
click at [249, 234] on icon "button" at bounding box center [251, 233] width 6 height 6
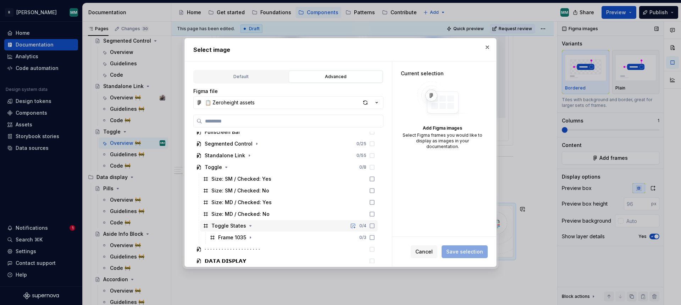
scroll to position [255, 0]
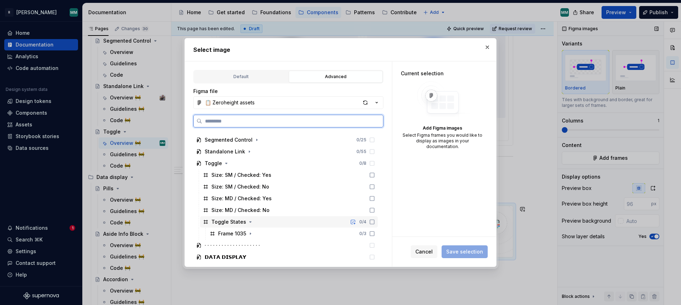
click at [375, 222] on icon at bounding box center [372, 222] width 6 height 6
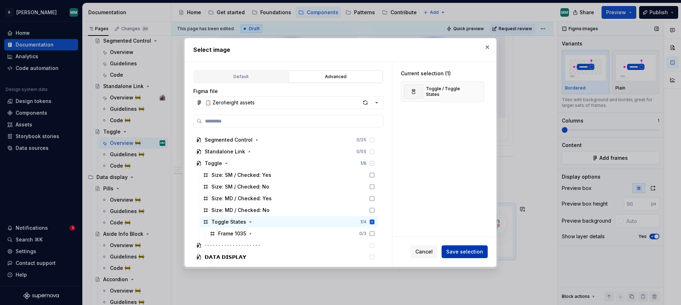
click at [475, 253] on span "Save selection" at bounding box center [464, 251] width 37 height 7
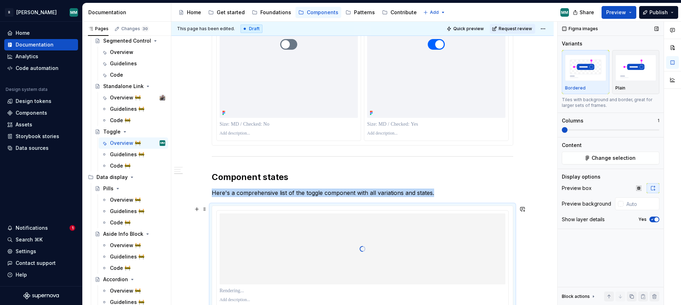
scroll to position [492, 0]
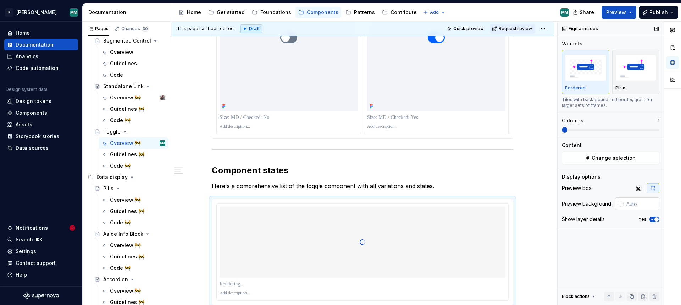
click at [637, 204] on input "text" at bounding box center [642, 203] width 36 height 13
paste input "F3F4F8"
type input "#F3F4F8"
click at [518, 189] on div "Toggle variants The toggle component is available in two sizes to accommodate d…" at bounding box center [362, 22] width 382 height 765
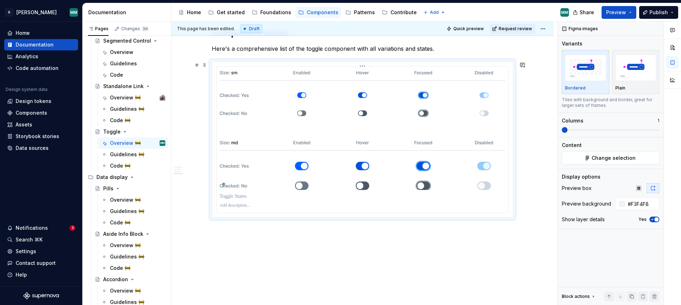
scroll to position [641, 0]
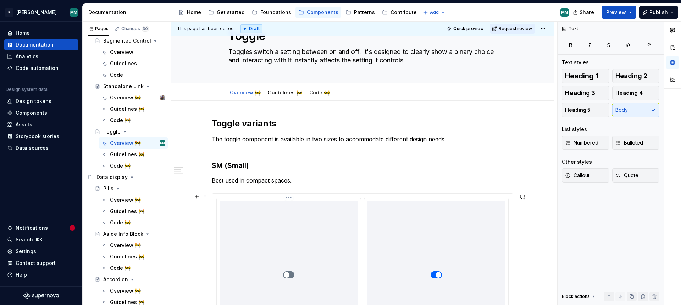
scroll to position [0, 0]
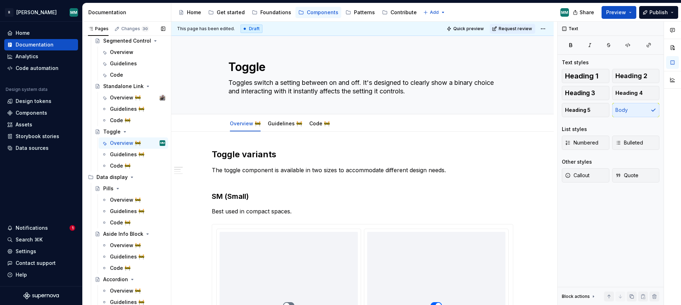
click at [0, 0] on button "Page tree" at bounding box center [0, 0] width 0 height 0
type textarea "*"
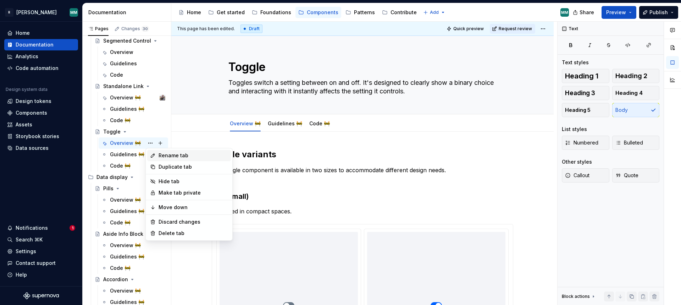
click at [176, 154] on div "Rename tab" at bounding box center [194, 155] width 70 height 7
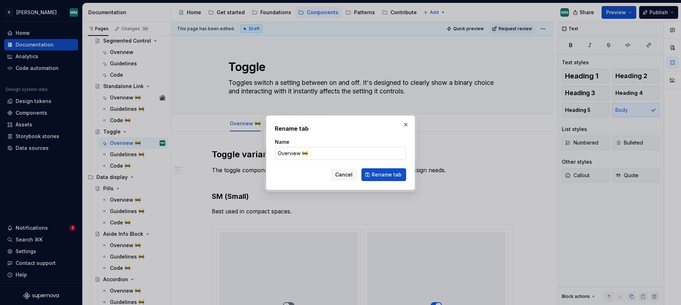
click at [316, 154] on input "Overview 🚧" at bounding box center [340, 153] width 131 height 13
type input "Overview"
click at [392, 174] on span "Rename tab" at bounding box center [387, 174] width 30 height 7
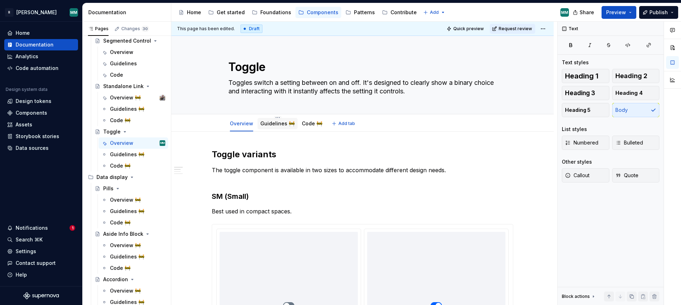
click at [277, 126] on link "Guidelines 🚧" at bounding box center [277, 123] width 34 height 6
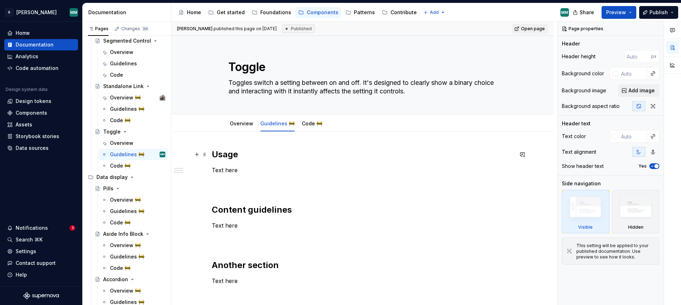
click at [234, 155] on h2 "Usage" at bounding box center [362, 154] width 301 height 11
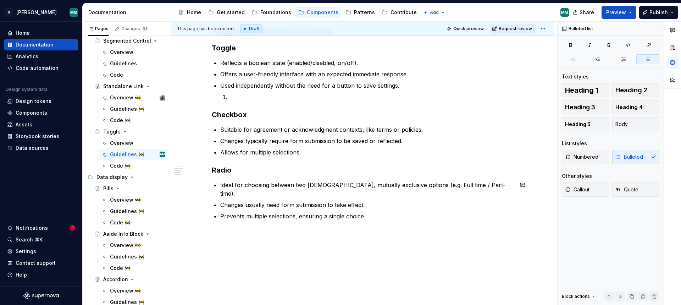
scroll to position [231, 0]
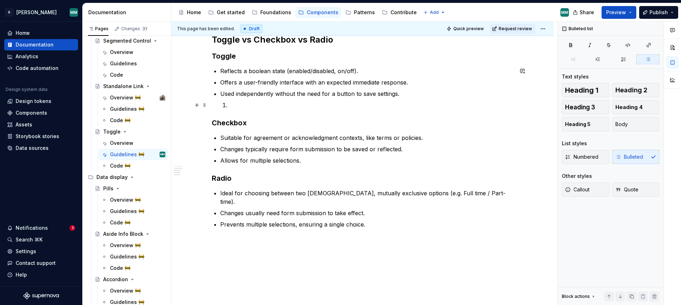
click at [236, 104] on p at bounding box center [371, 105] width 284 height 9
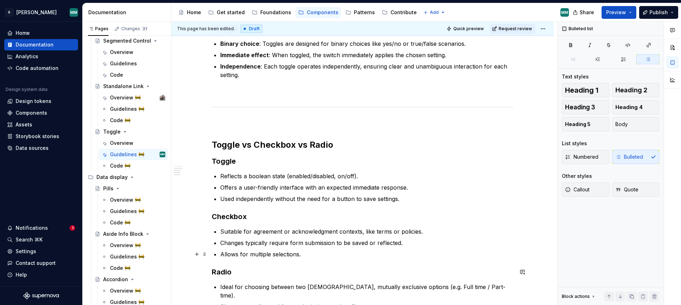
scroll to position [27, 0]
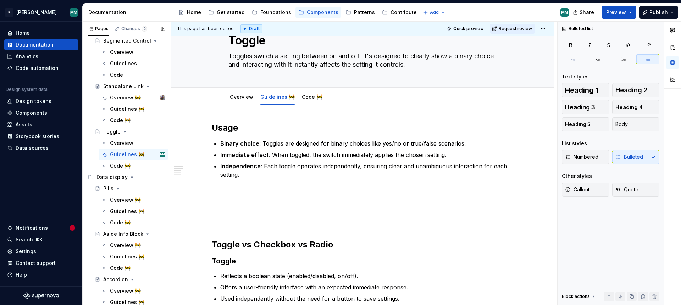
click at [0, 0] on button "Page tree" at bounding box center [0, 0] width 0 height 0
type textarea "*"
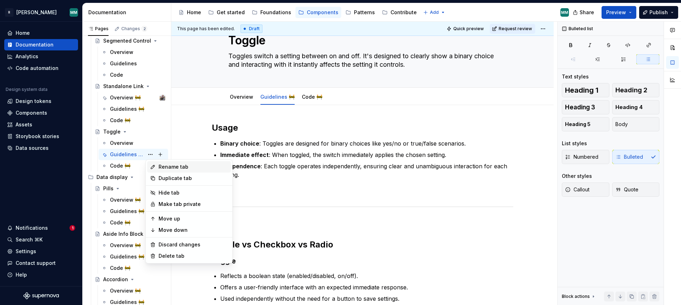
click at [176, 168] on div "Rename tab" at bounding box center [194, 166] width 70 height 7
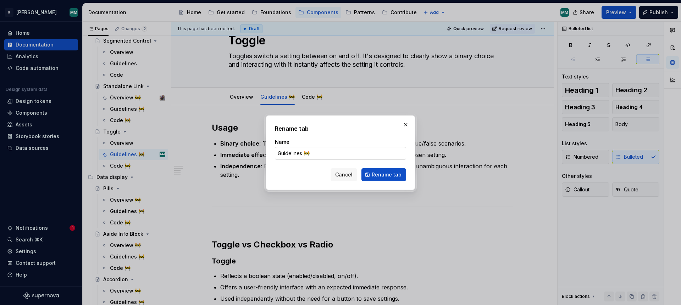
click at [317, 153] on input "Guidelines 🚧" at bounding box center [340, 153] width 131 height 13
type input "Guidelines"
click at [379, 170] on button "Rename tab" at bounding box center [383, 174] width 45 height 13
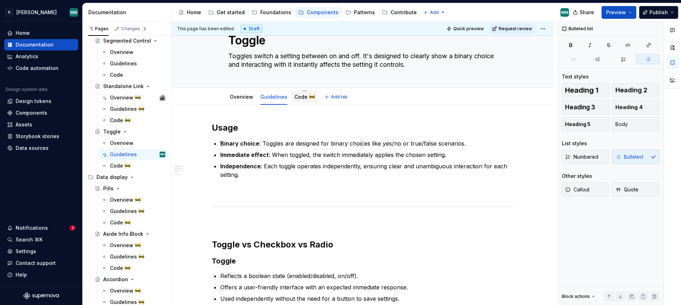
click at [297, 99] on link "Code 🚧" at bounding box center [304, 97] width 21 height 6
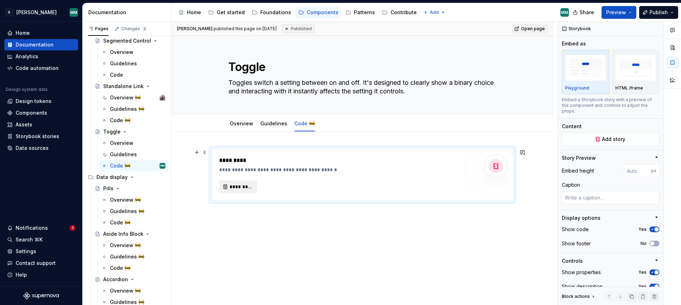
click at [238, 189] on span "*********" at bounding box center [240, 186] width 23 height 7
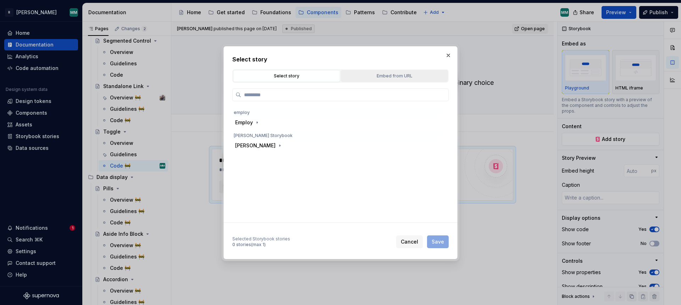
click at [383, 76] on div "Embed from URL" at bounding box center [394, 75] width 102 height 7
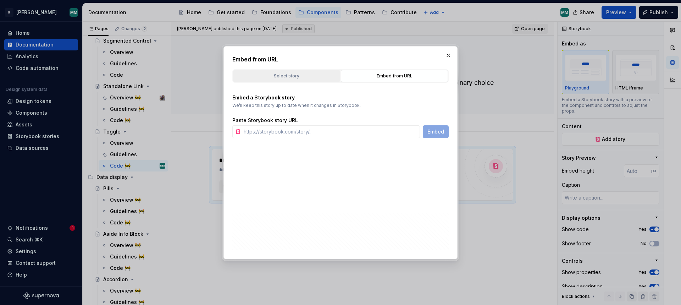
click at [296, 77] on div "Select story" at bounding box center [287, 75] width 102 height 7
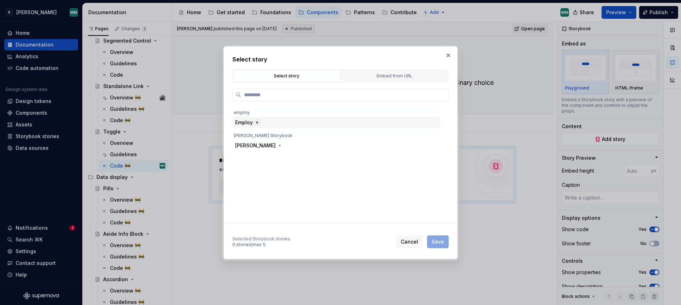
click at [257, 123] on icon "button" at bounding box center [257, 123] width 6 height 6
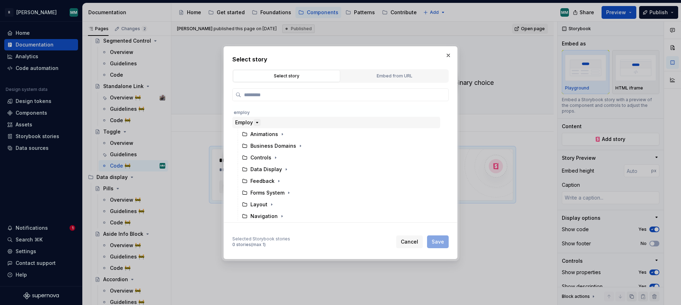
click at [257, 123] on icon "button" at bounding box center [257, 123] width 6 height 6
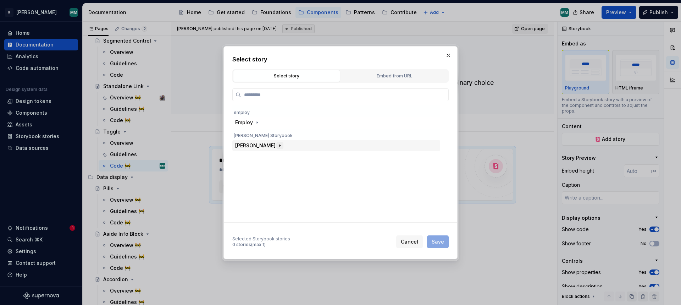
click at [277, 145] on icon "button" at bounding box center [280, 146] width 6 height 6
drag, startPoint x: 256, startPoint y: 144, endPoint x: 259, endPoint y: 124, distance: 19.4
click at [277, 144] on icon "button" at bounding box center [280, 146] width 6 height 6
click at [257, 120] on icon "button" at bounding box center [257, 123] width 6 height 6
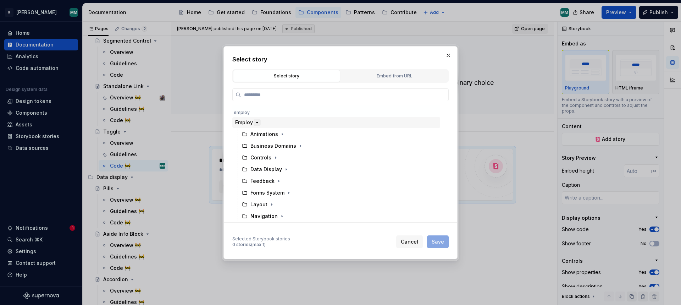
click at [259, 122] on icon "button" at bounding box center [257, 123] width 6 height 6
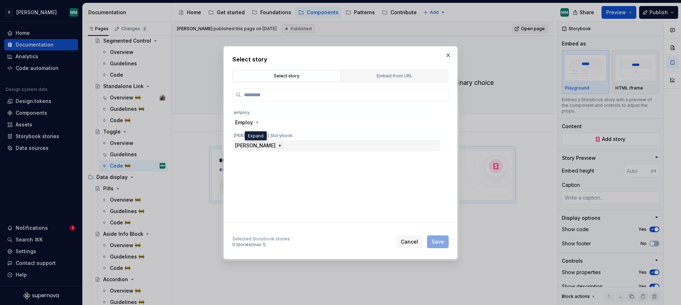
click at [279, 145] on icon "button" at bounding box center [279, 145] width 1 height 2
click at [283, 180] on icon "button" at bounding box center [286, 181] width 6 height 6
click at [285, 180] on icon "button" at bounding box center [286, 180] width 2 height 1
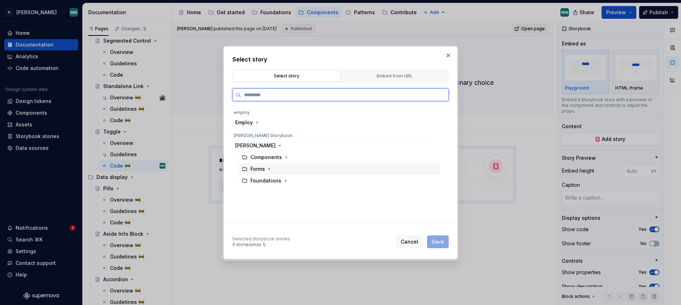
click at [266, 168] on div "Forms" at bounding box center [261, 168] width 22 height 7
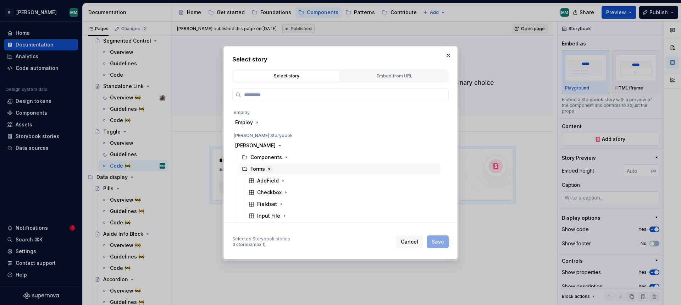
click at [267, 168] on icon "button" at bounding box center [269, 169] width 6 height 6
click at [285, 156] on icon "button" at bounding box center [286, 157] width 6 height 6
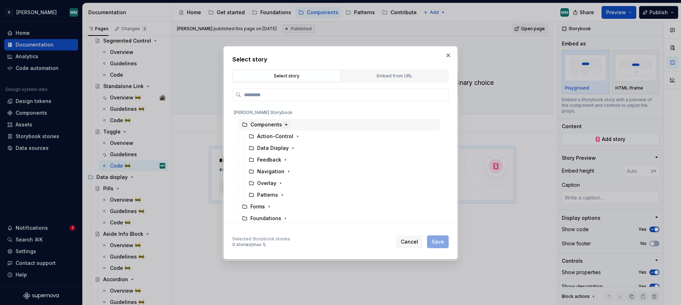
scroll to position [36, 0]
click at [284, 123] on icon "button" at bounding box center [286, 121] width 6 height 6
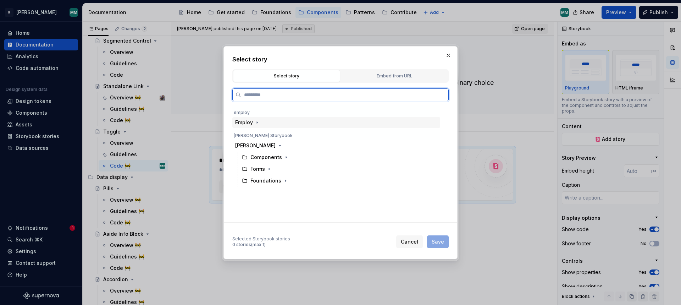
scroll to position [0, 0]
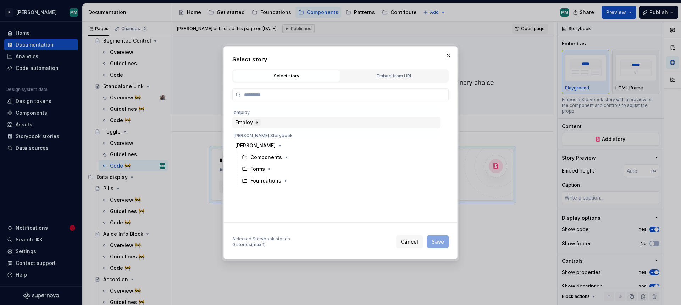
click at [256, 122] on icon "button" at bounding box center [257, 123] width 6 height 6
drag, startPoint x: 417, startPoint y: 74, endPoint x: 415, endPoint y: 79, distance: 5.4
click at [417, 74] on div "Embed from URL" at bounding box center [394, 75] width 102 height 7
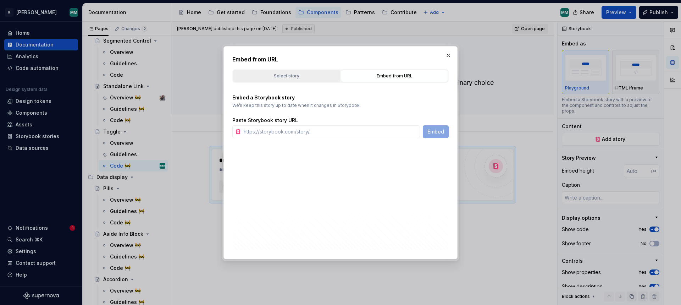
click at [299, 77] on div "Select story" at bounding box center [287, 75] width 102 height 7
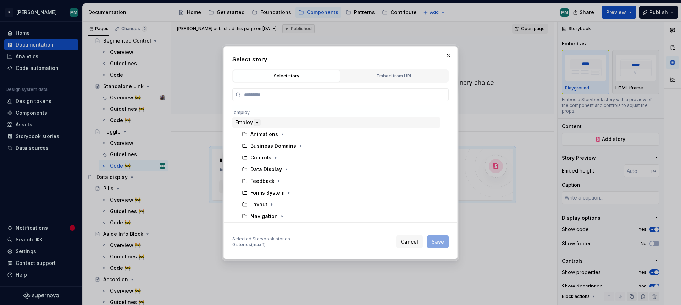
click at [259, 122] on icon "button" at bounding box center [257, 123] width 6 height 6
click at [288, 157] on button "button" at bounding box center [286, 157] width 7 height 7
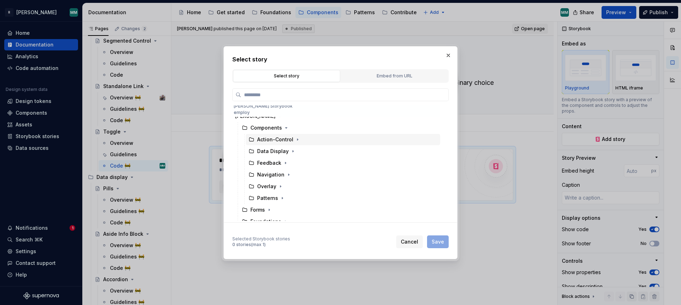
scroll to position [36, 0]
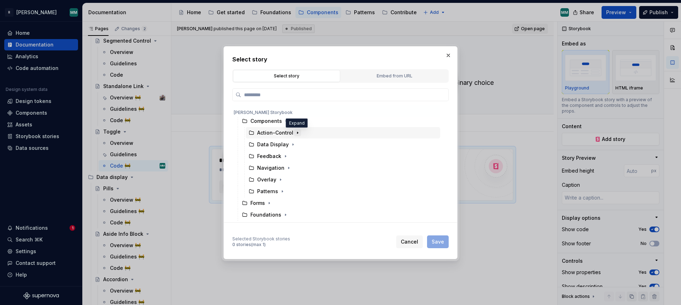
click at [295, 132] on icon "button" at bounding box center [298, 133] width 6 height 6
click at [285, 136] on icon "button" at bounding box center [286, 137] width 6 height 6
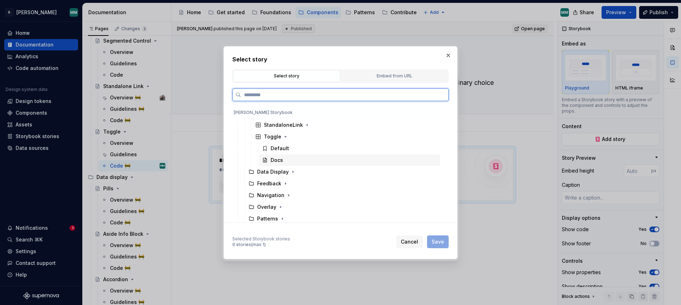
click at [272, 159] on div "Docs" at bounding box center [277, 159] width 12 height 7
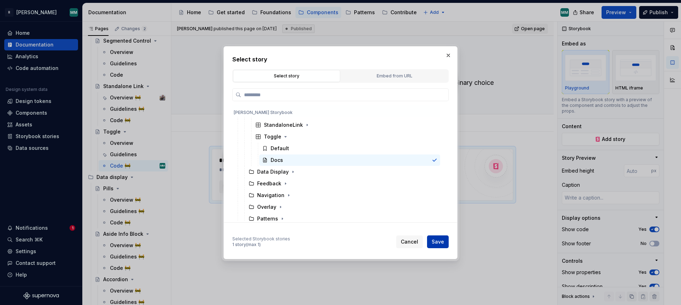
click at [436, 242] on span "Save" at bounding box center [438, 241] width 12 height 7
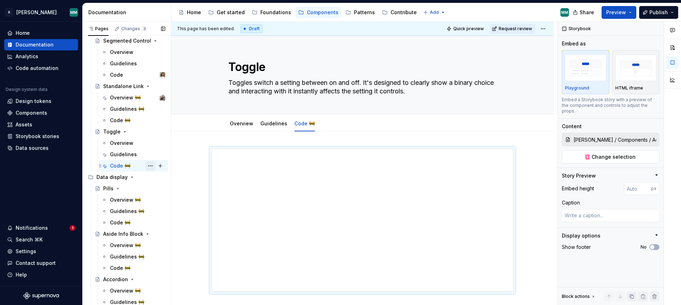
click at [151, 165] on button "Page tree" at bounding box center [150, 166] width 10 height 10
type textarea "*"
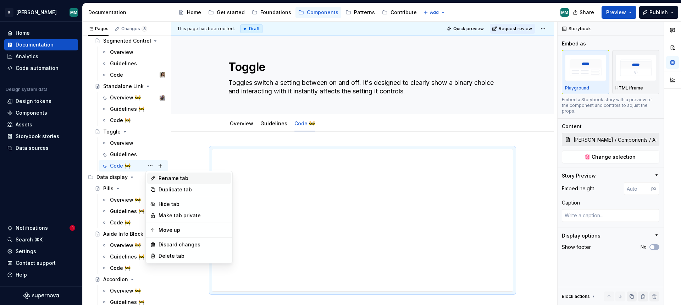
click at [189, 180] on div "Rename tab" at bounding box center [194, 177] width 70 height 7
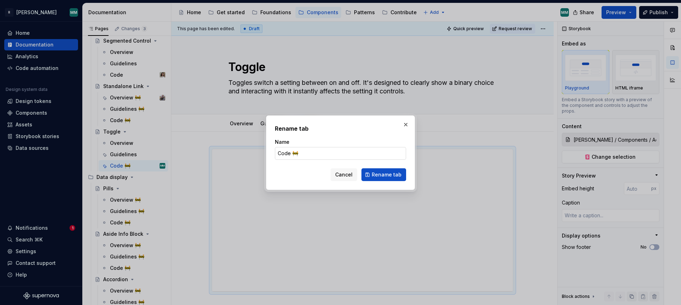
click at [303, 151] on input "Code 🚧" at bounding box center [340, 153] width 131 height 13
type input "Code"
click at [381, 171] on span "Rename tab" at bounding box center [387, 174] width 30 height 7
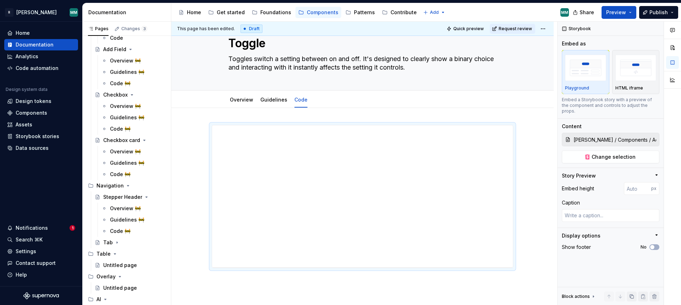
scroll to position [1096, 0]
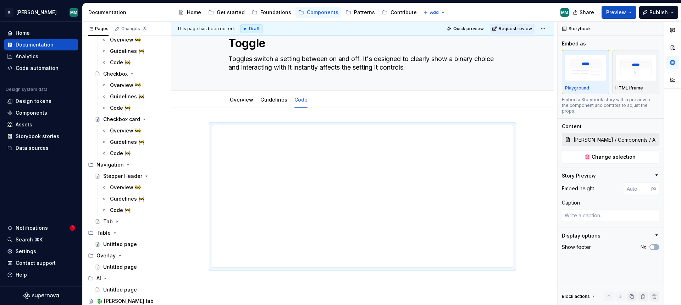
type textarea "*"
type input "1000"
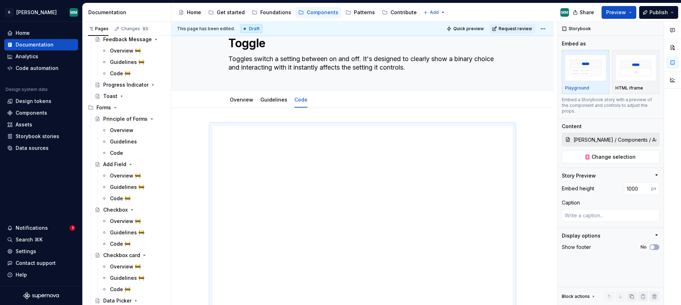
scroll to position [1025, 0]
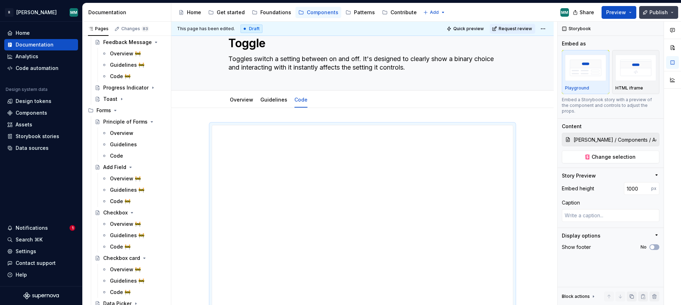
click at [650, 12] on span "Publish" at bounding box center [658, 12] width 18 height 7
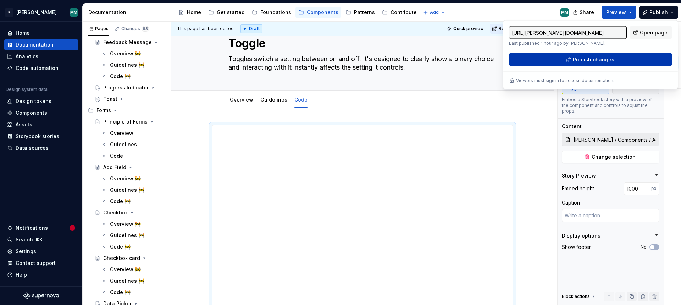
click at [587, 56] on span "Publish changes" at bounding box center [593, 59] width 41 height 7
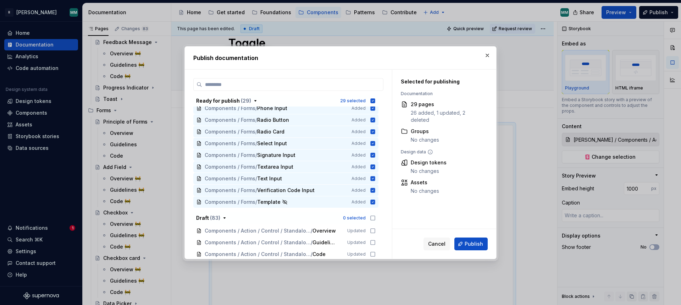
scroll to position [251, 0]
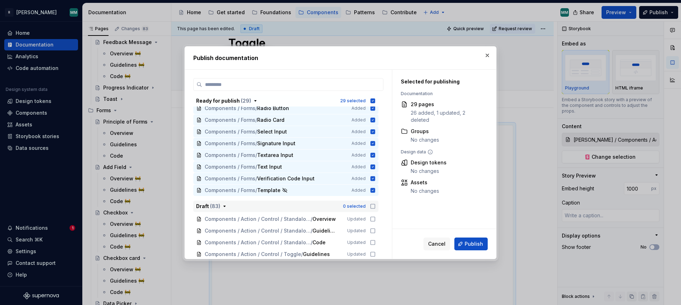
click at [376, 206] on icon "button" at bounding box center [373, 206] width 6 height 6
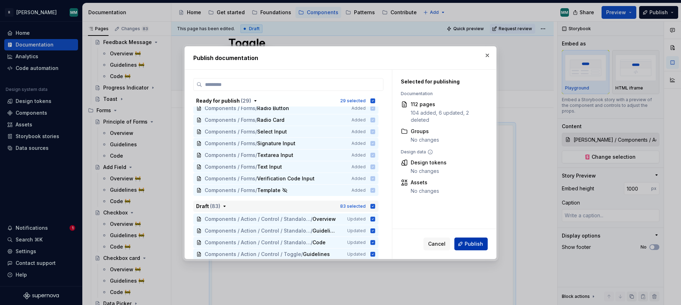
click at [475, 241] on span "Publish" at bounding box center [474, 243] width 18 height 7
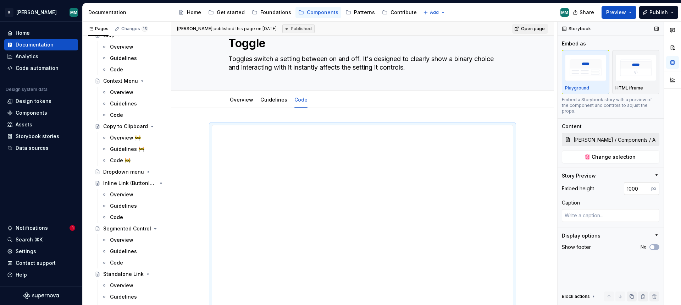
scroll to position [665, 0]
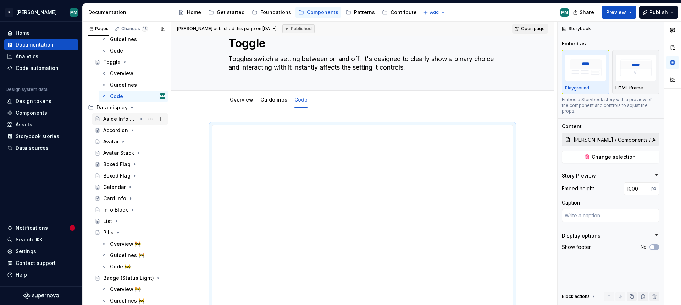
click at [141, 118] on icon "Page tree" at bounding box center [141, 119] width 1 height 2
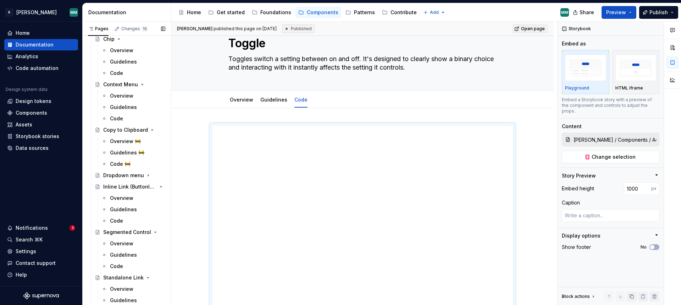
scroll to position [405, 0]
click at [142, 175] on icon "Page tree" at bounding box center [141, 175] width 6 height 6
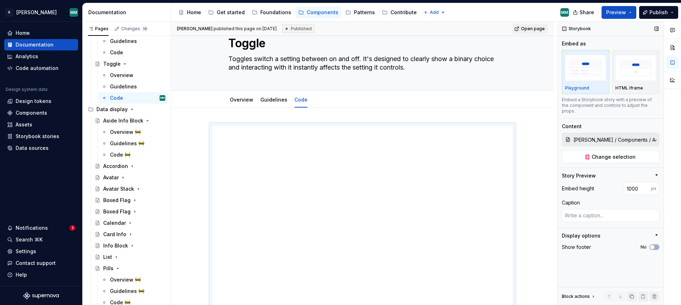
scroll to position [708, 0]
click at [132, 166] on icon "Page tree" at bounding box center [132, 167] width 6 height 6
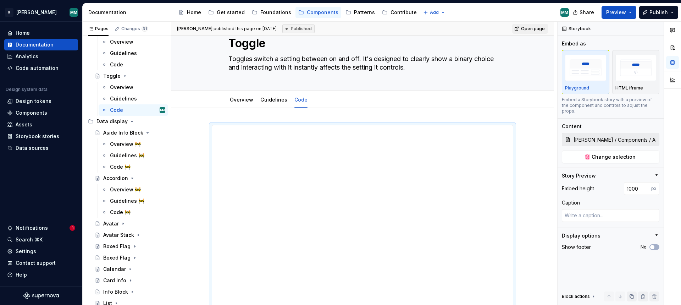
scroll to position [526, 0]
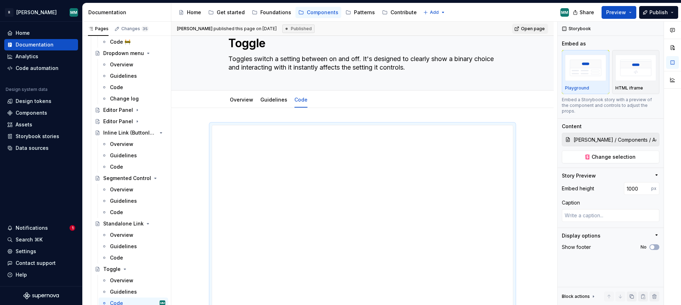
type textarea "*"
